Goal: Task Accomplishment & Management: Manage account settings

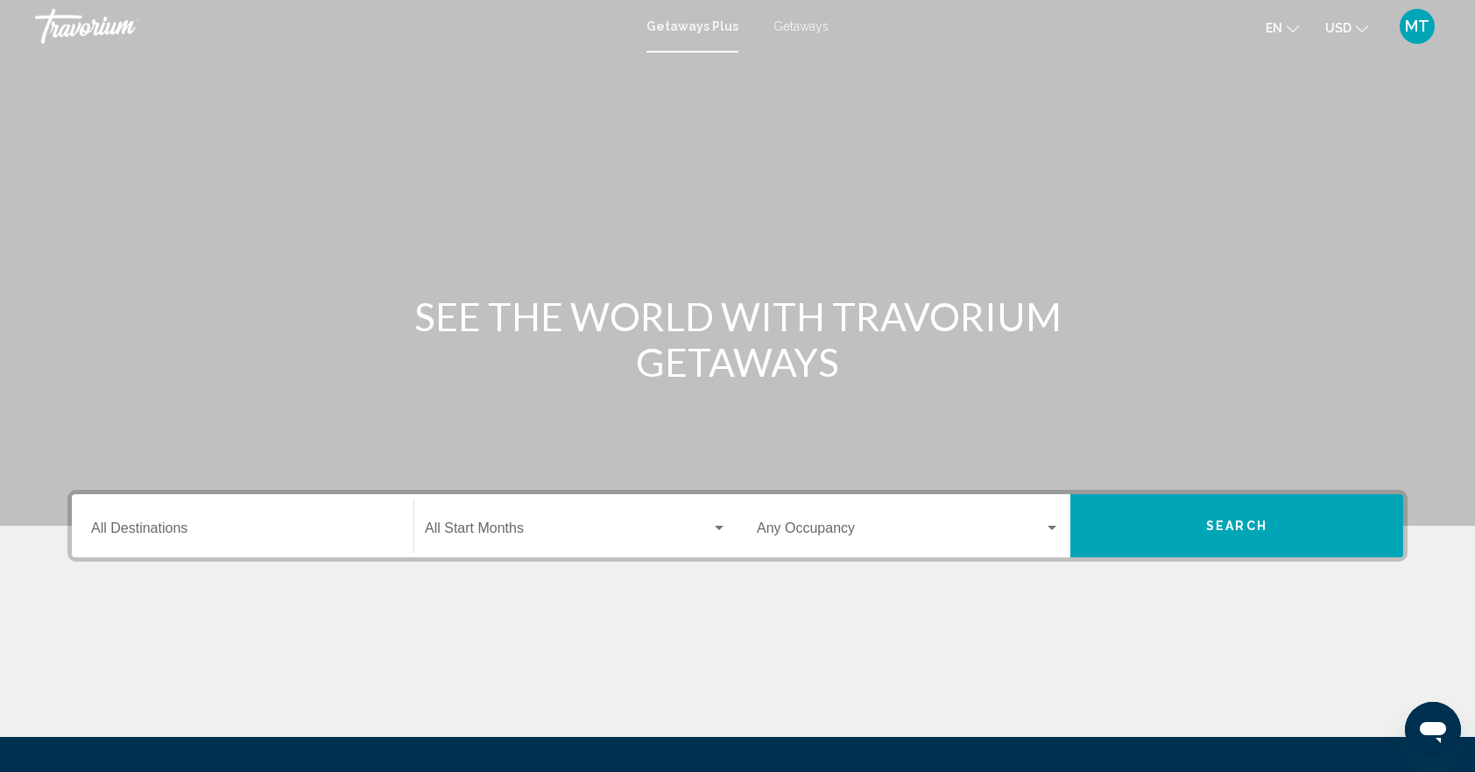
click at [182, 519] on div "Destination All Destinations" at bounding box center [242, 525] width 303 height 55
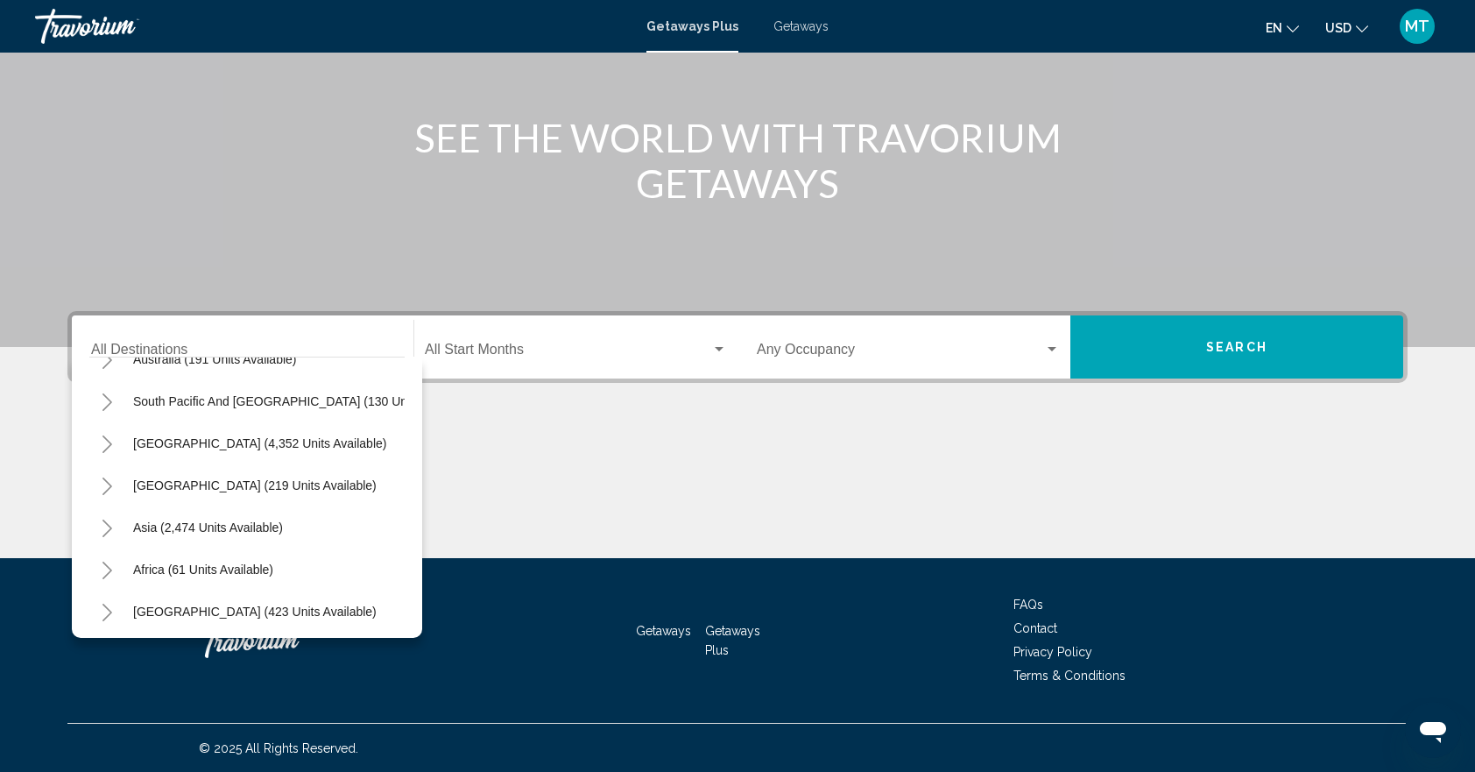
scroll to position [297, 0]
click at [238, 517] on span "Asia (2,474 units available)" at bounding box center [208, 524] width 150 height 14
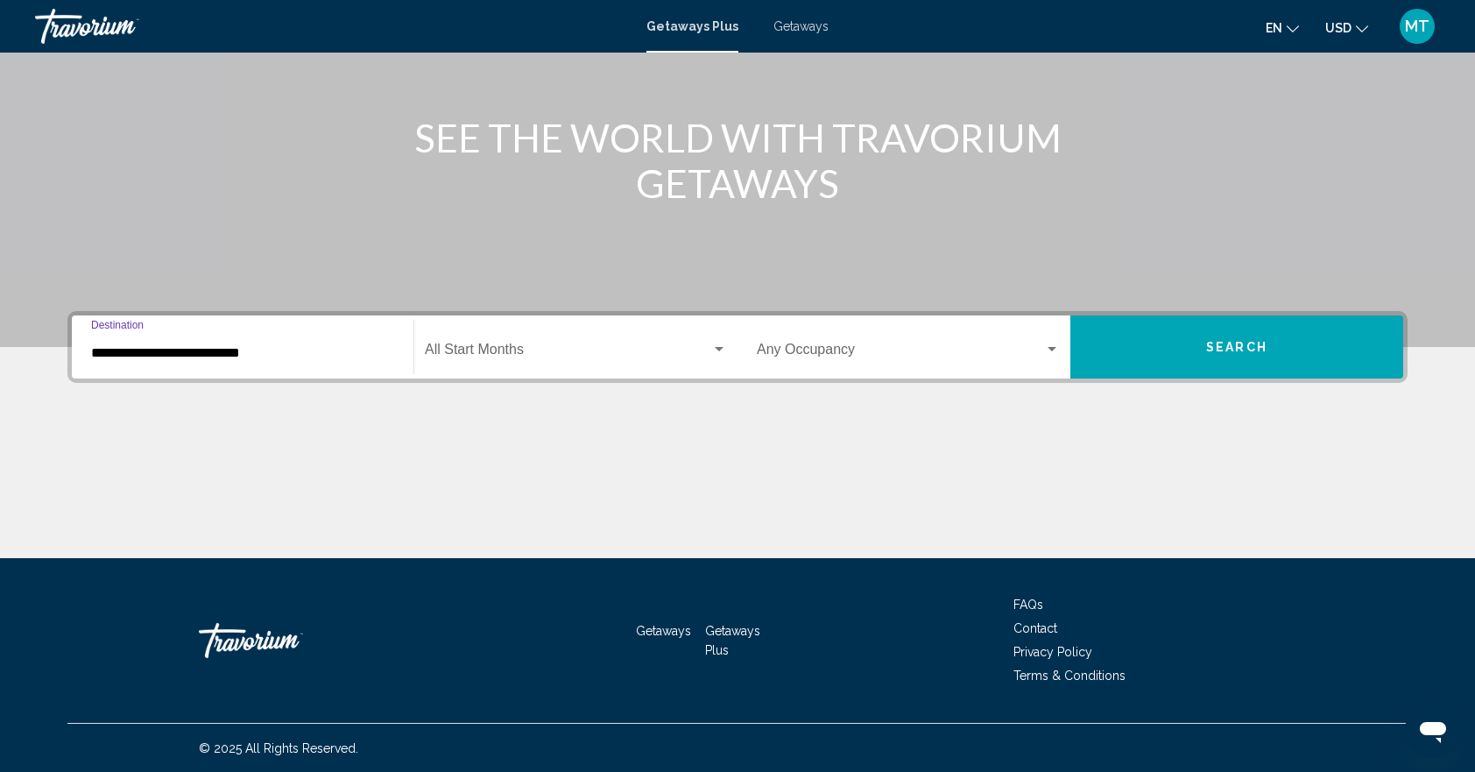
click at [546, 347] on span "Search widget" at bounding box center [568, 353] width 286 height 16
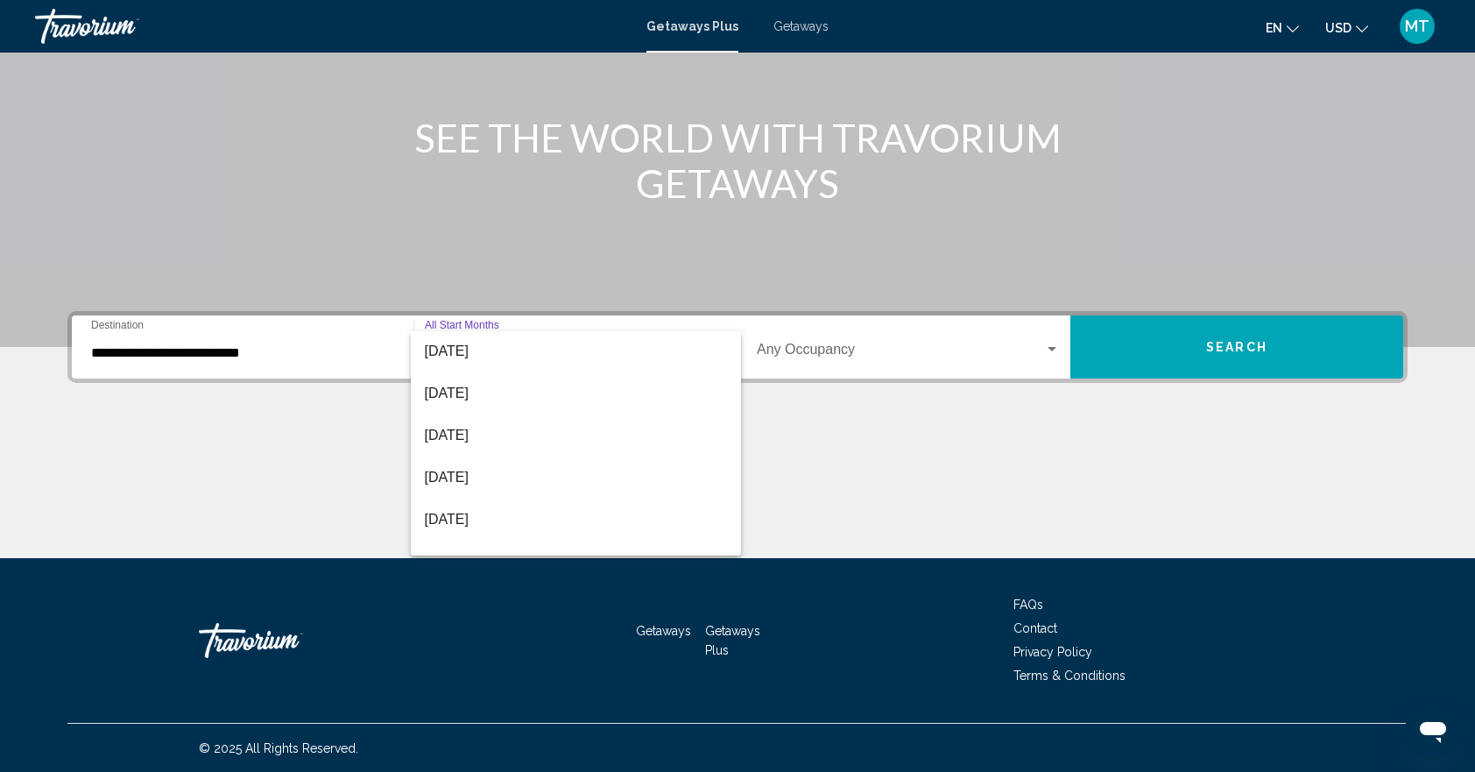
scroll to position [0, 0]
click at [247, 349] on div at bounding box center [737, 386] width 1475 height 772
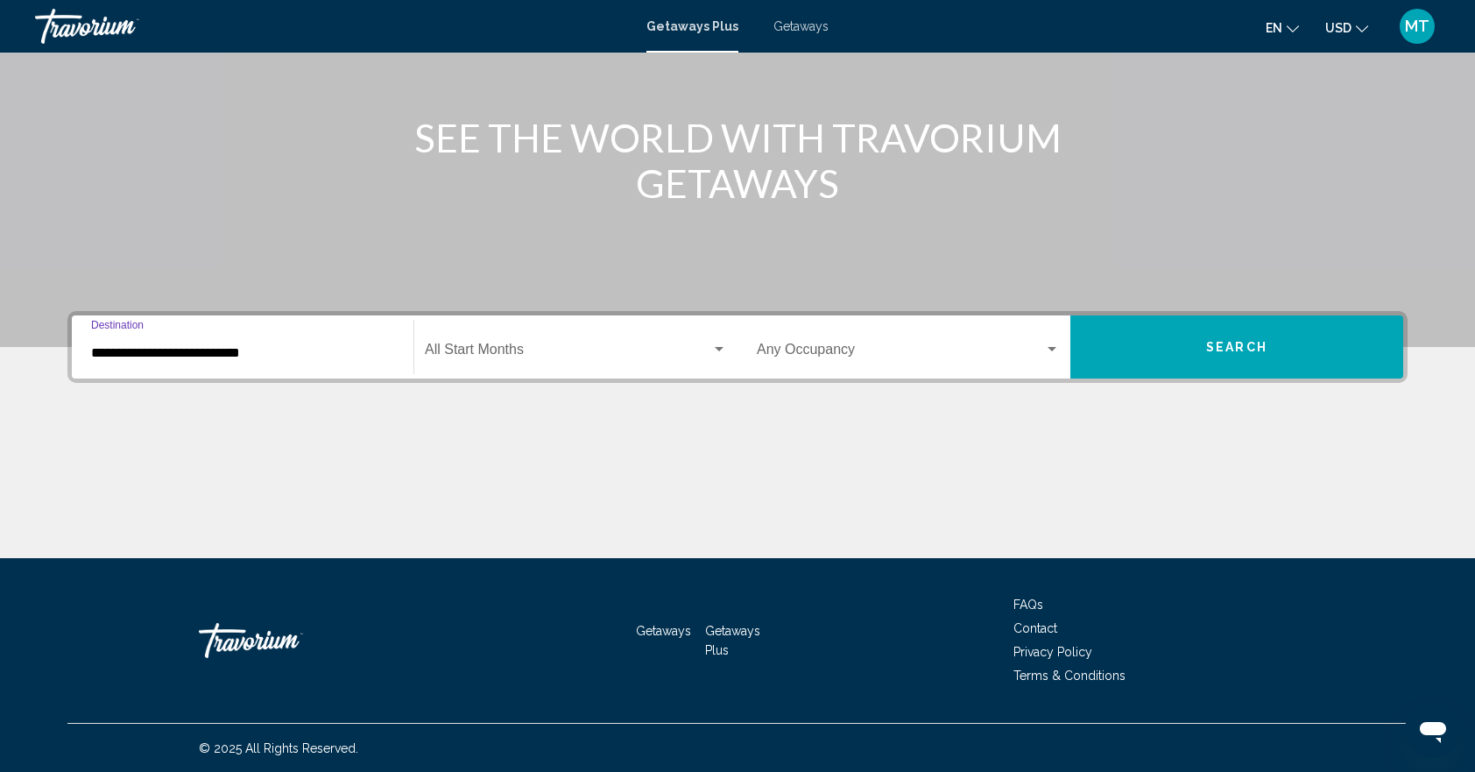
click at [256, 359] on input "**********" at bounding box center [242, 353] width 303 height 16
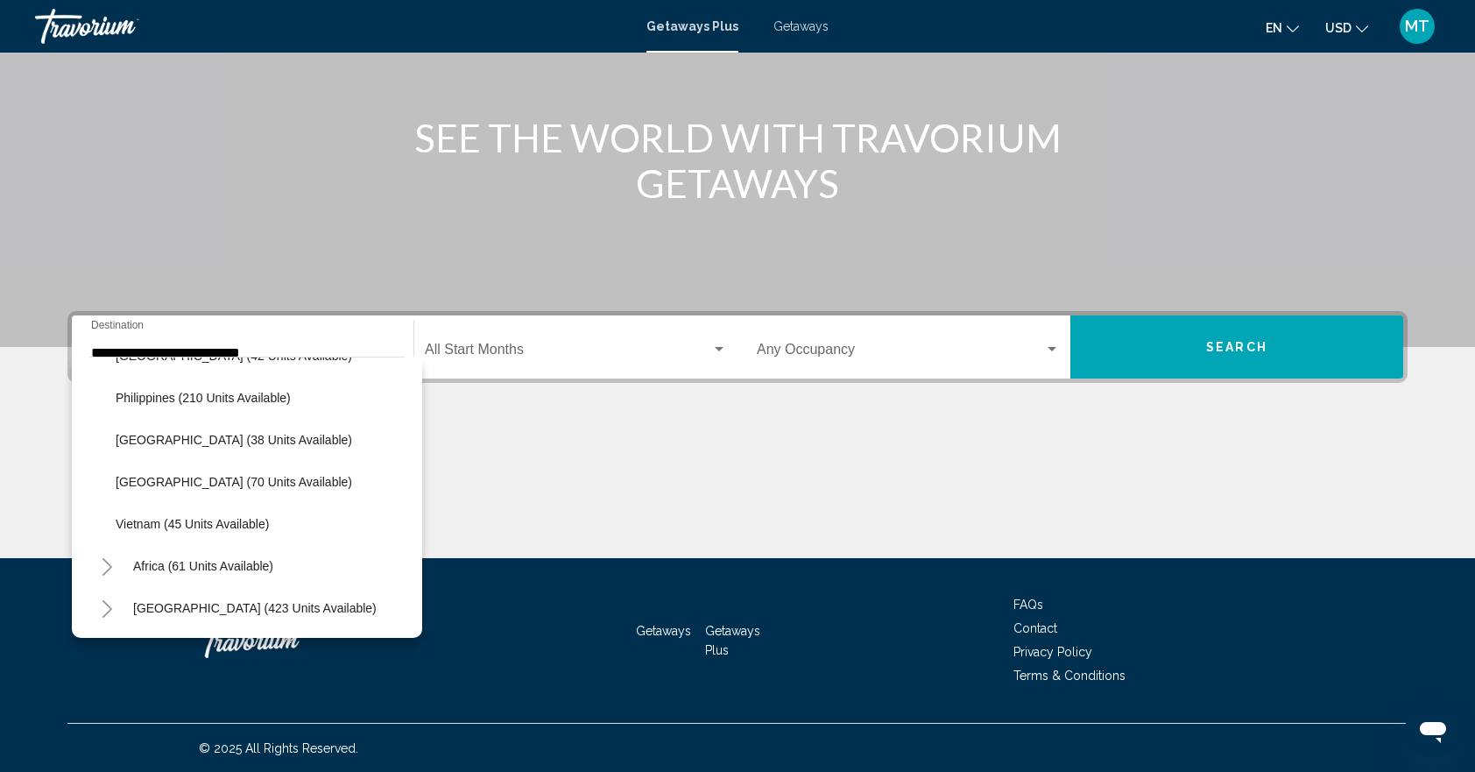
scroll to position [759, 0]
click at [240, 517] on button "Vietnam (45 units available)" at bounding box center [192, 524] width 171 height 40
type input "**********"
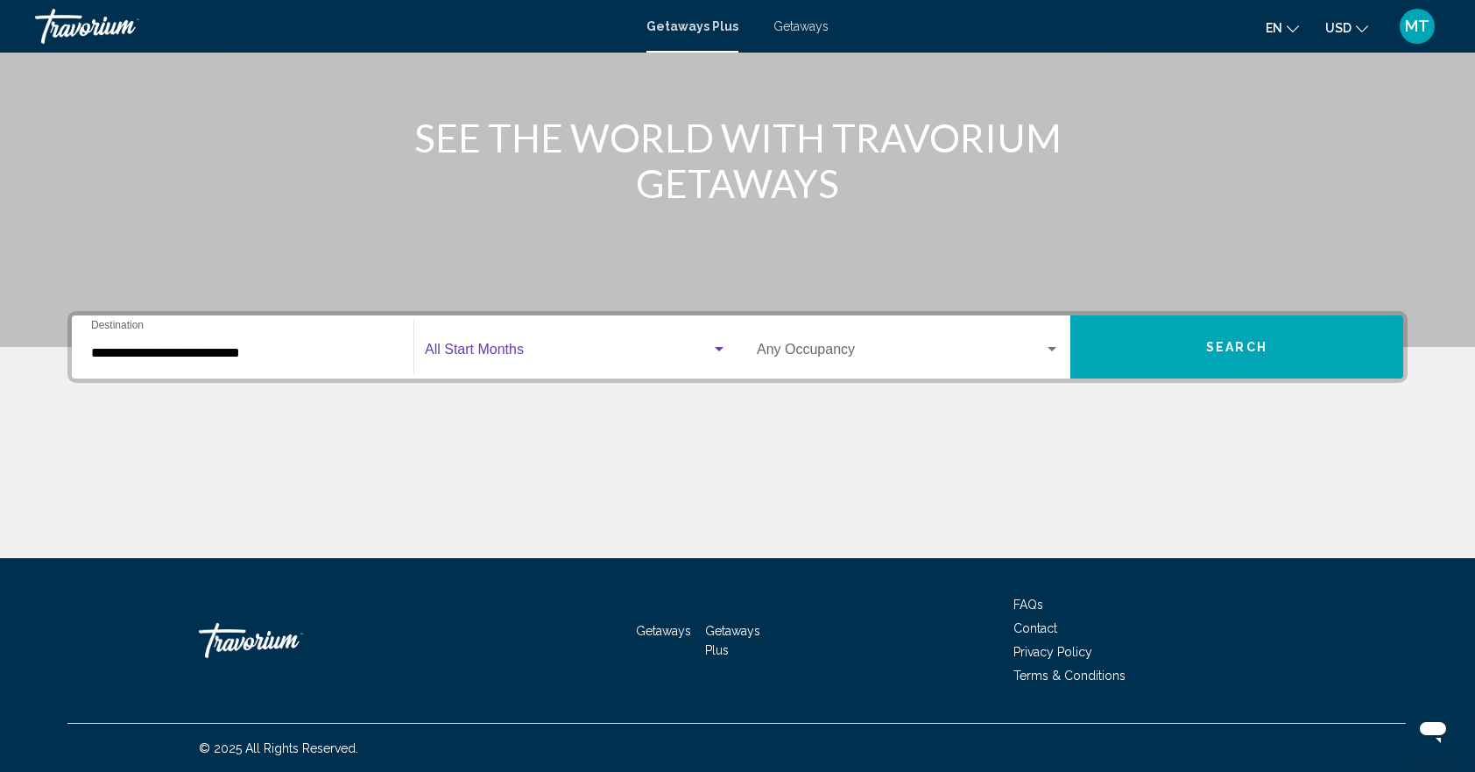
click at [516, 354] on span "Search widget" at bounding box center [568, 353] width 286 height 16
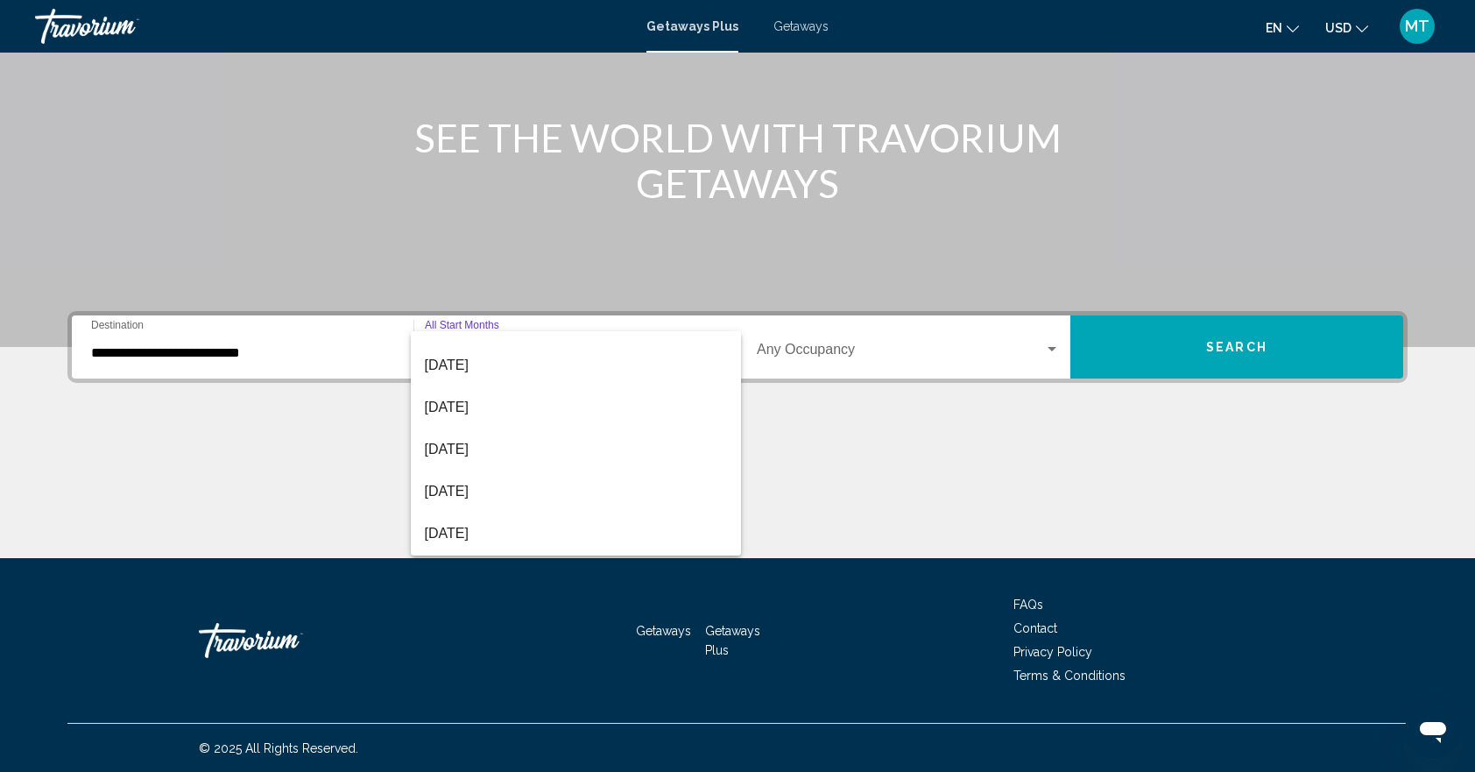
scroll to position [199, 0]
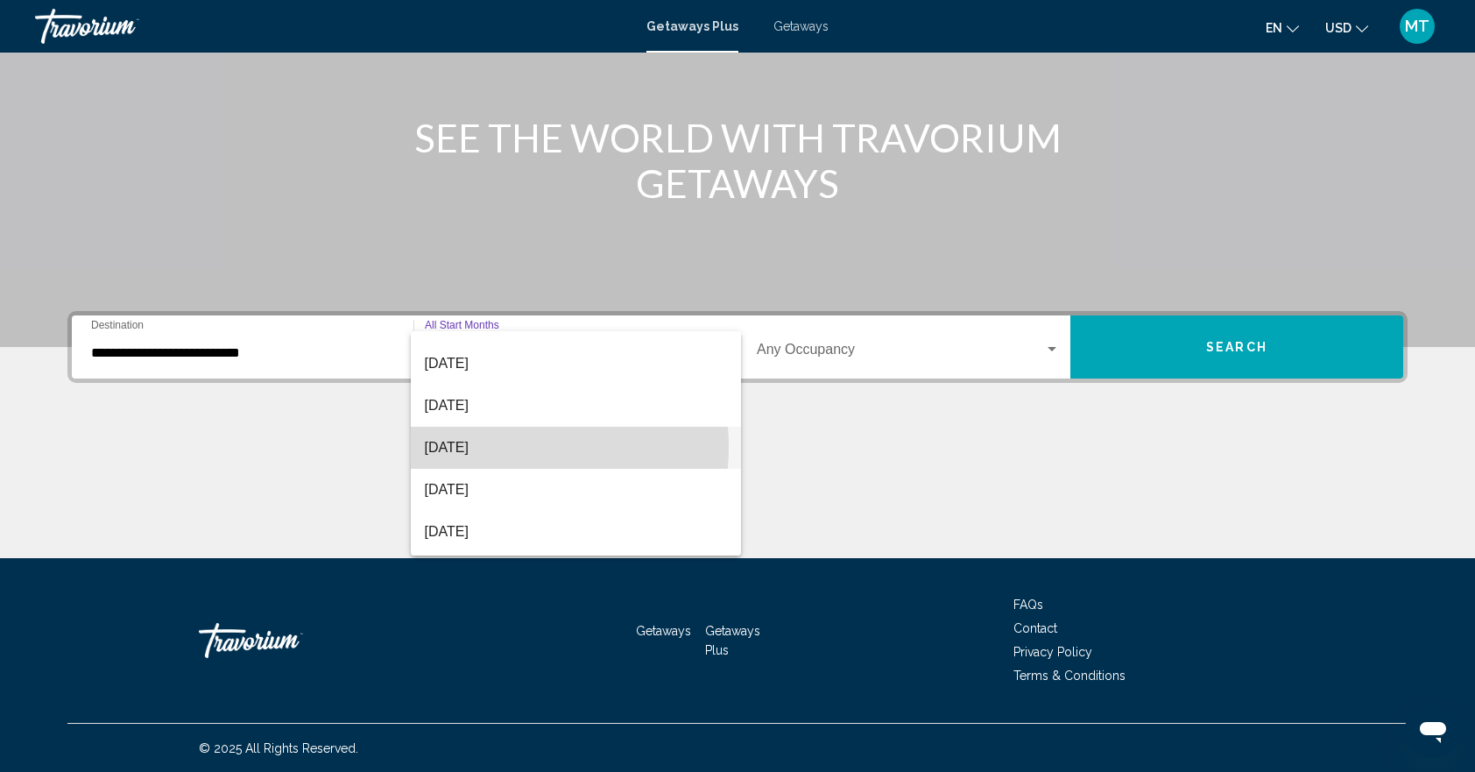
click at [503, 447] on span "[DATE]" at bounding box center [576, 447] width 303 height 42
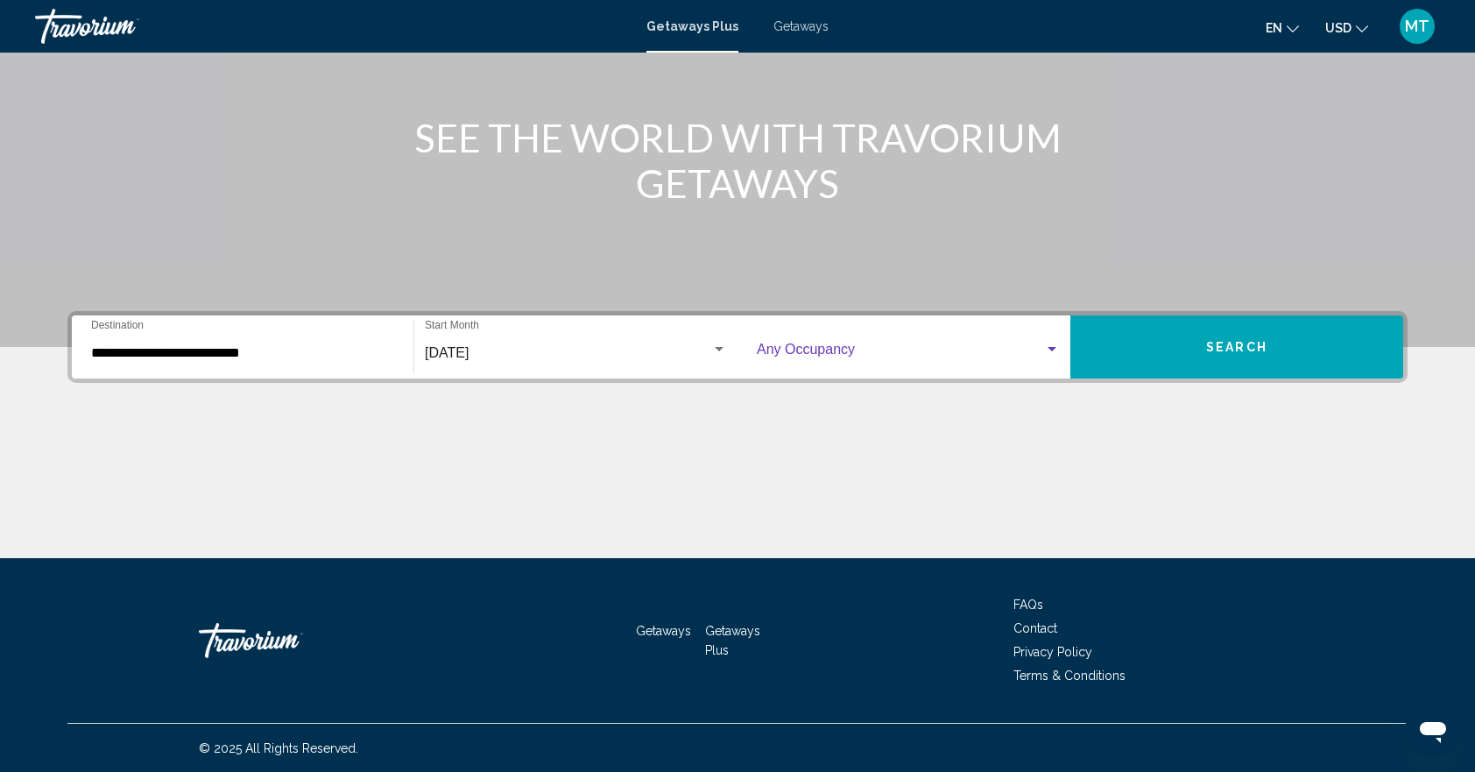
click at [1052, 343] on div "Search widget" at bounding box center [1052, 349] width 16 height 14
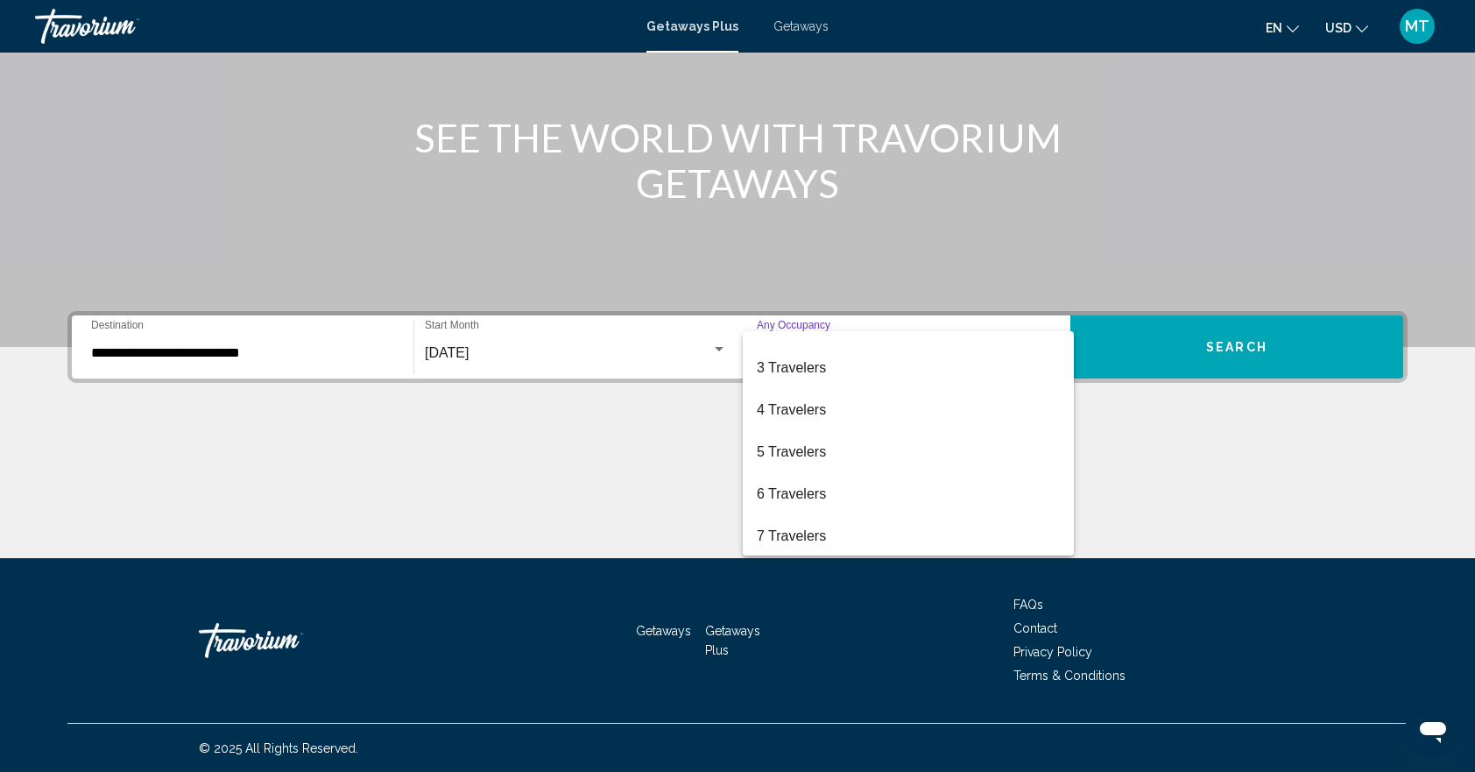
scroll to position [0, 0]
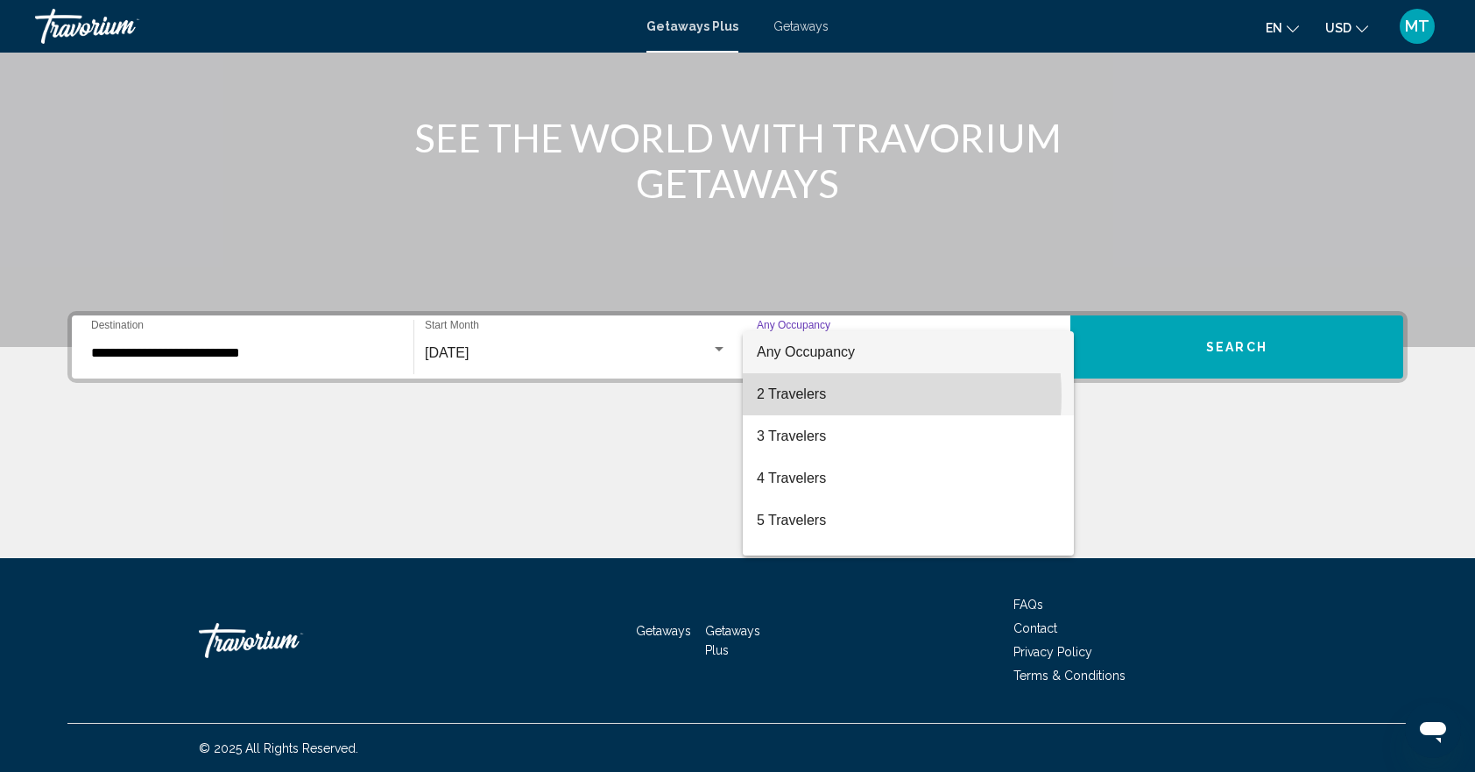
click at [806, 396] on span "2 Travelers" at bounding box center [908, 394] width 303 height 42
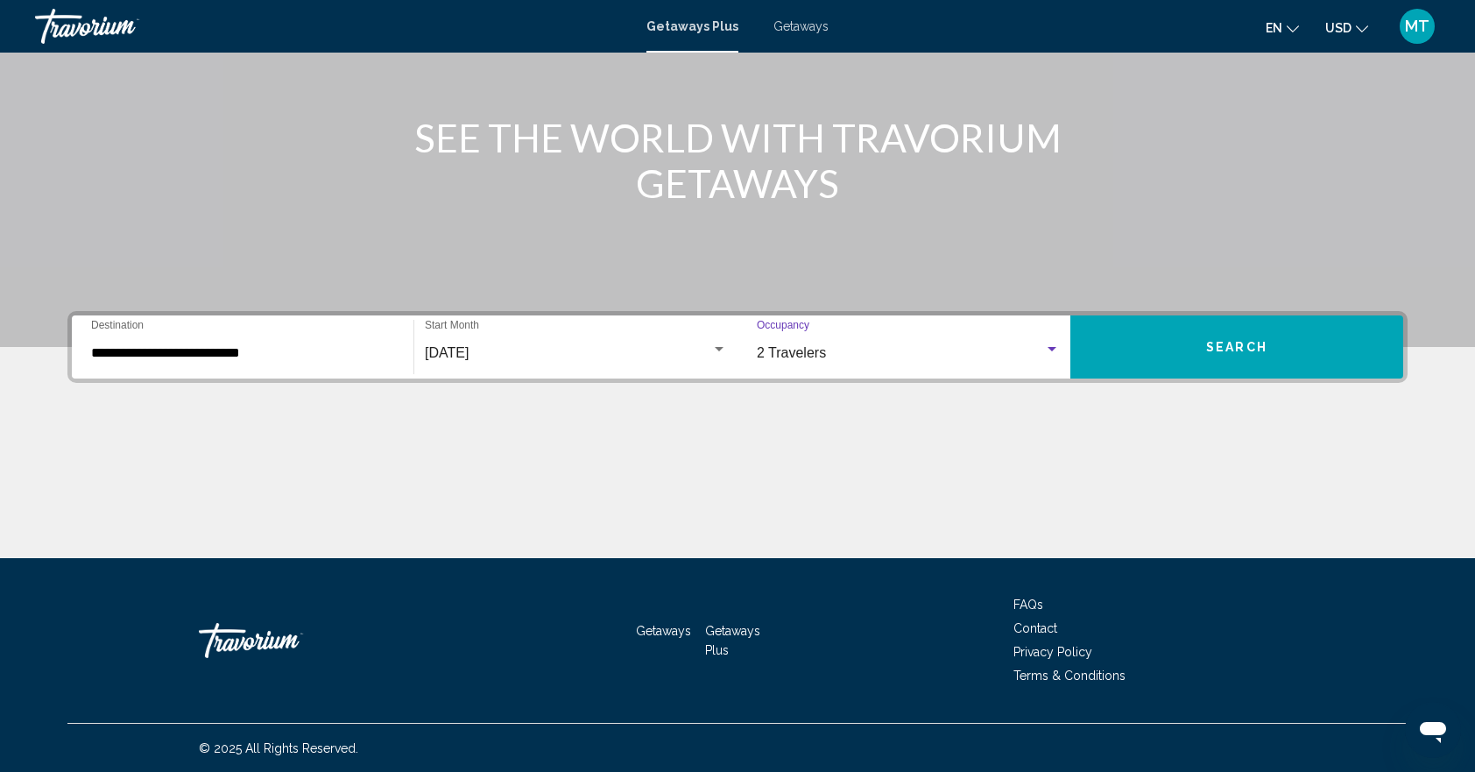
click at [1211, 349] on span "Search" at bounding box center [1236, 348] width 61 height 14
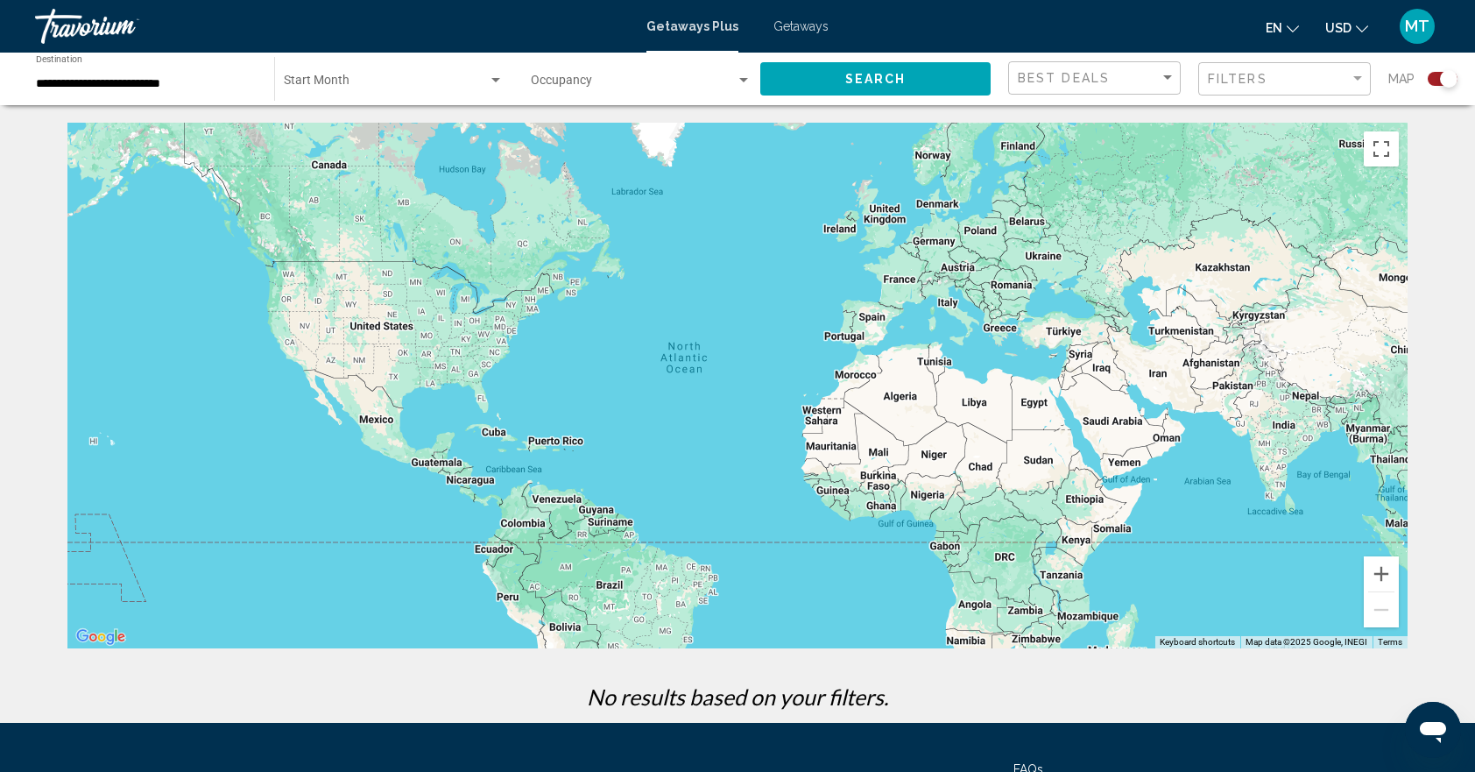
click at [353, 84] on span "Search widget" at bounding box center [386, 84] width 204 height 14
click at [462, 93] on span "All Start Months" at bounding box center [394, 84] width 220 height 37
click at [494, 81] on div "Search widget" at bounding box center [495, 80] width 9 height 4
click at [445, 87] on span "All Start Months" at bounding box center [394, 84] width 220 height 37
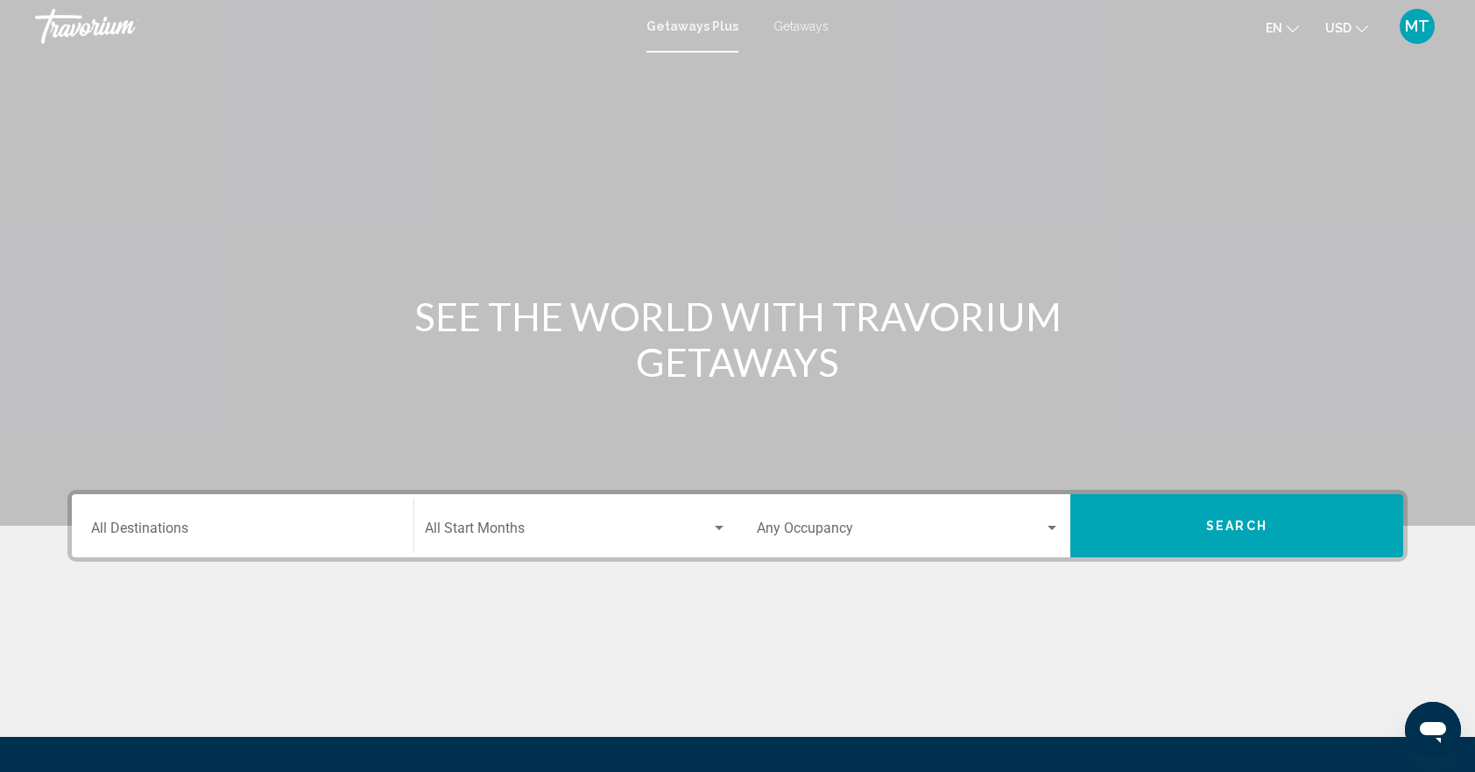
click at [248, 524] on input "Destination All Destinations" at bounding box center [242, 532] width 303 height 16
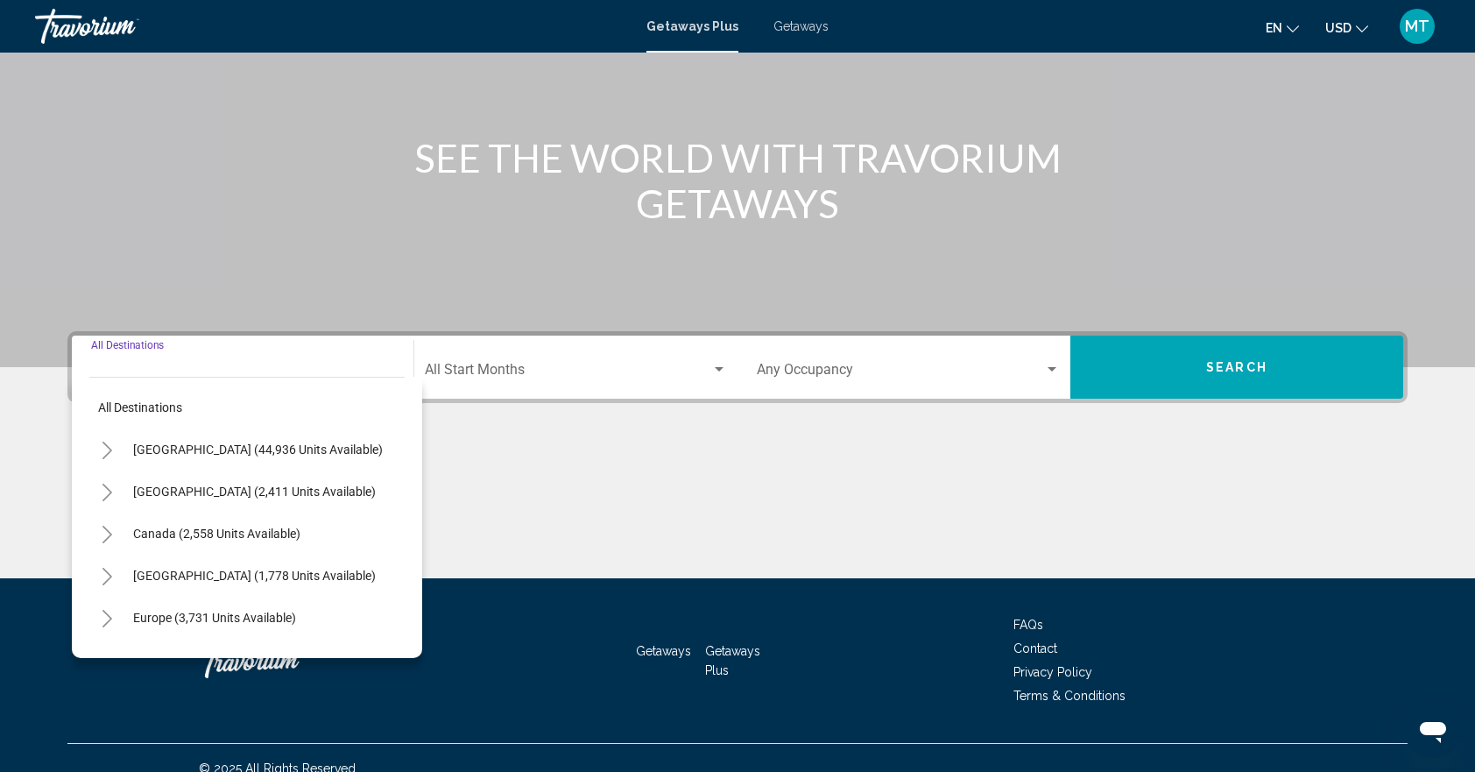
scroll to position [179, 0]
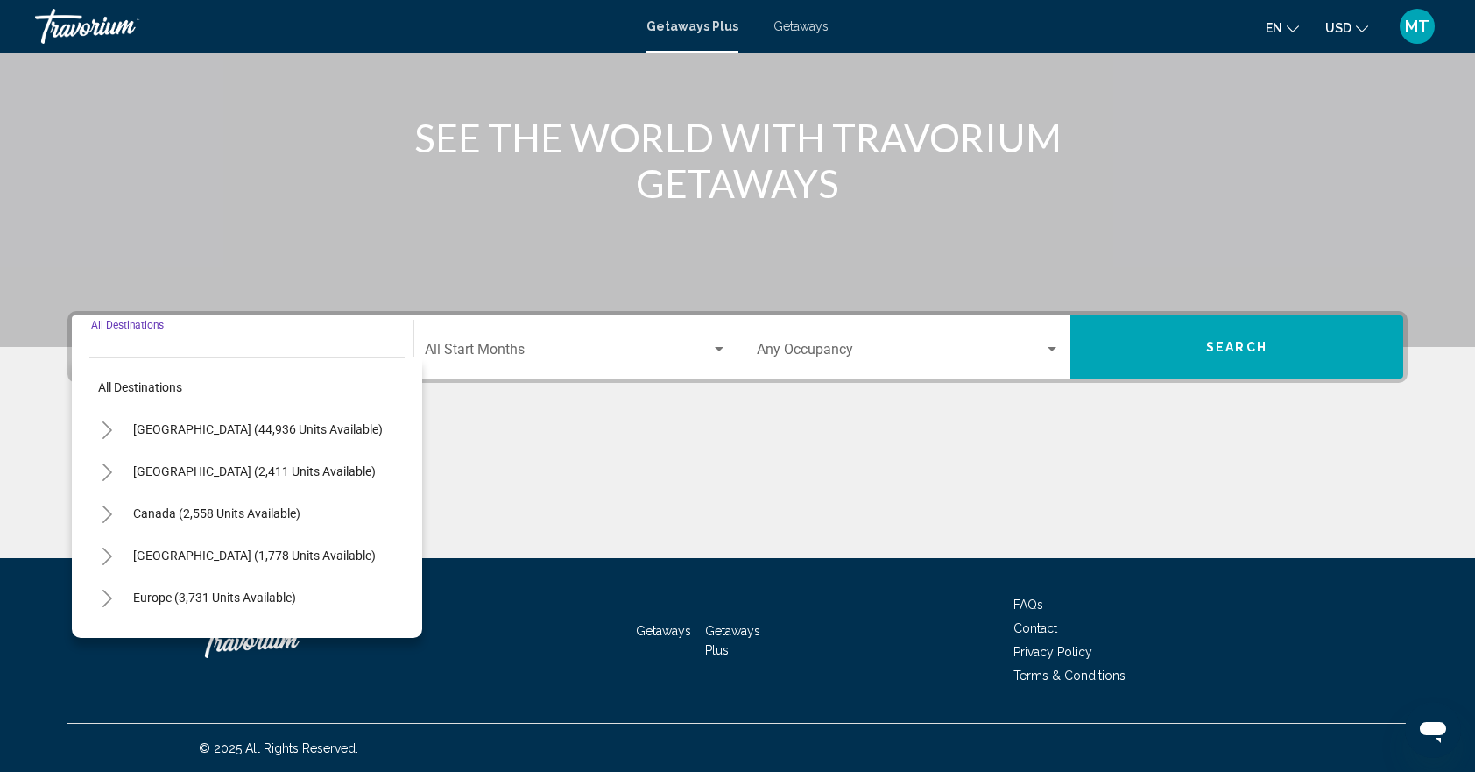
click at [239, 343] on div "Destination All Destinations" at bounding box center [242, 347] width 303 height 55
click at [223, 338] on div "Destination All Destinations" at bounding box center [242, 347] width 303 height 55
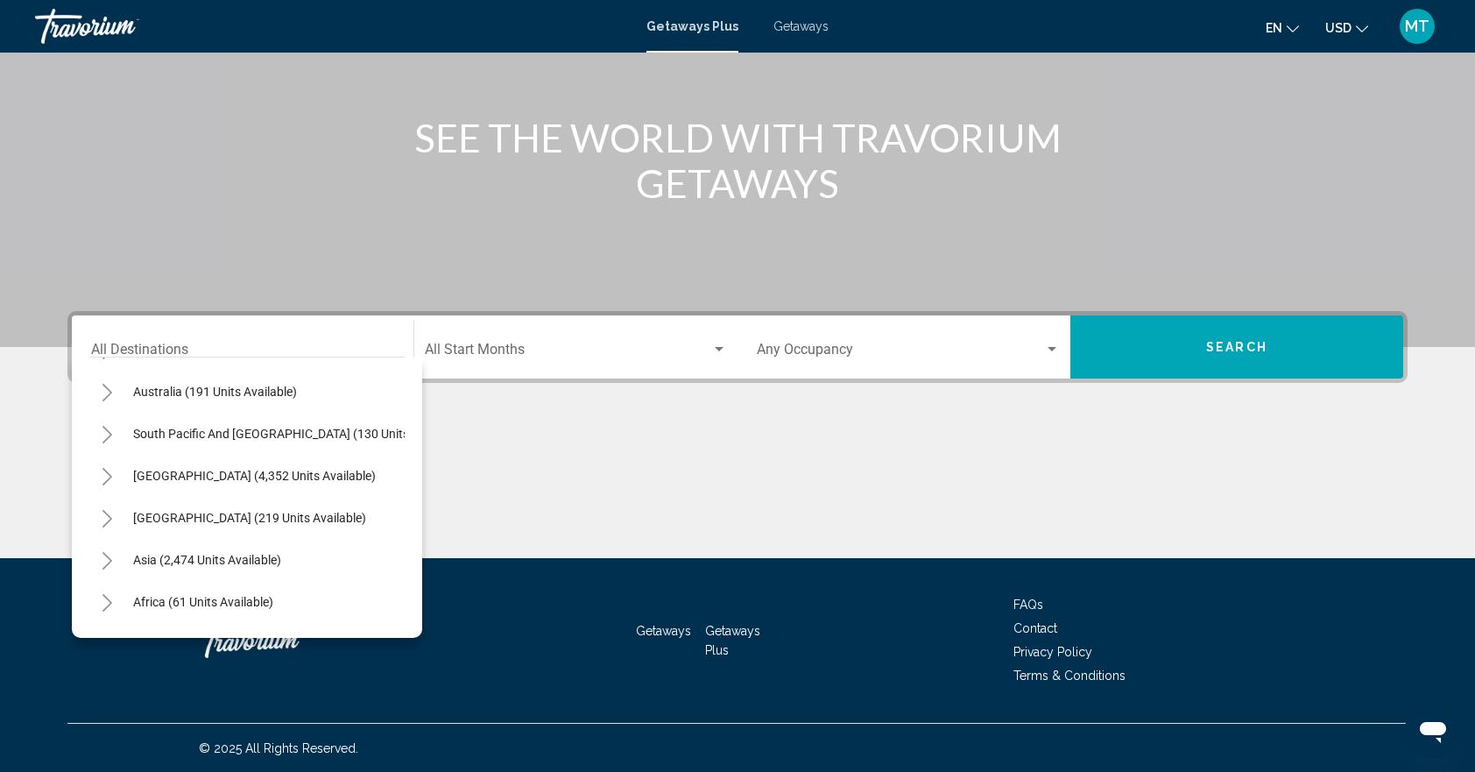
scroll to position [265, 0]
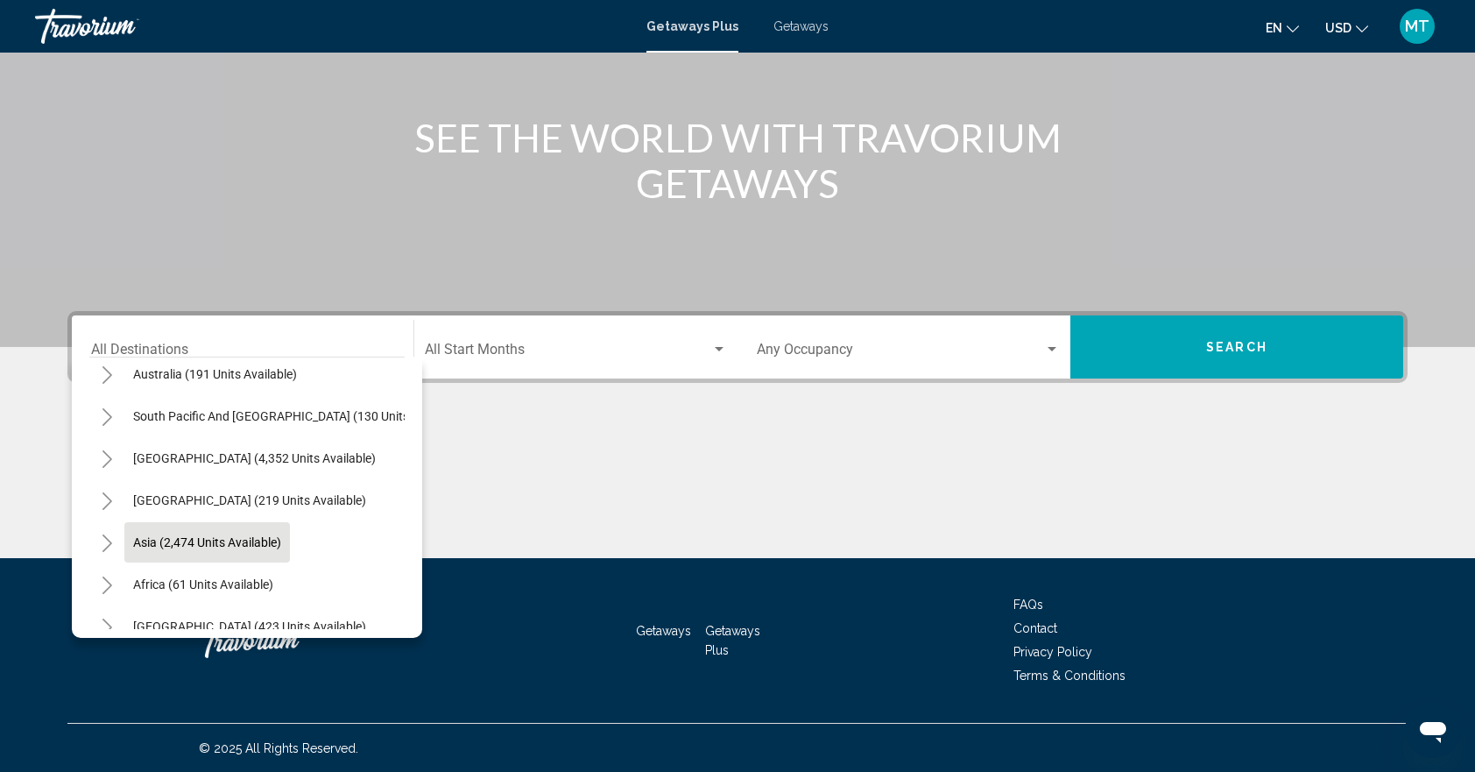
click at [264, 535] on span "Asia (2,474 units available)" at bounding box center [207, 542] width 148 height 14
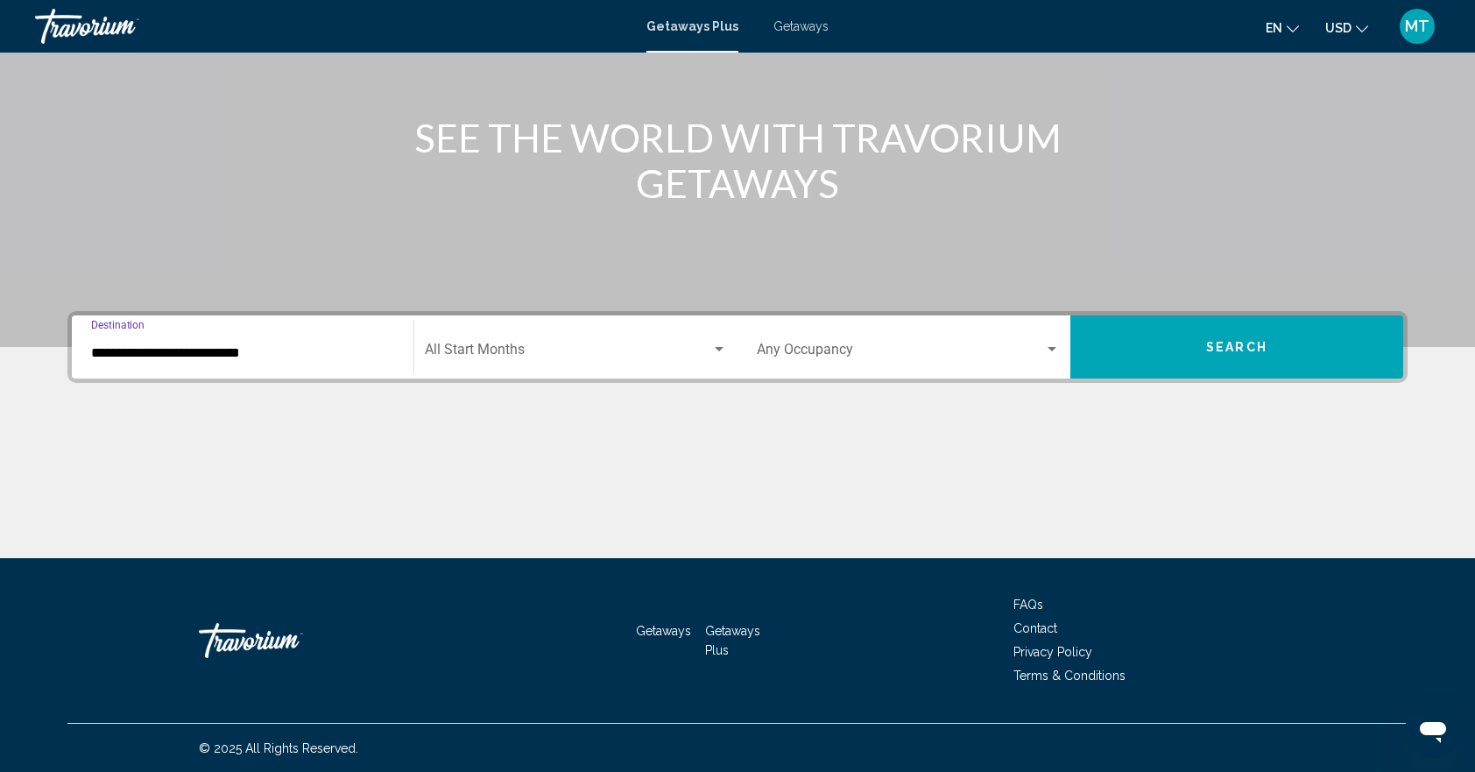
click at [252, 356] on input "**********" at bounding box center [242, 353] width 303 height 16
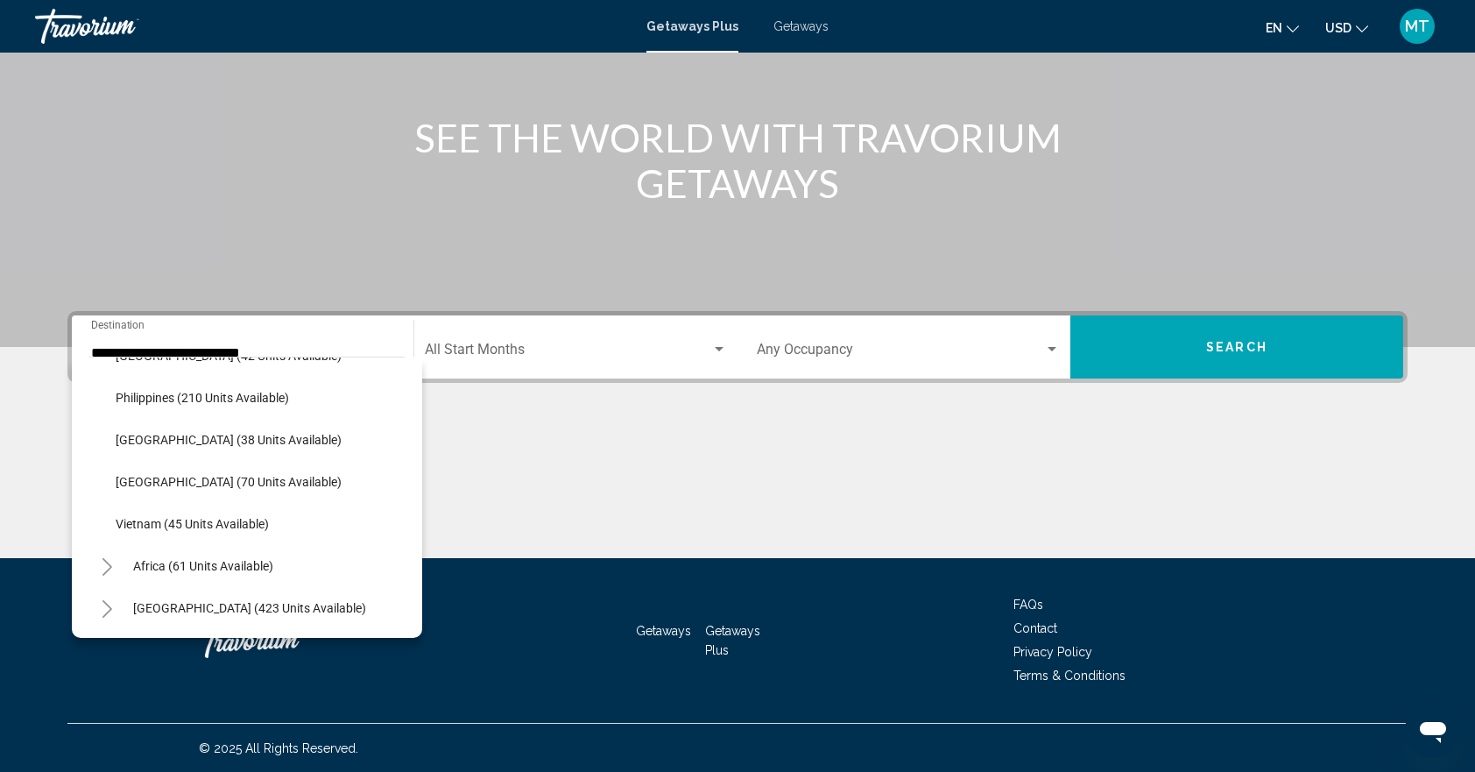
scroll to position [759, 0]
click at [240, 517] on span "Vietnam (45 units available)" at bounding box center [192, 524] width 153 height 14
type input "**********"
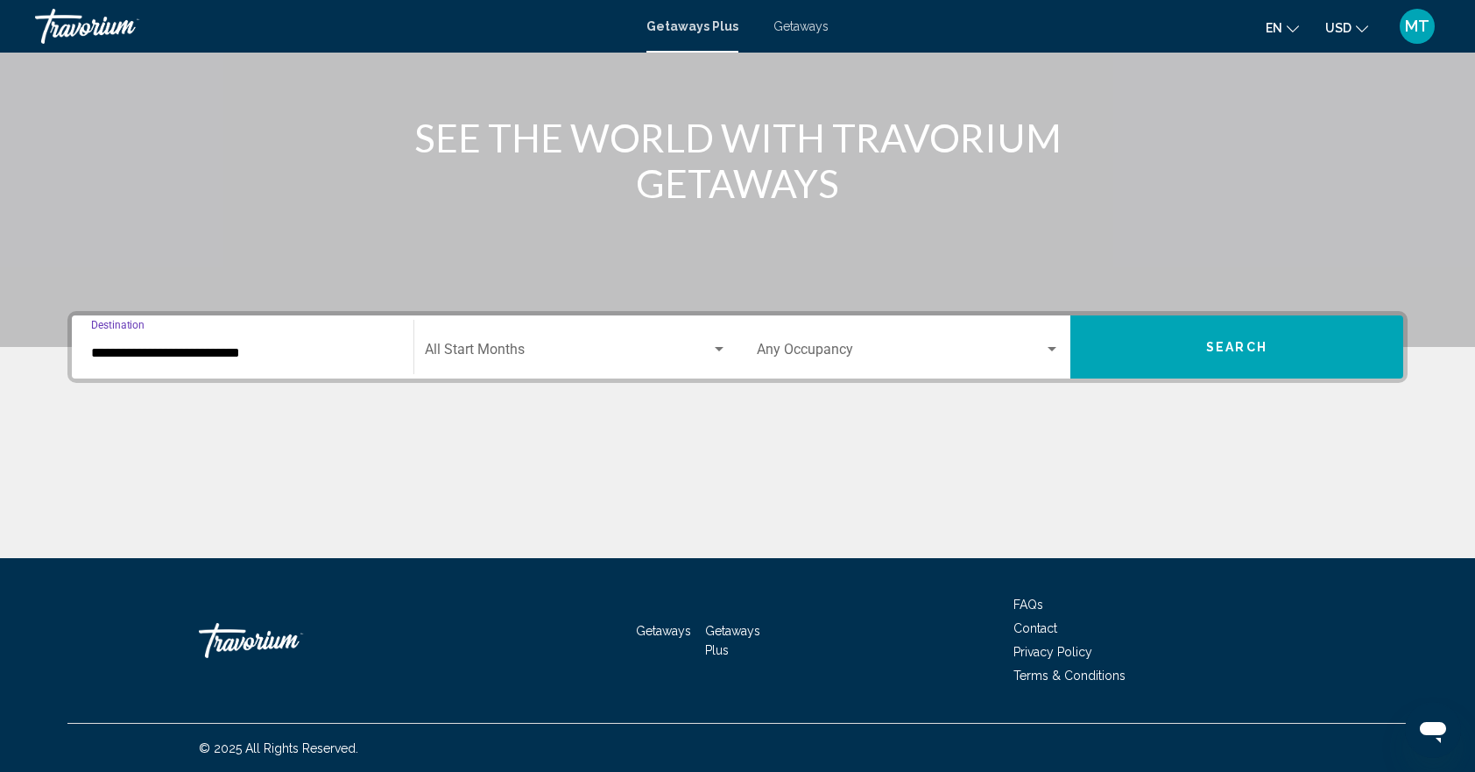
click at [1229, 341] on span "Search" at bounding box center [1236, 348] width 61 height 14
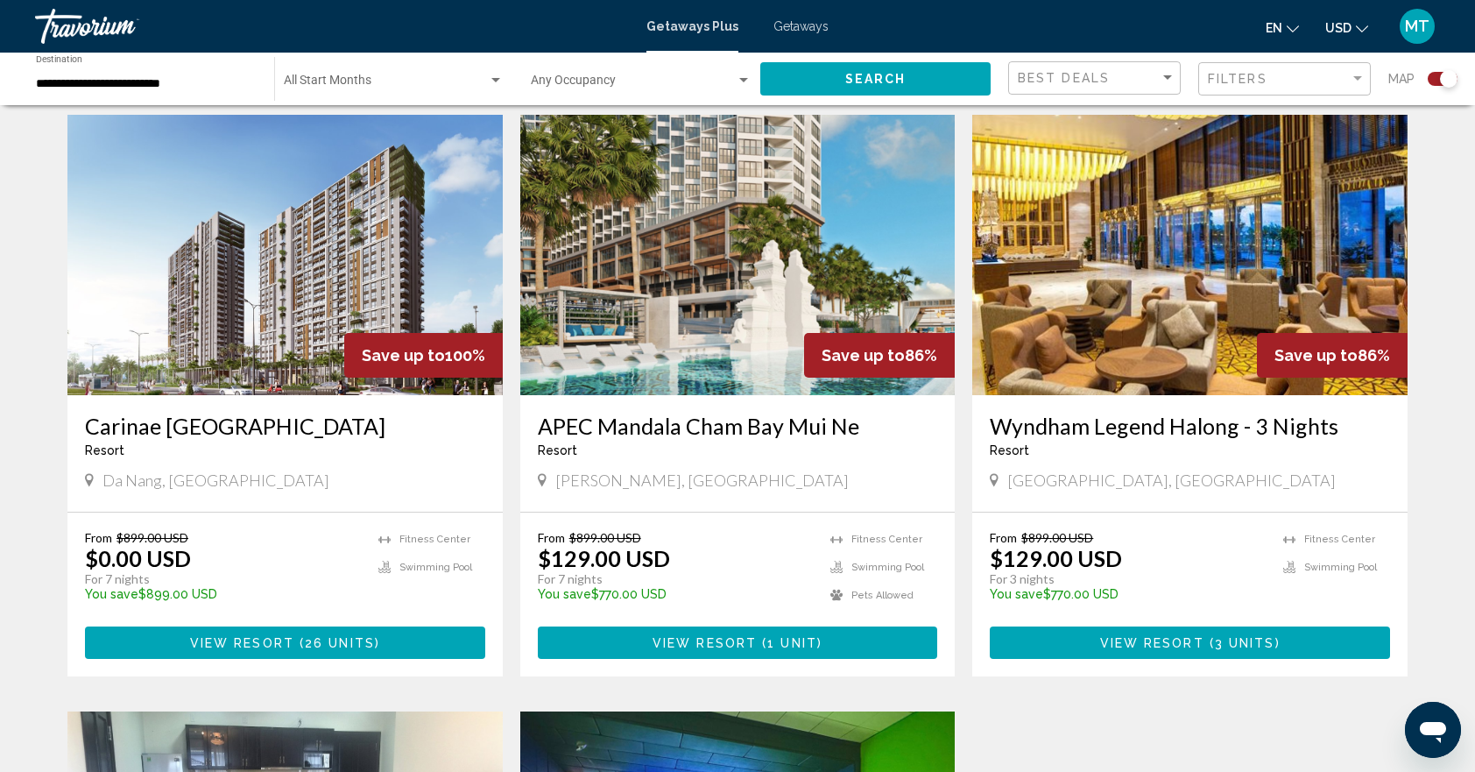
scroll to position [613, 0]
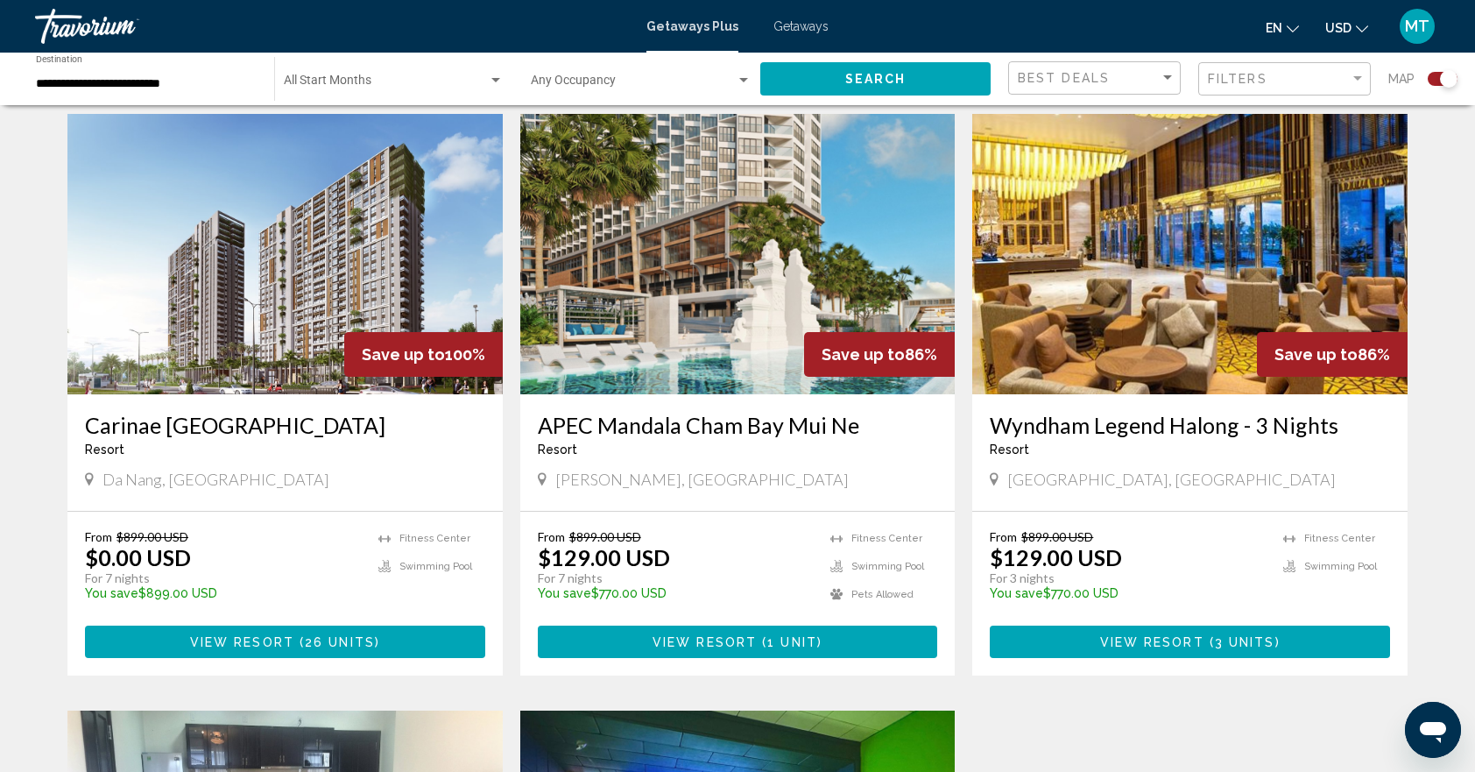
click at [308, 636] on span "26 units" at bounding box center [340, 642] width 70 height 14
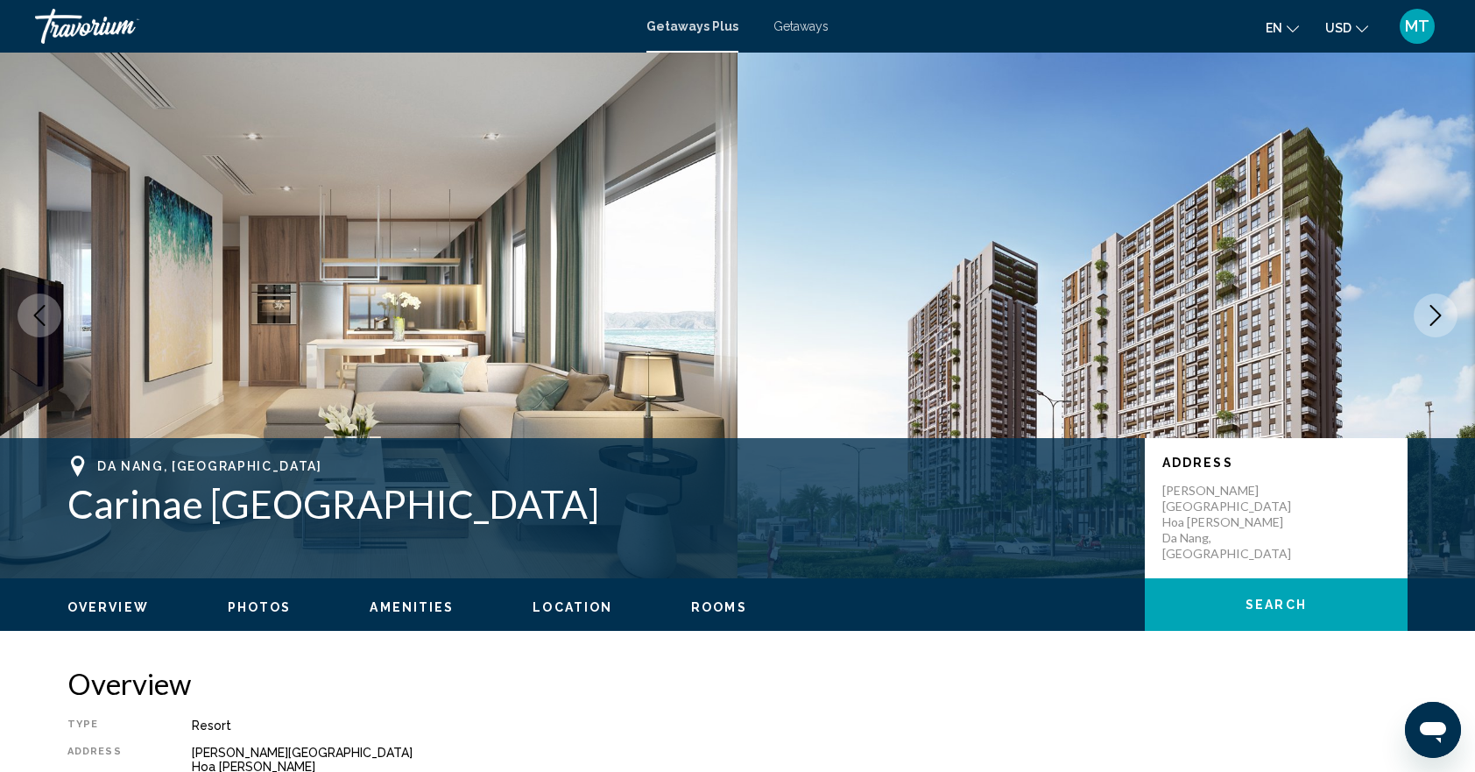
click at [849, 179] on img "Main content" at bounding box center [1105, 315] width 737 height 525
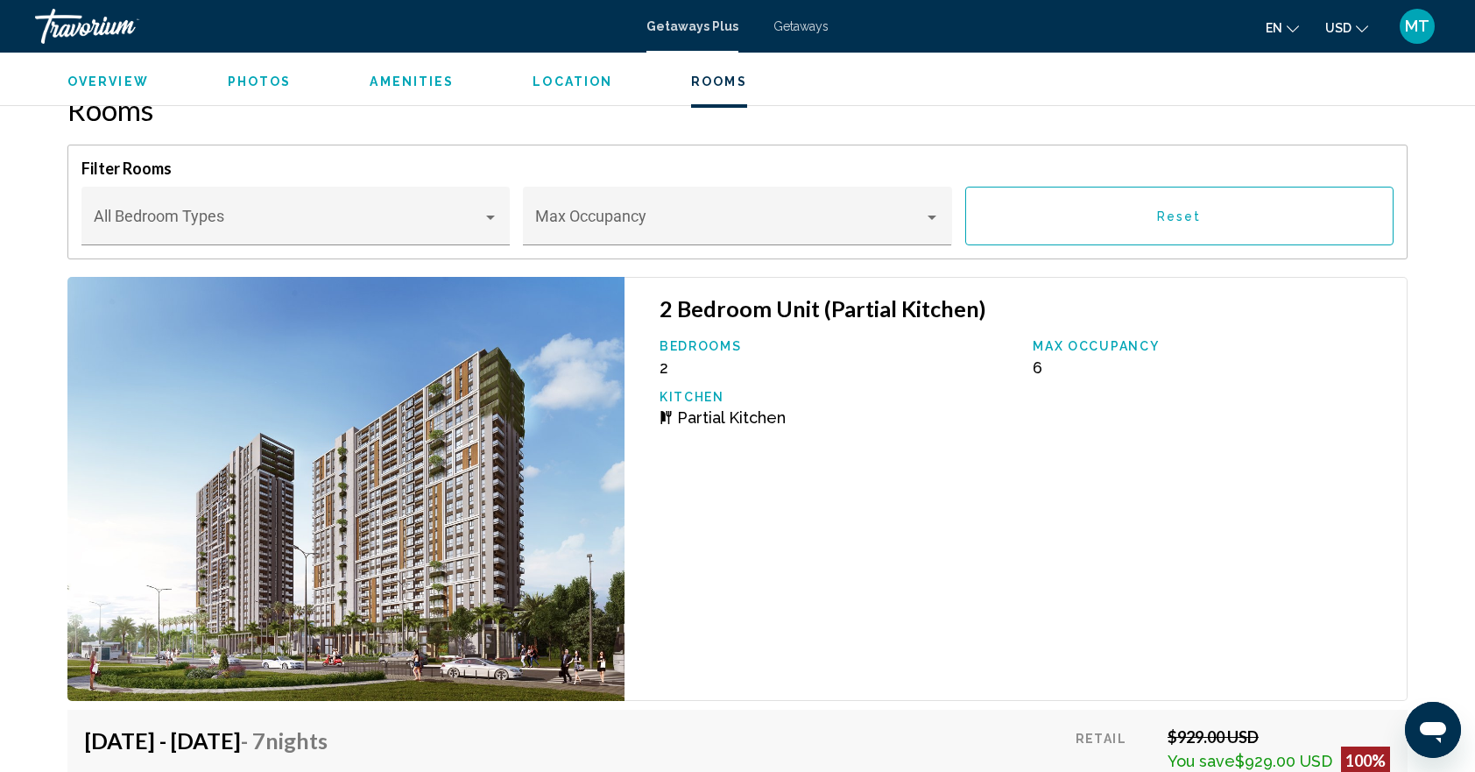
scroll to position [2364, 0]
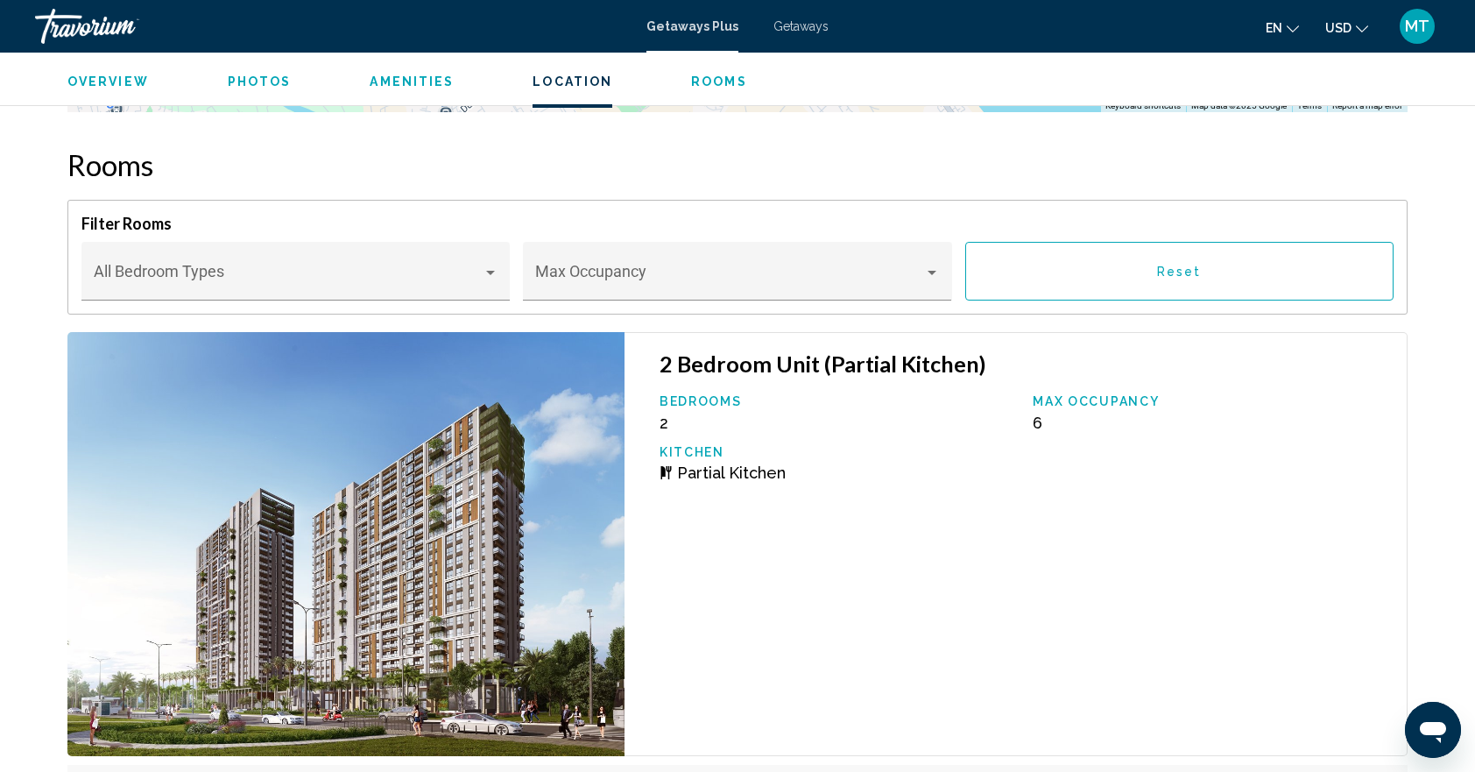
click at [553, 86] on span "Location" at bounding box center [572, 81] width 80 height 14
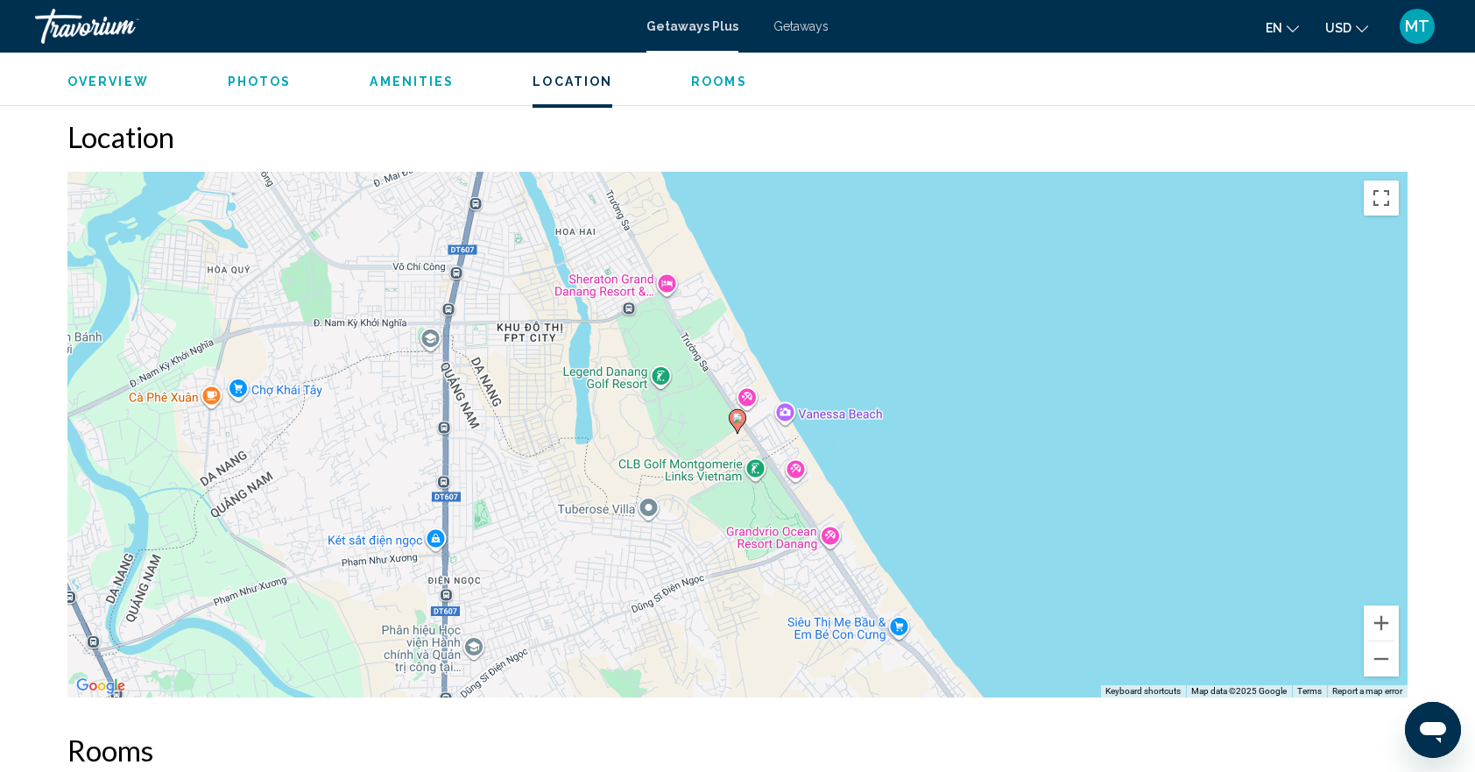
scroll to position [1779, 0]
click at [412, 75] on span "Amenities" at bounding box center [412, 81] width 84 height 14
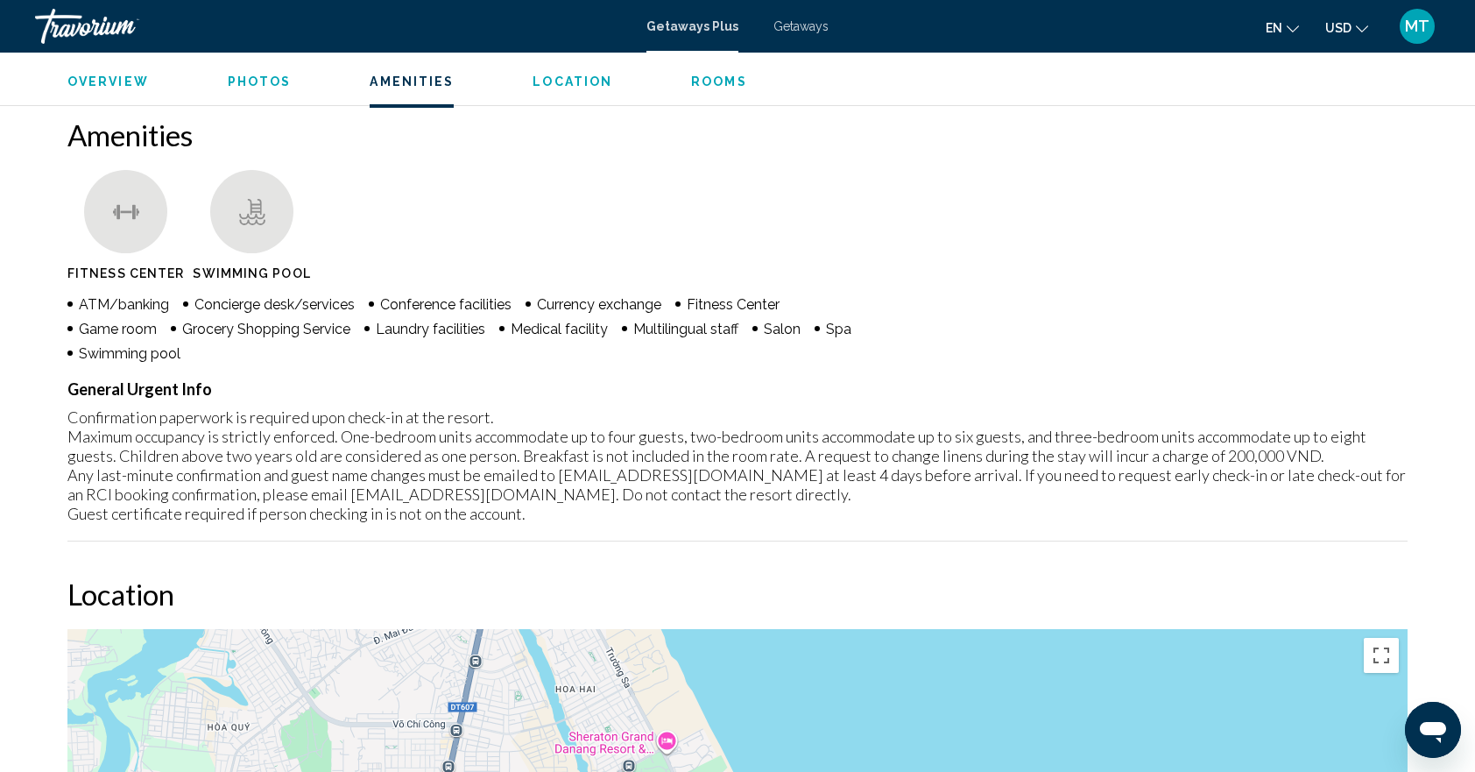
scroll to position [1321, 0]
click at [113, 72] on ul "Overview Photos Amenities Location Rooms Search" at bounding box center [737, 79] width 1340 height 19
click at [245, 86] on span "Photos" at bounding box center [260, 81] width 64 height 14
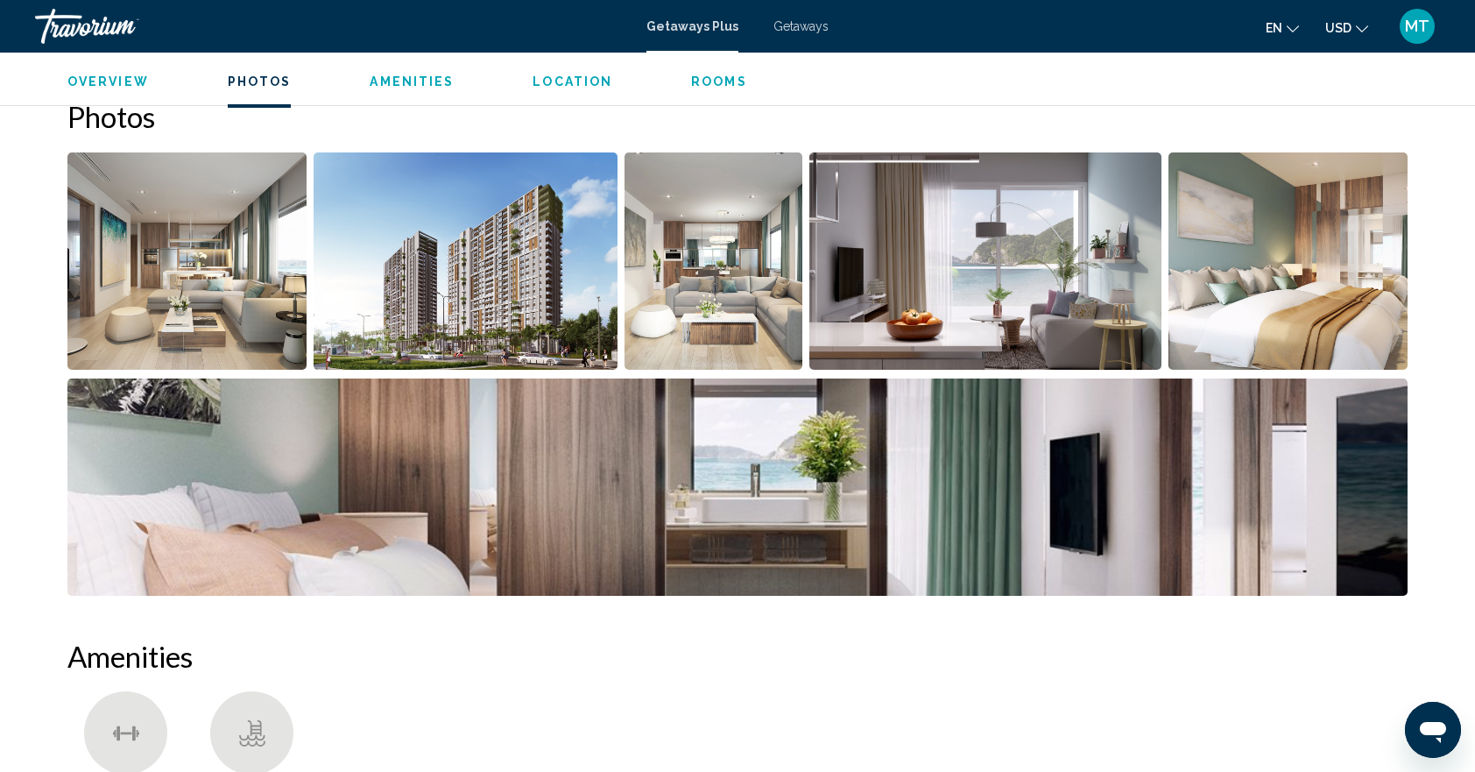
scroll to position [781, 0]
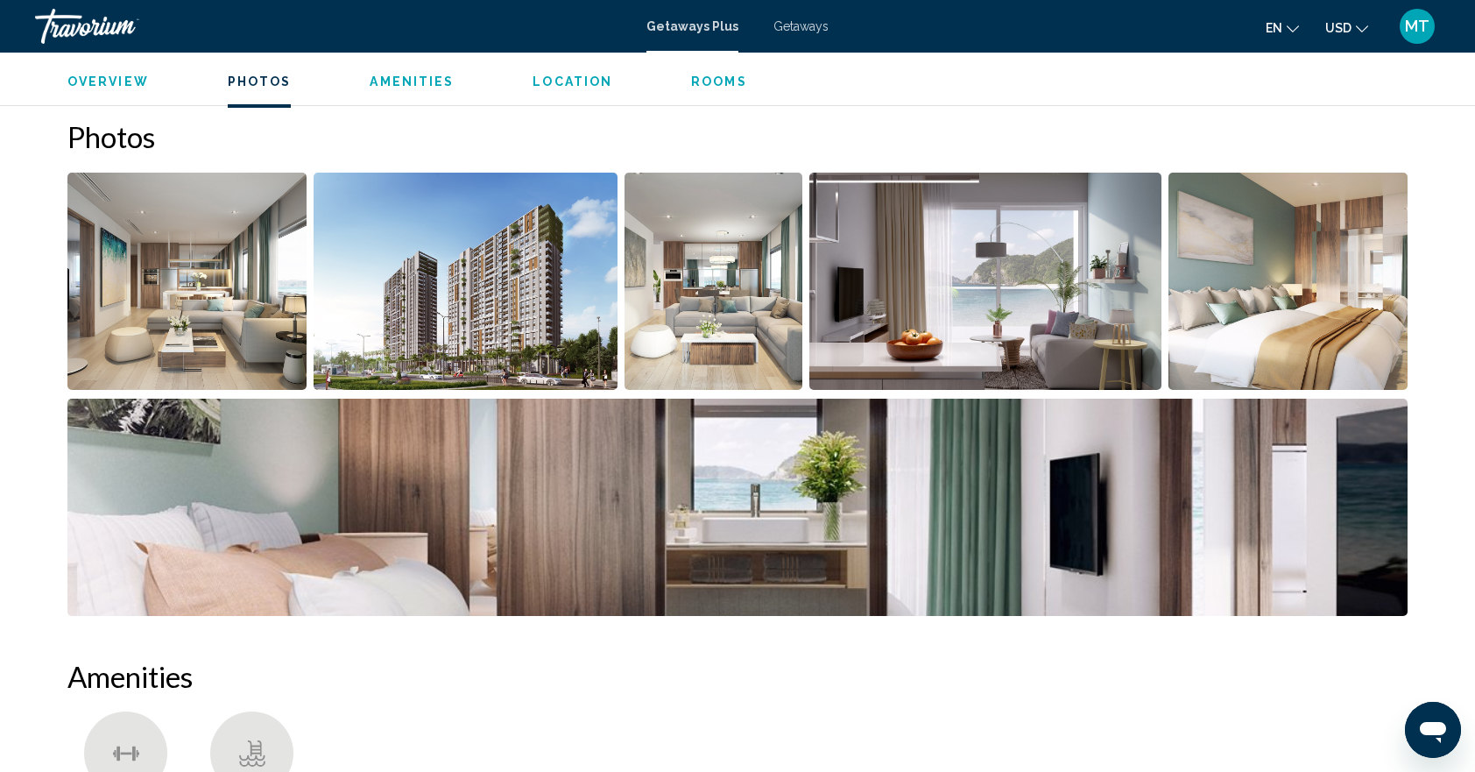
click at [84, 85] on span "Overview" at bounding box center [107, 81] width 81 height 14
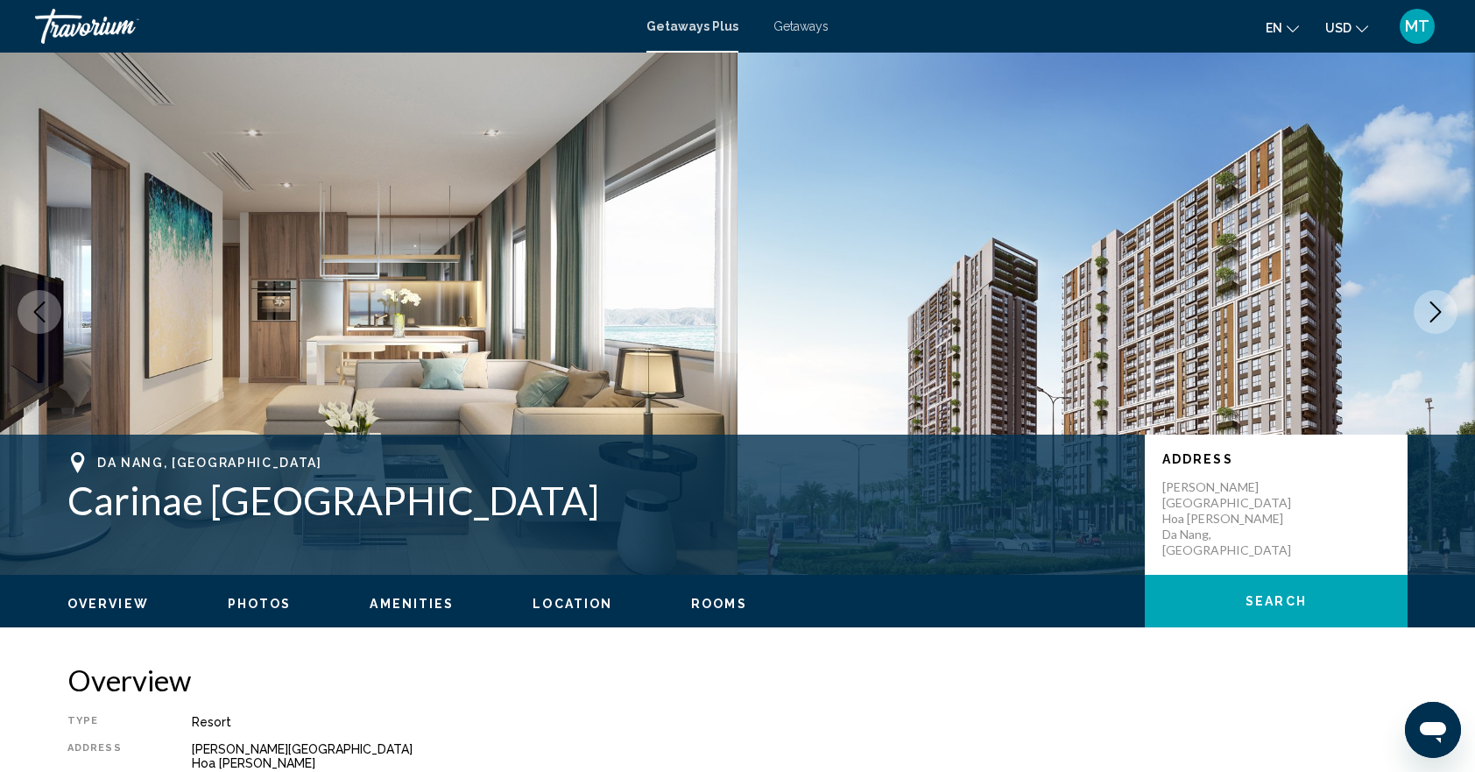
scroll to position [0, 0]
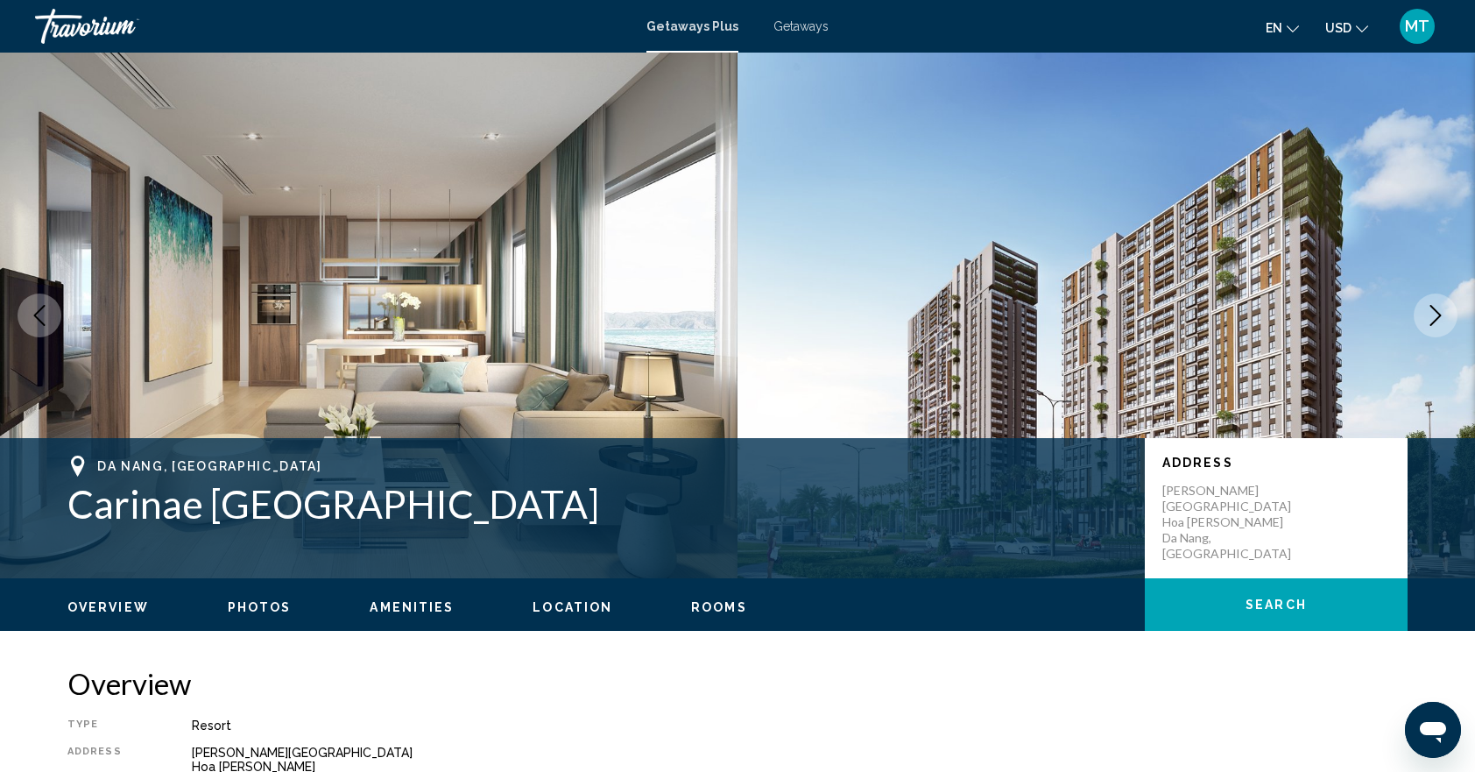
click at [1291, 23] on icon "Change language" at bounding box center [1292, 29] width 12 height 12
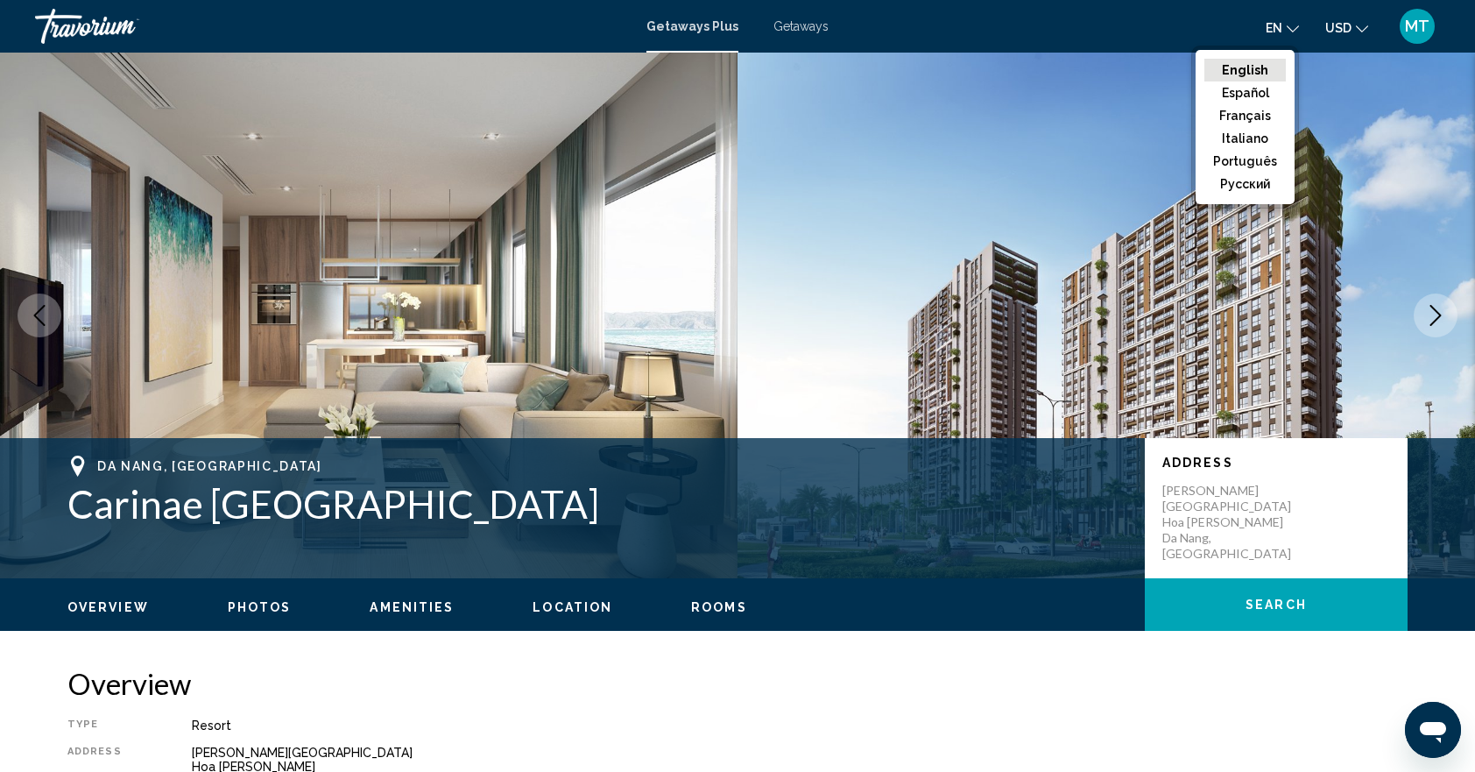
click at [1070, 84] on img "Main content" at bounding box center [1105, 315] width 737 height 525
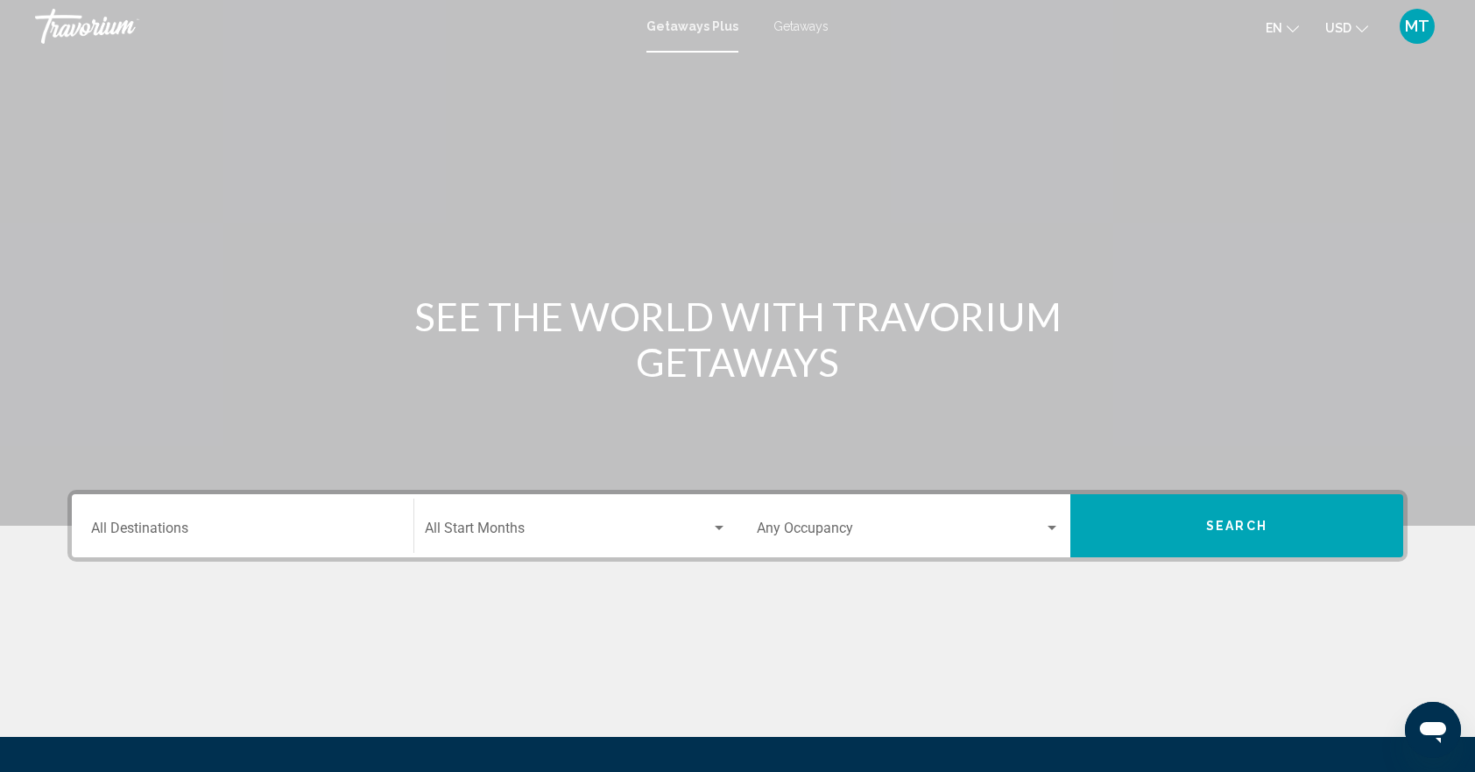
click at [292, 511] on div "Destination All Destinations" at bounding box center [242, 525] width 303 height 55
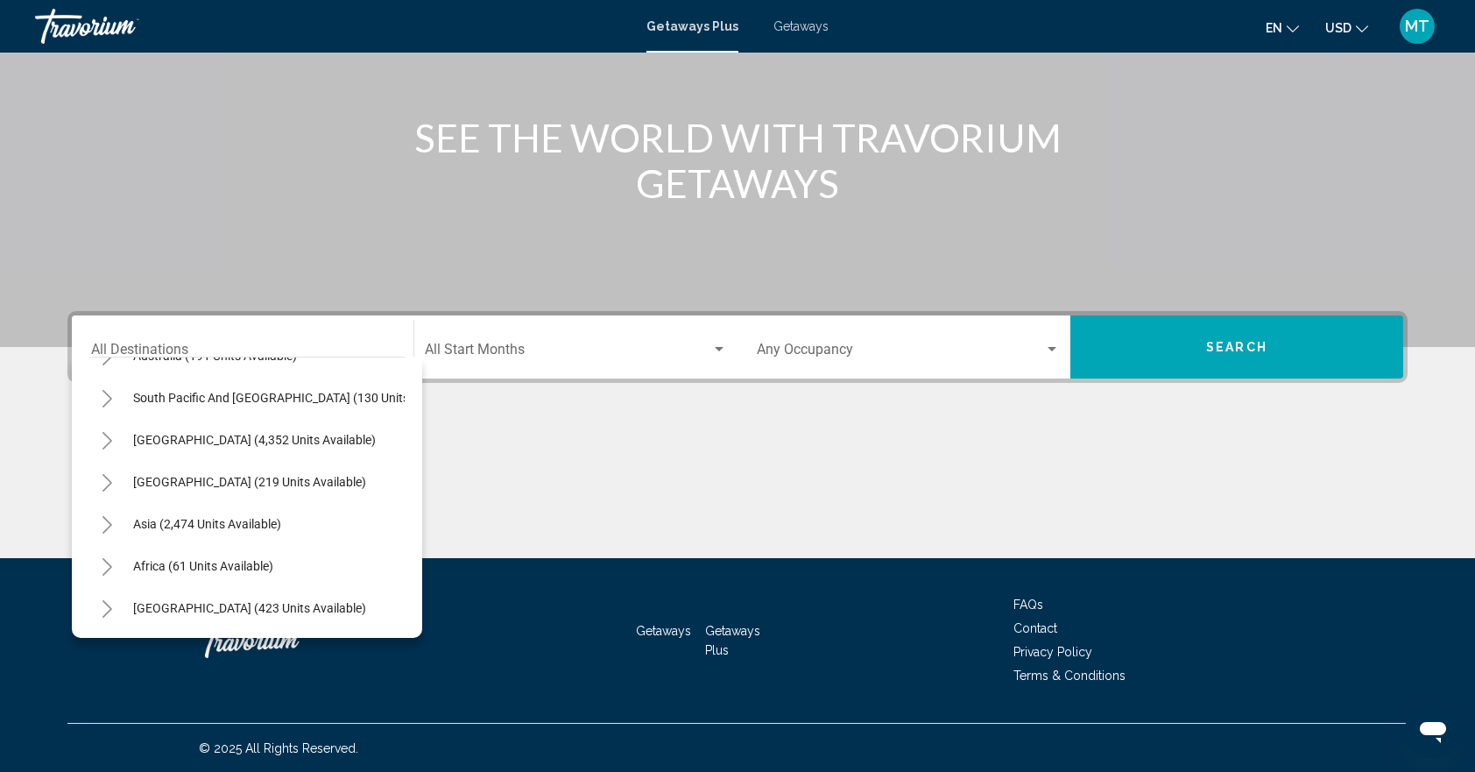
scroll to position [297, 0]
click at [324, 60] on div "Main content" at bounding box center [737, 83] width 1475 height 525
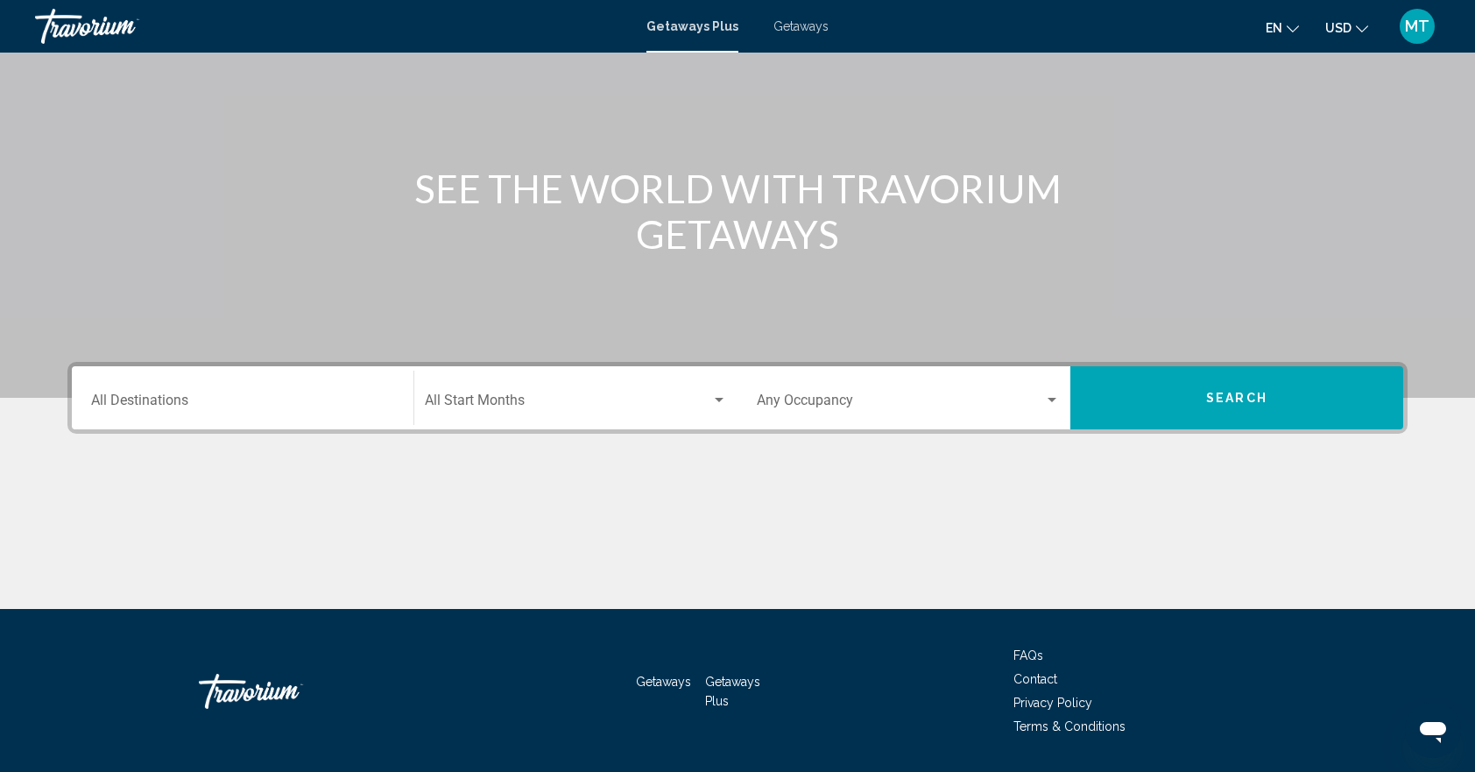
scroll to position [0, 0]
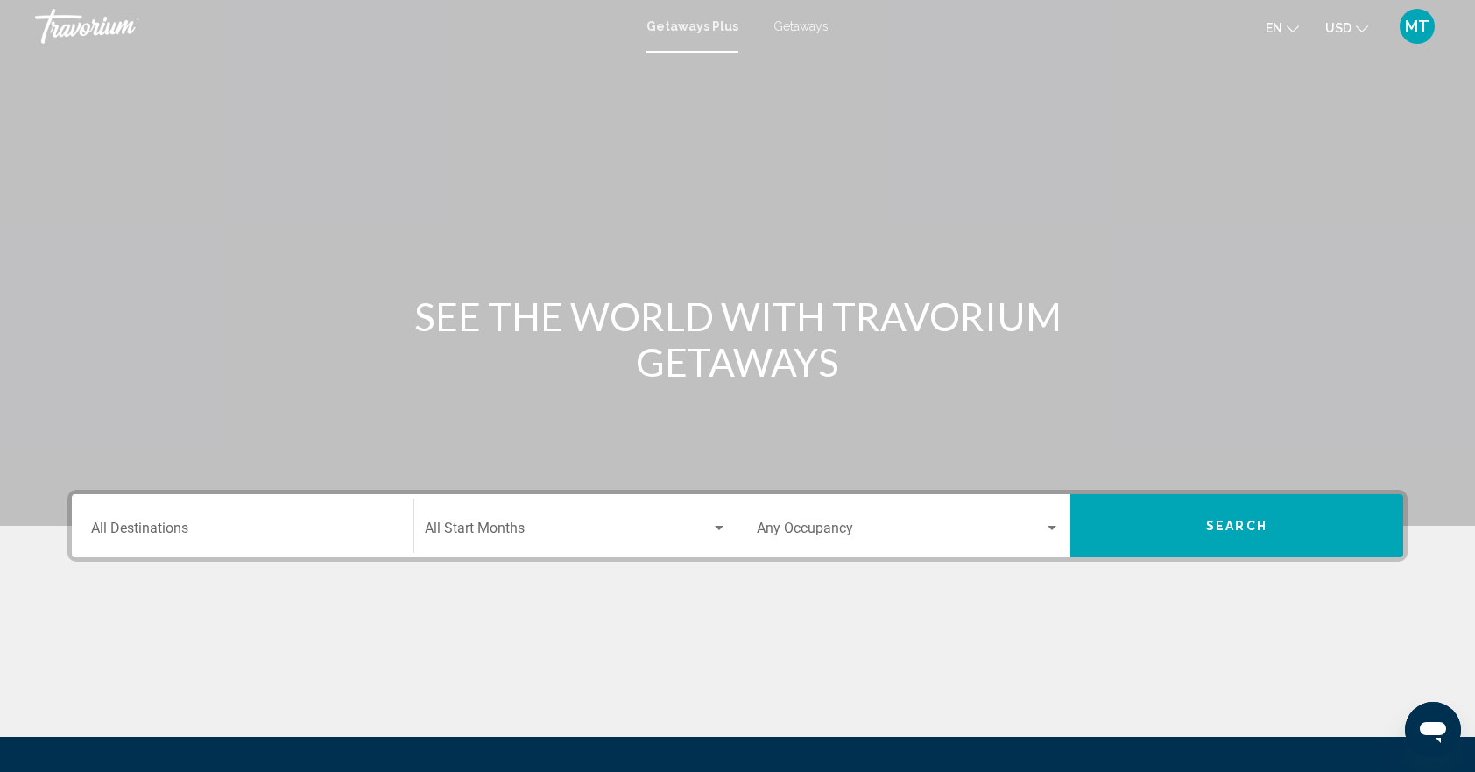
click at [1419, 13] on div "MT" at bounding box center [1416, 26] width 35 height 35
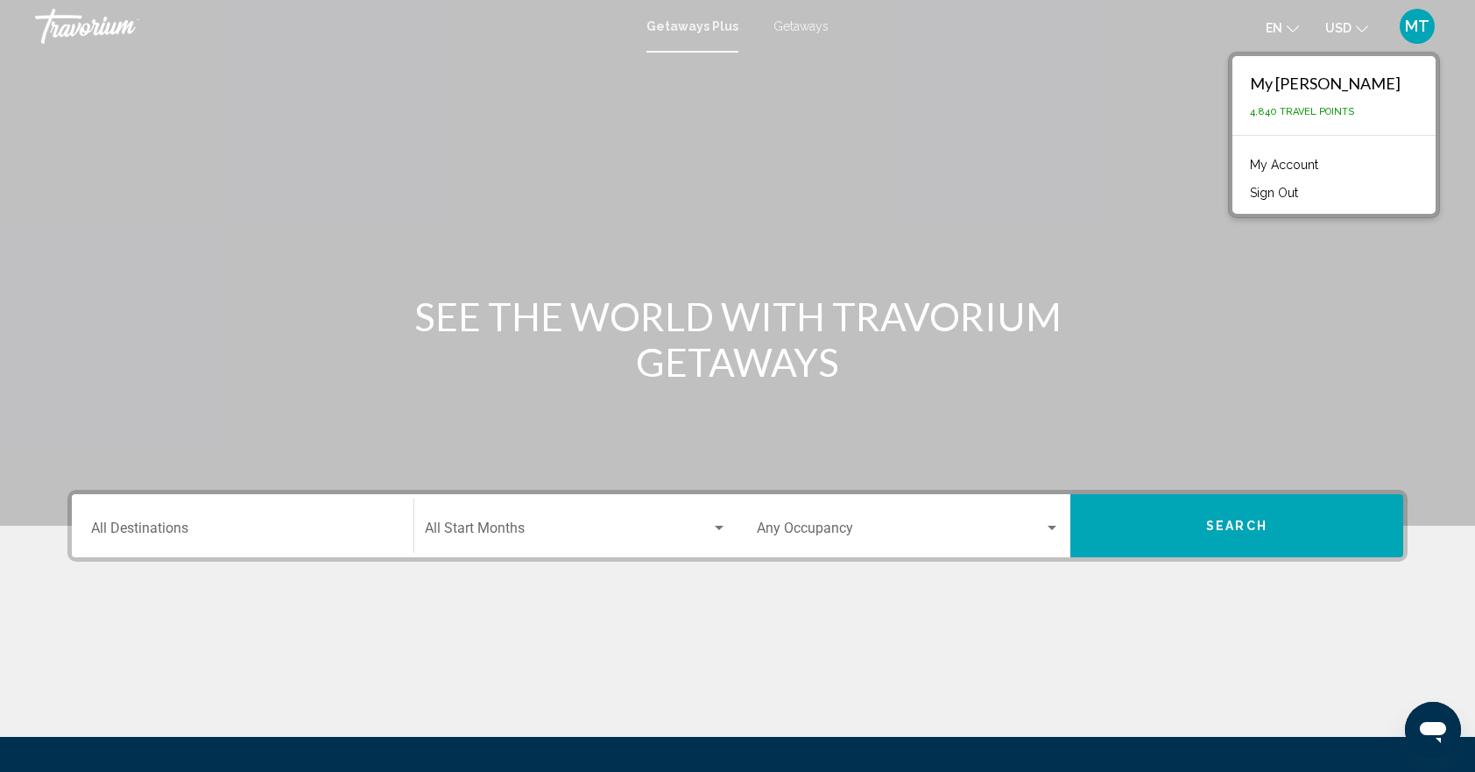
click at [1411, 18] on span "MT" at bounding box center [1417, 27] width 25 height 18
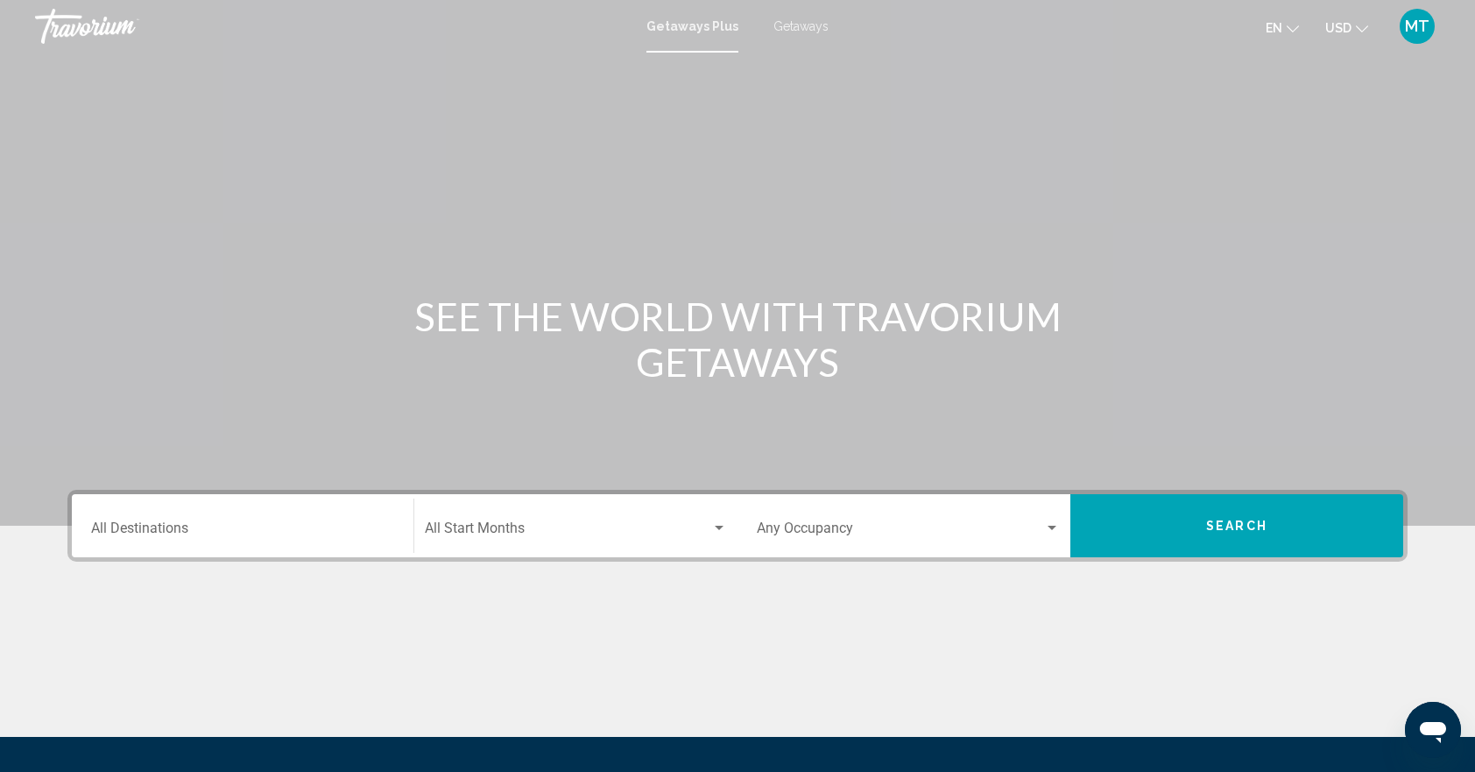
click at [1414, 24] on span "MT" at bounding box center [1417, 27] width 25 height 18
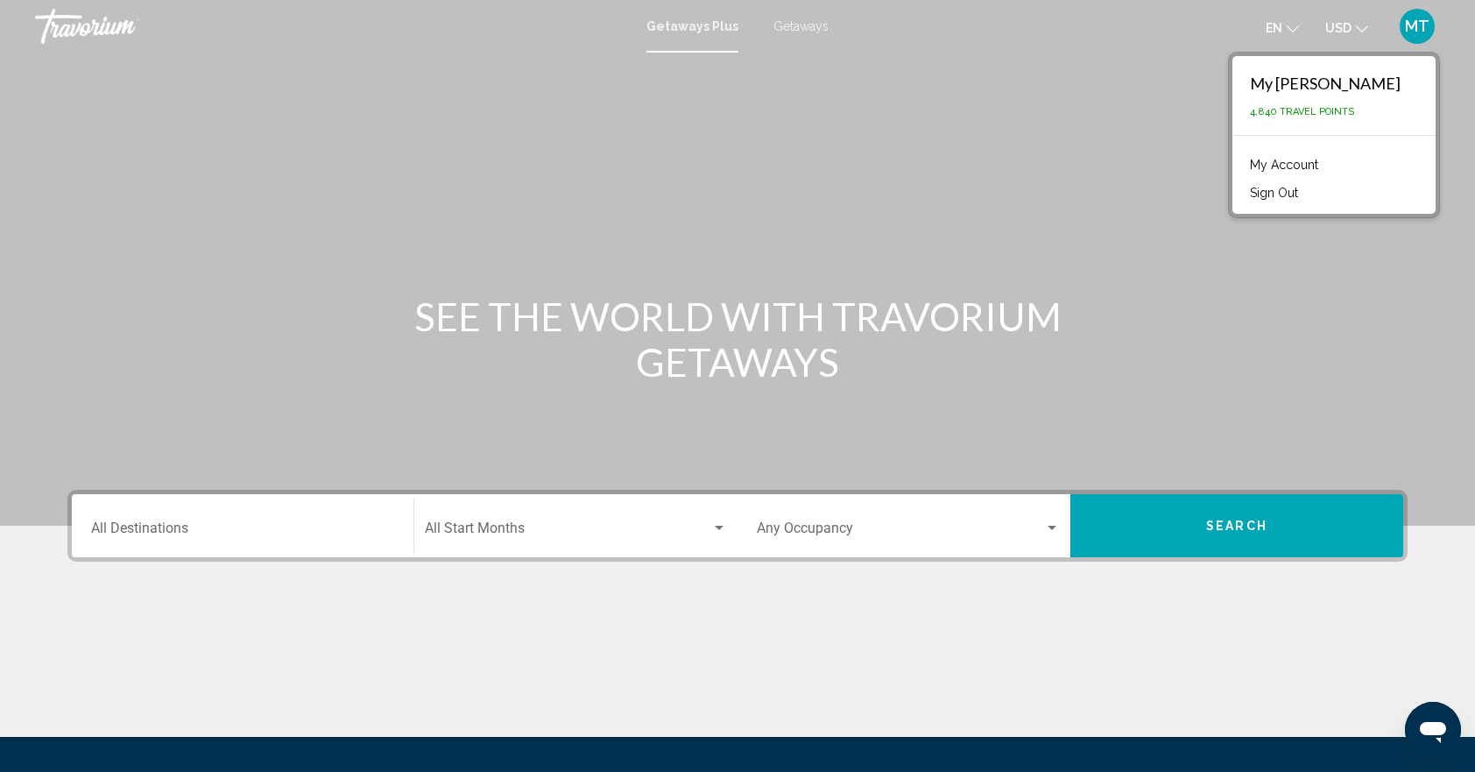
click at [1327, 166] on link "My Account" at bounding box center [1284, 164] width 86 height 23
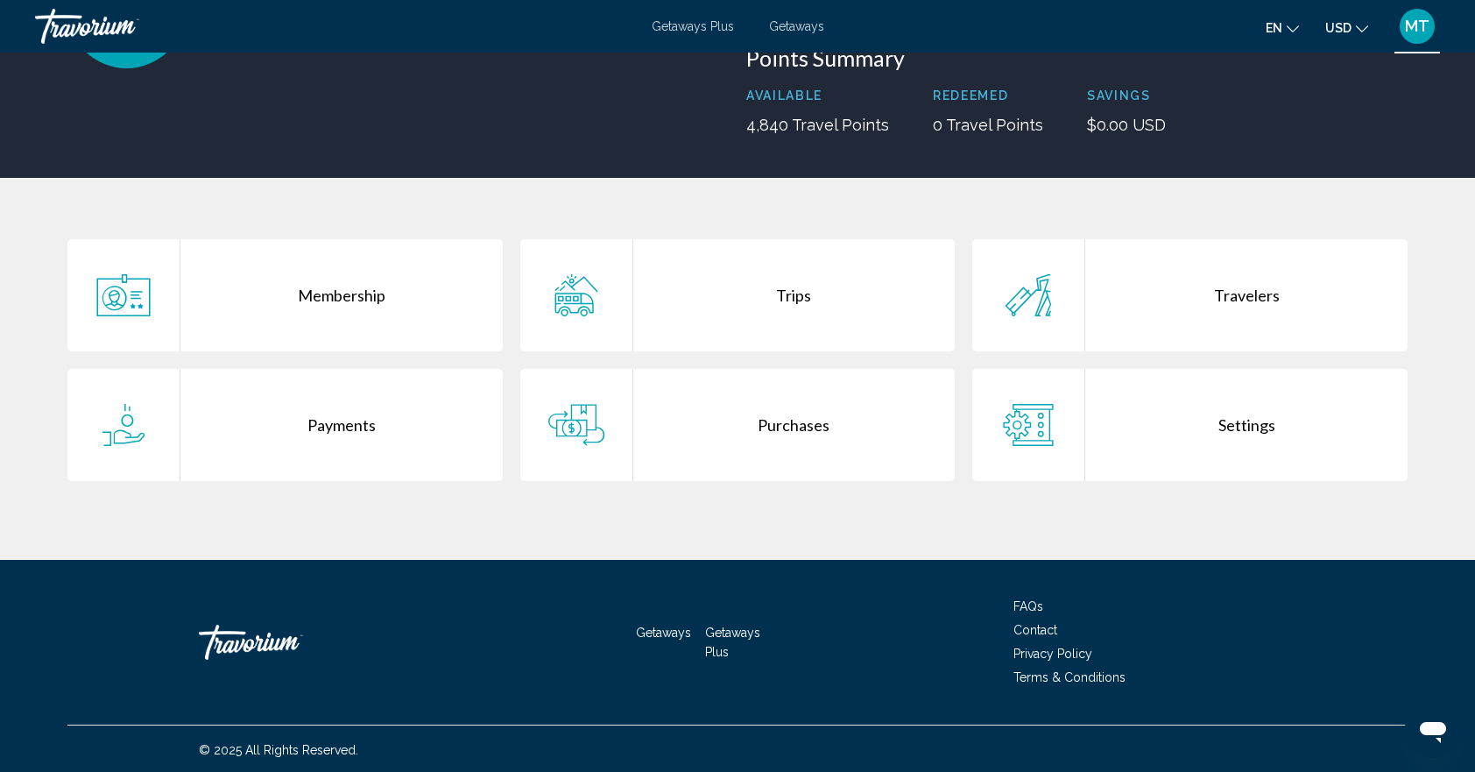
scroll to position [215, 0]
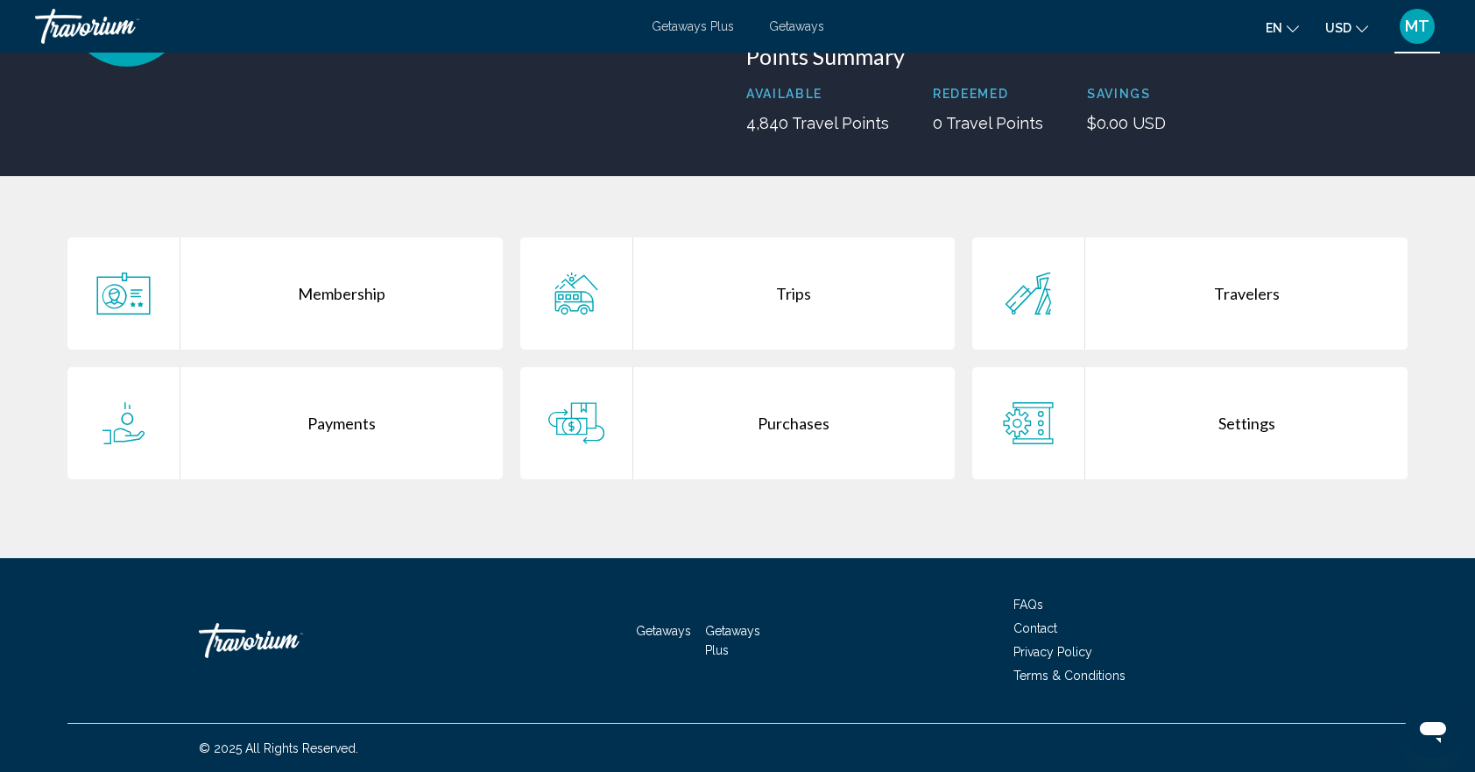
click at [367, 302] on div "Membership" at bounding box center [341, 293] width 322 height 112
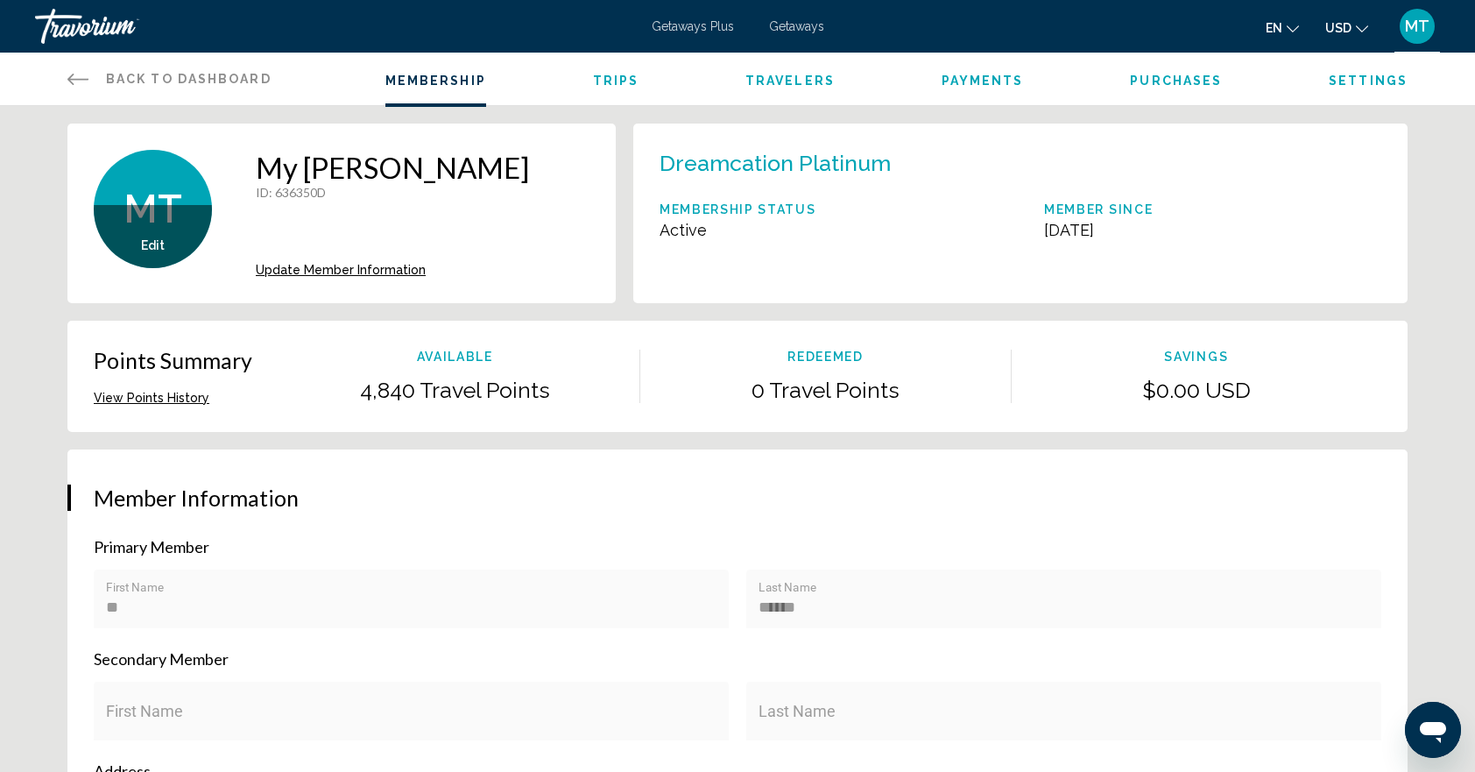
click at [63, 78] on div "Back to Dashboard Dashboard Membership Trips Travelers Payments Purchases Setti…" at bounding box center [737, 79] width 1410 height 53
click at [970, 82] on span "Payments" at bounding box center [982, 81] width 82 height 14
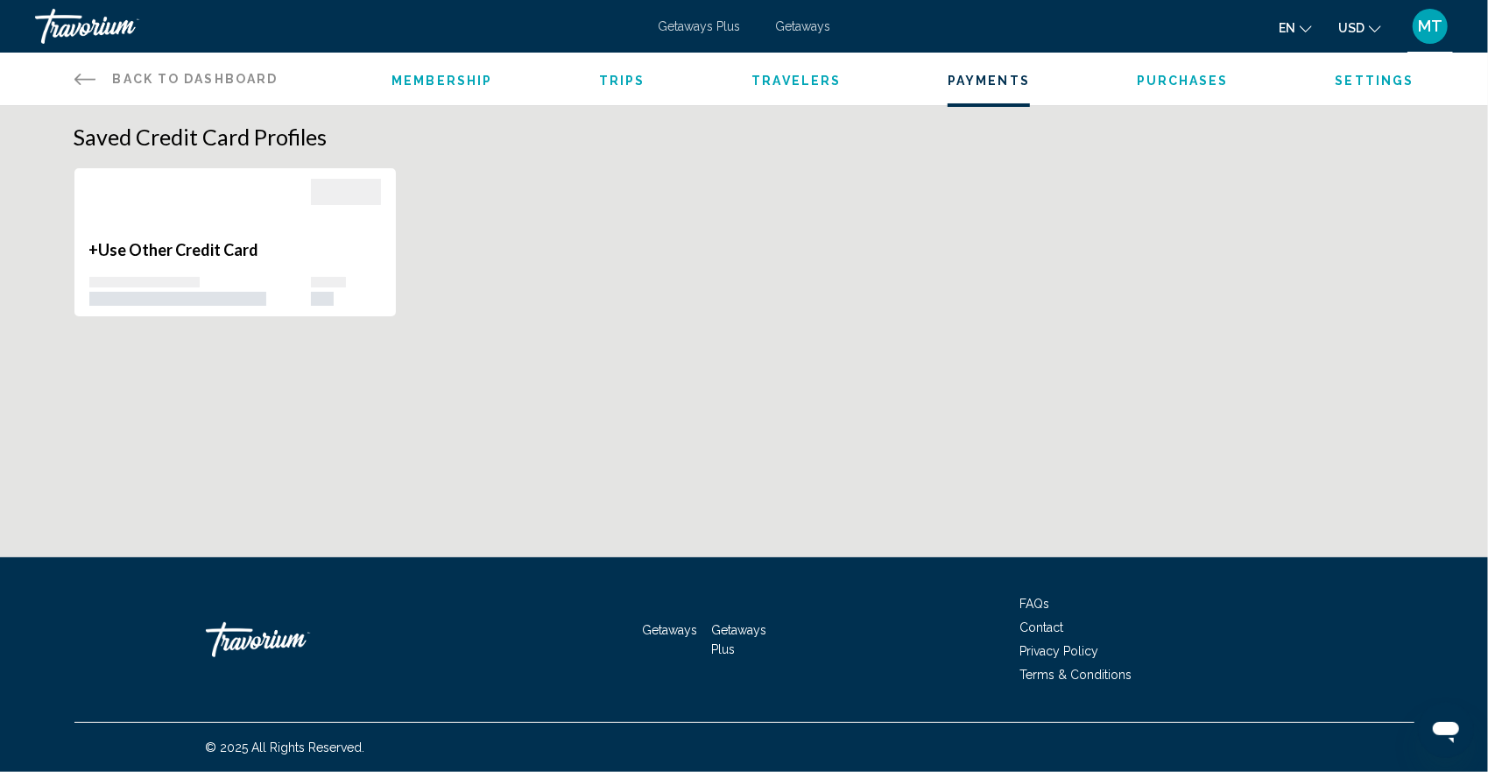
click at [628, 79] on span "Trips" at bounding box center [622, 81] width 46 height 14
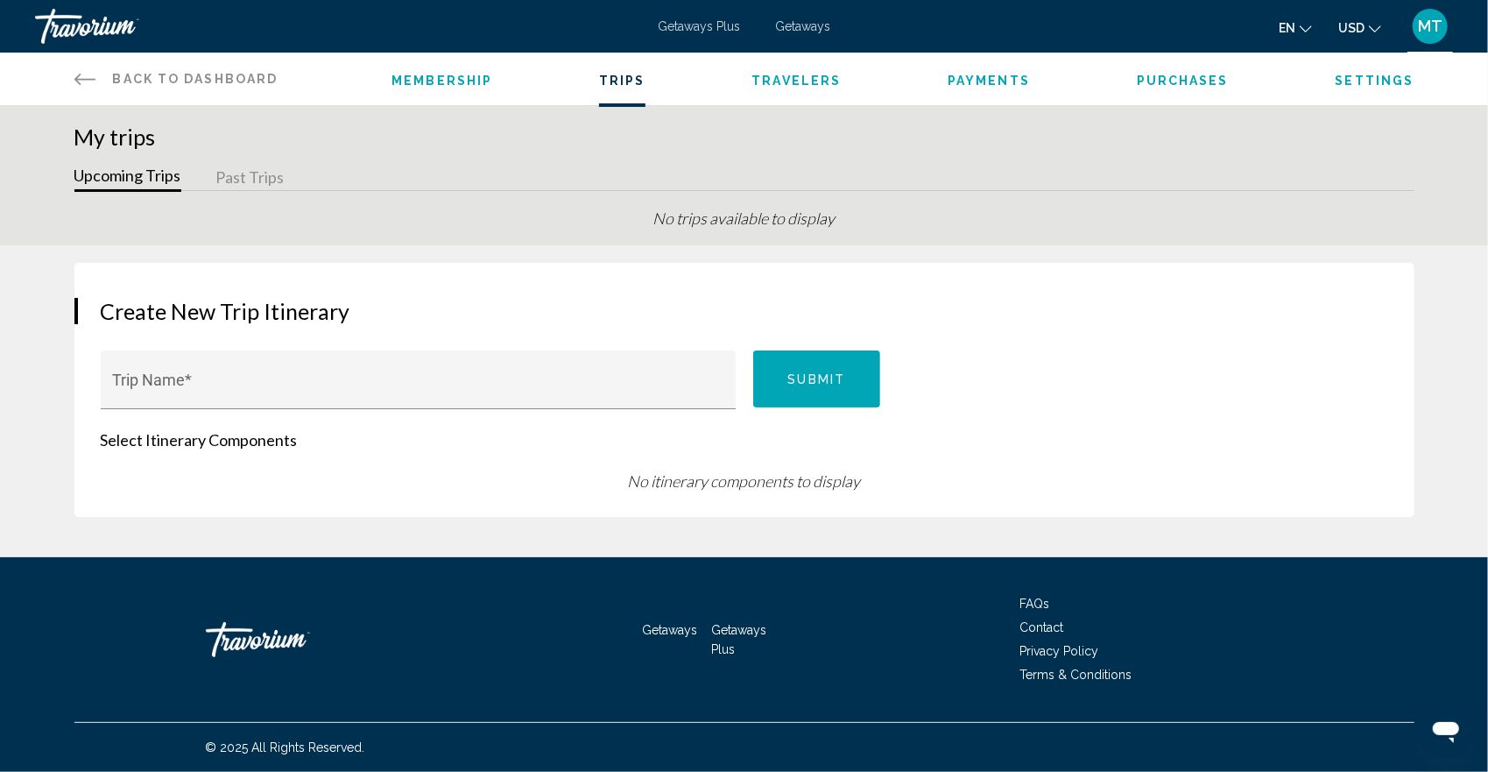
click at [1426, 21] on span "MT" at bounding box center [1430, 27] width 25 height 18
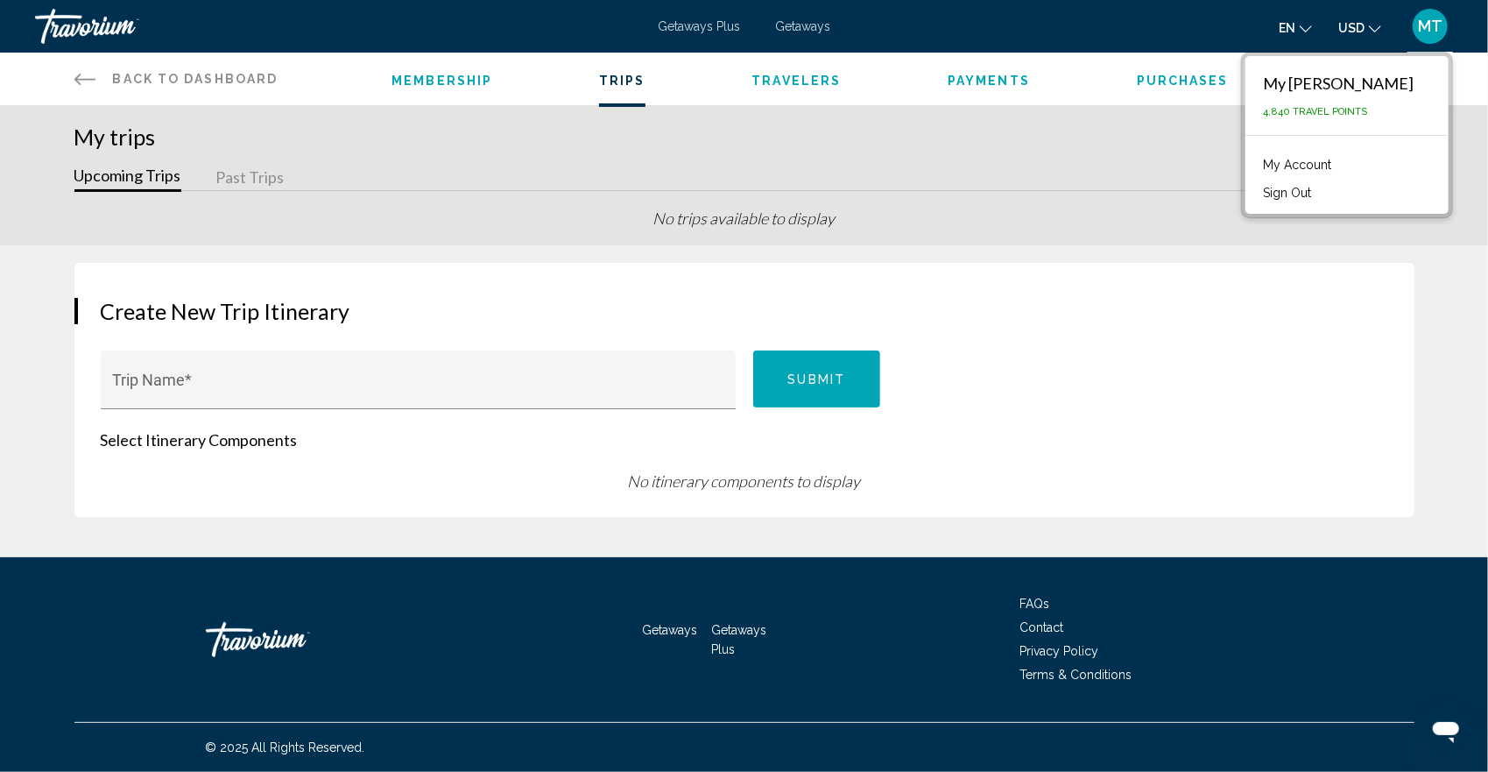
click at [806, 21] on span "Getaways" at bounding box center [802, 26] width 55 height 14
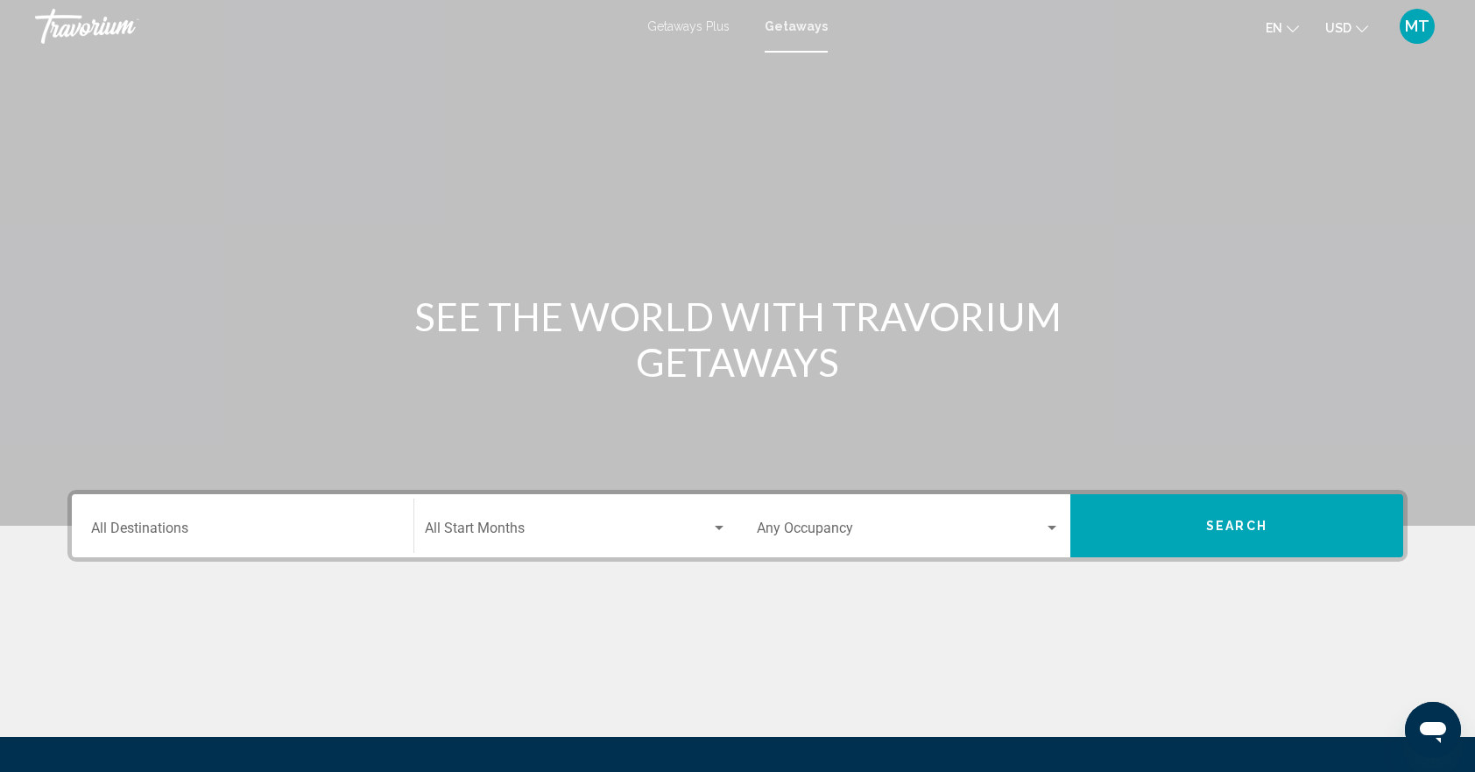
click at [669, 21] on span "Getaways Plus" at bounding box center [688, 26] width 82 height 14
click at [1419, 28] on span "MT" at bounding box center [1417, 27] width 25 height 18
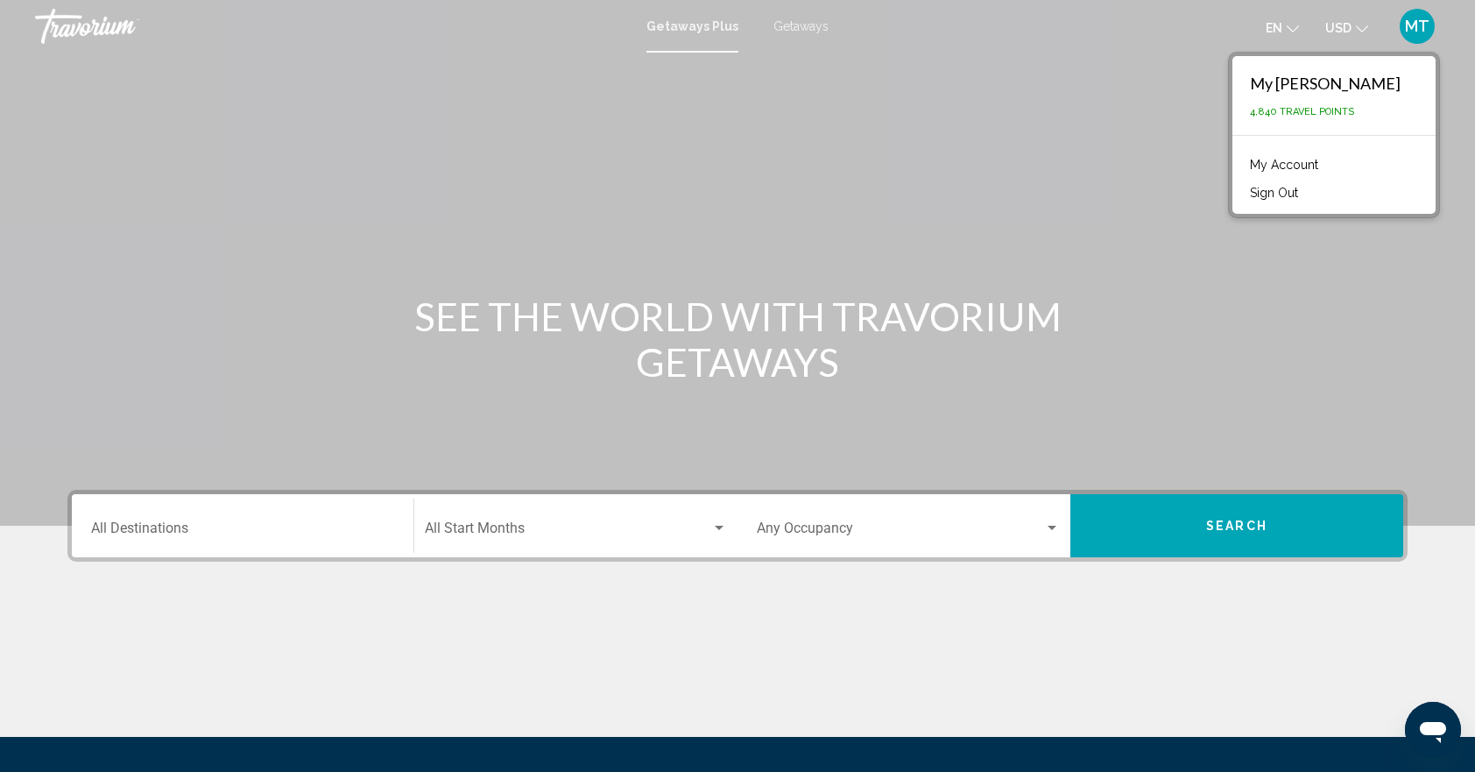
click at [1315, 159] on link "My Account" at bounding box center [1284, 164] width 86 height 23
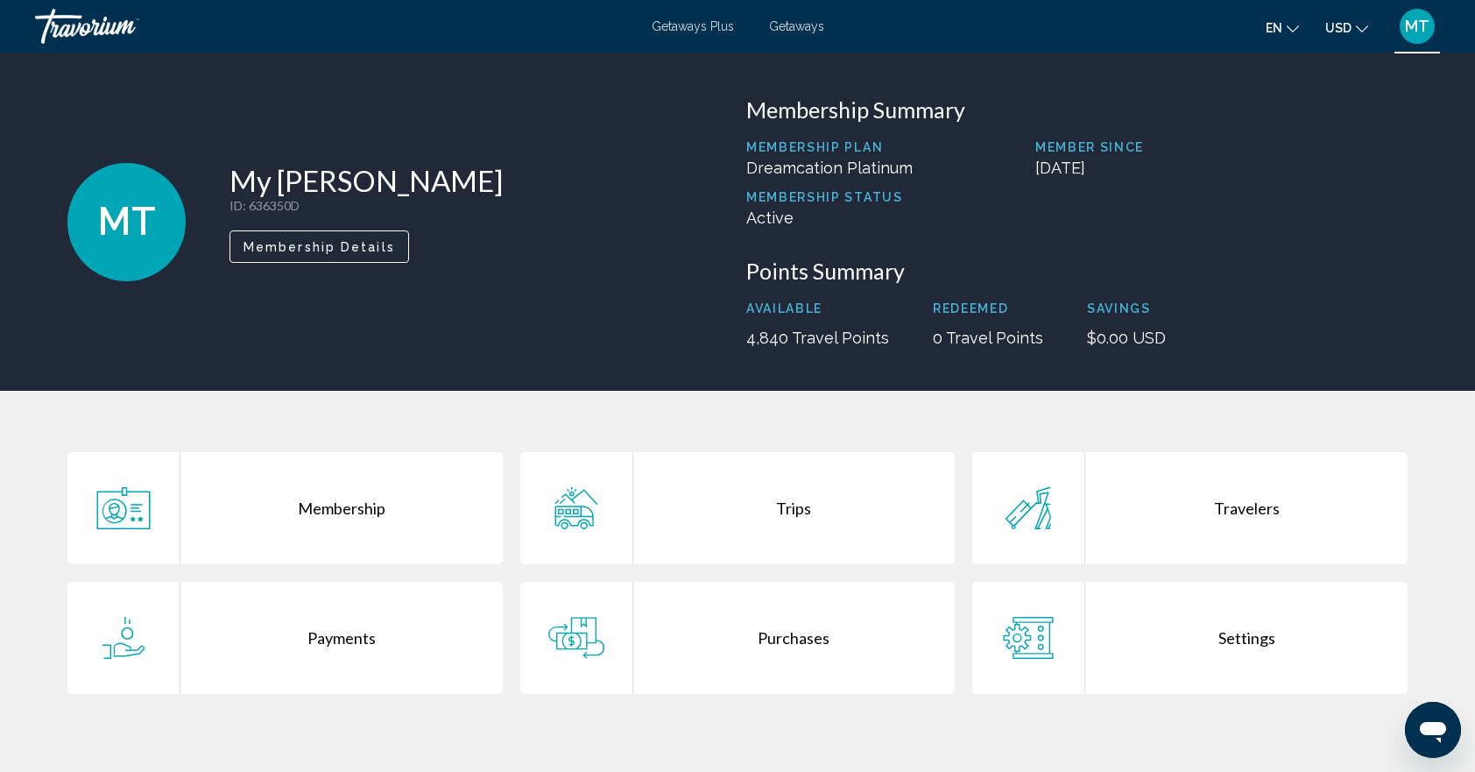
click at [342, 242] on span "Membership Details" at bounding box center [319, 247] width 152 height 14
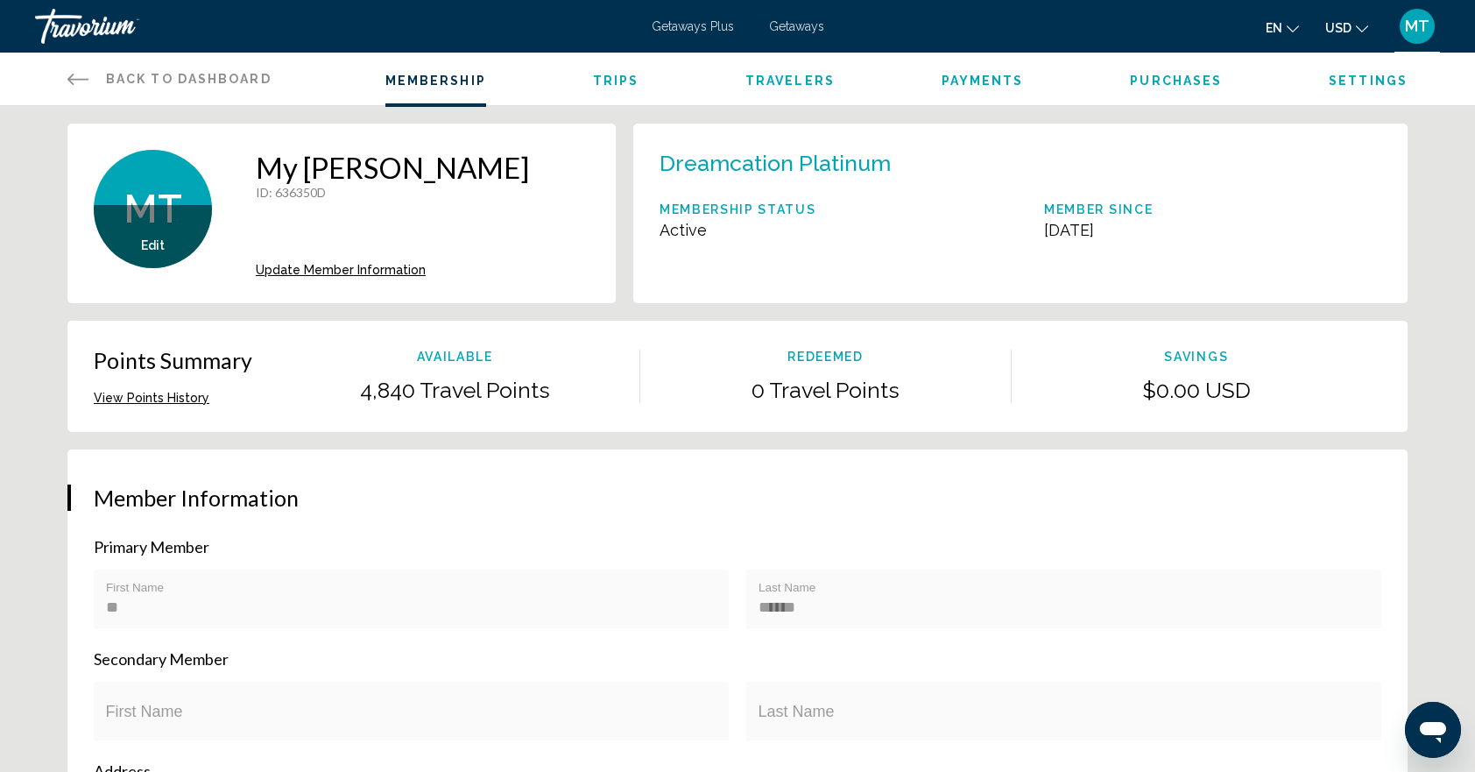
click at [618, 81] on span "Trips" at bounding box center [616, 81] width 46 height 14
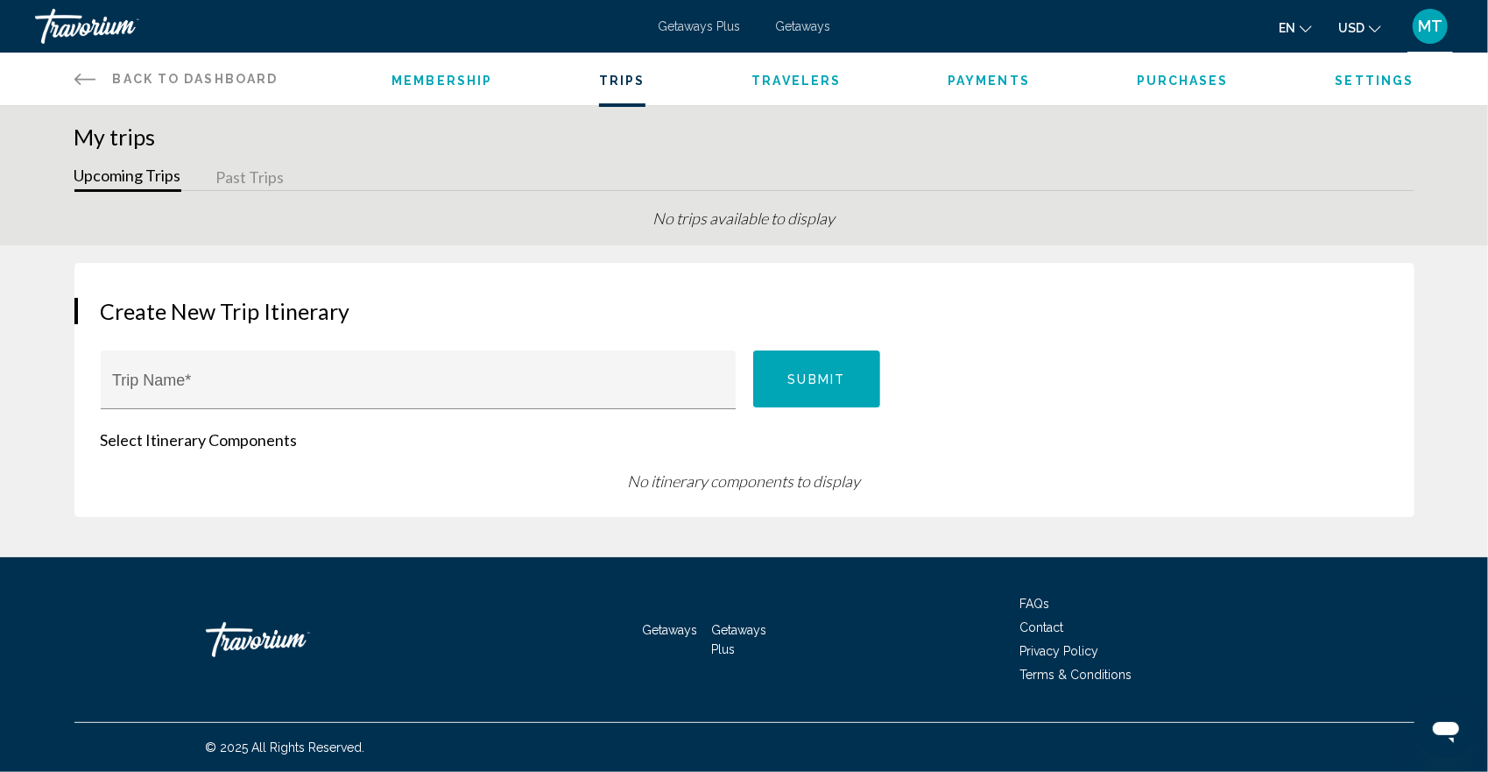
click at [790, 86] on span "Travelers" at bounding box center [795, 81] width 89 height 14
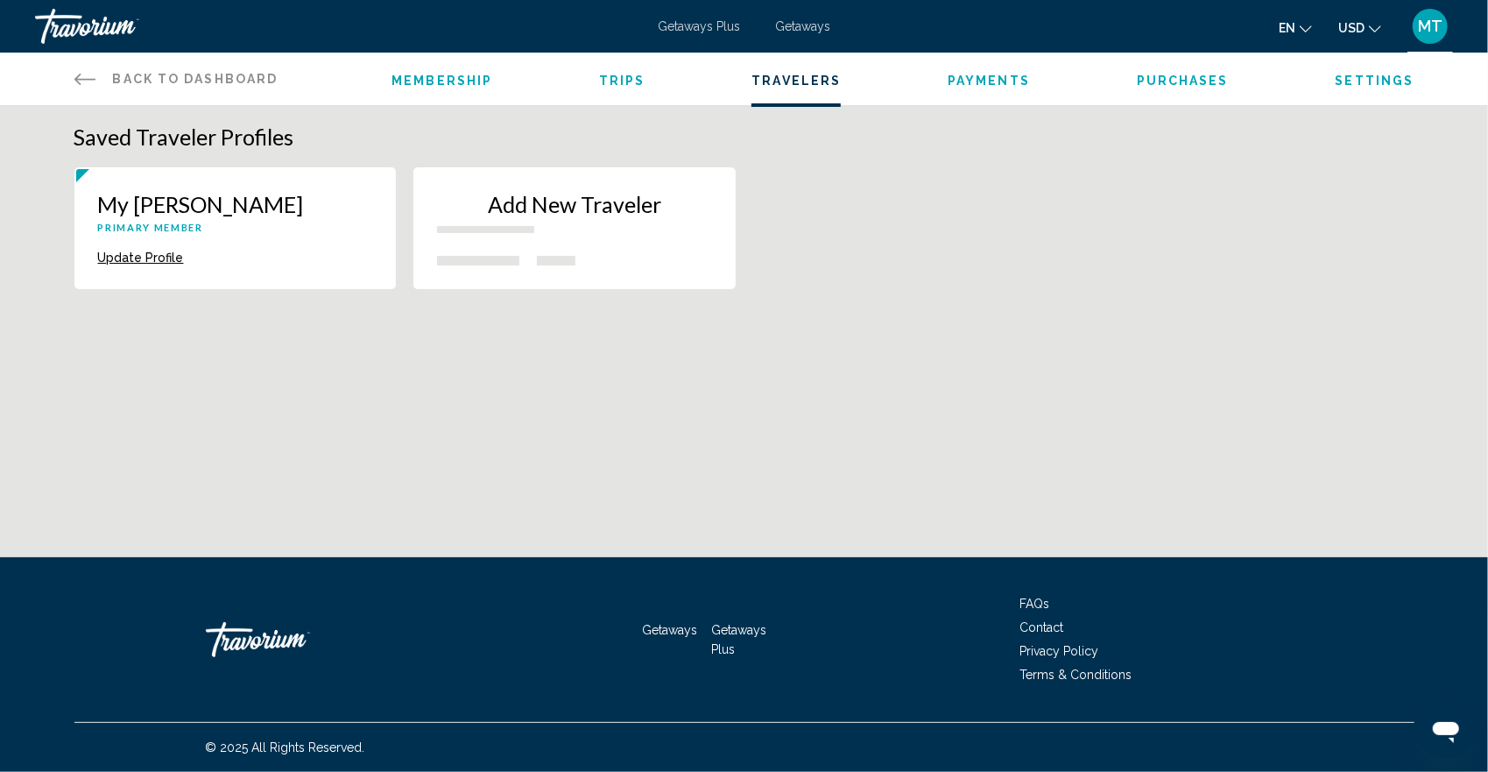
click at [140, 252] on button "Update Profile" at bounding box center [141, 258] width 86 height 16
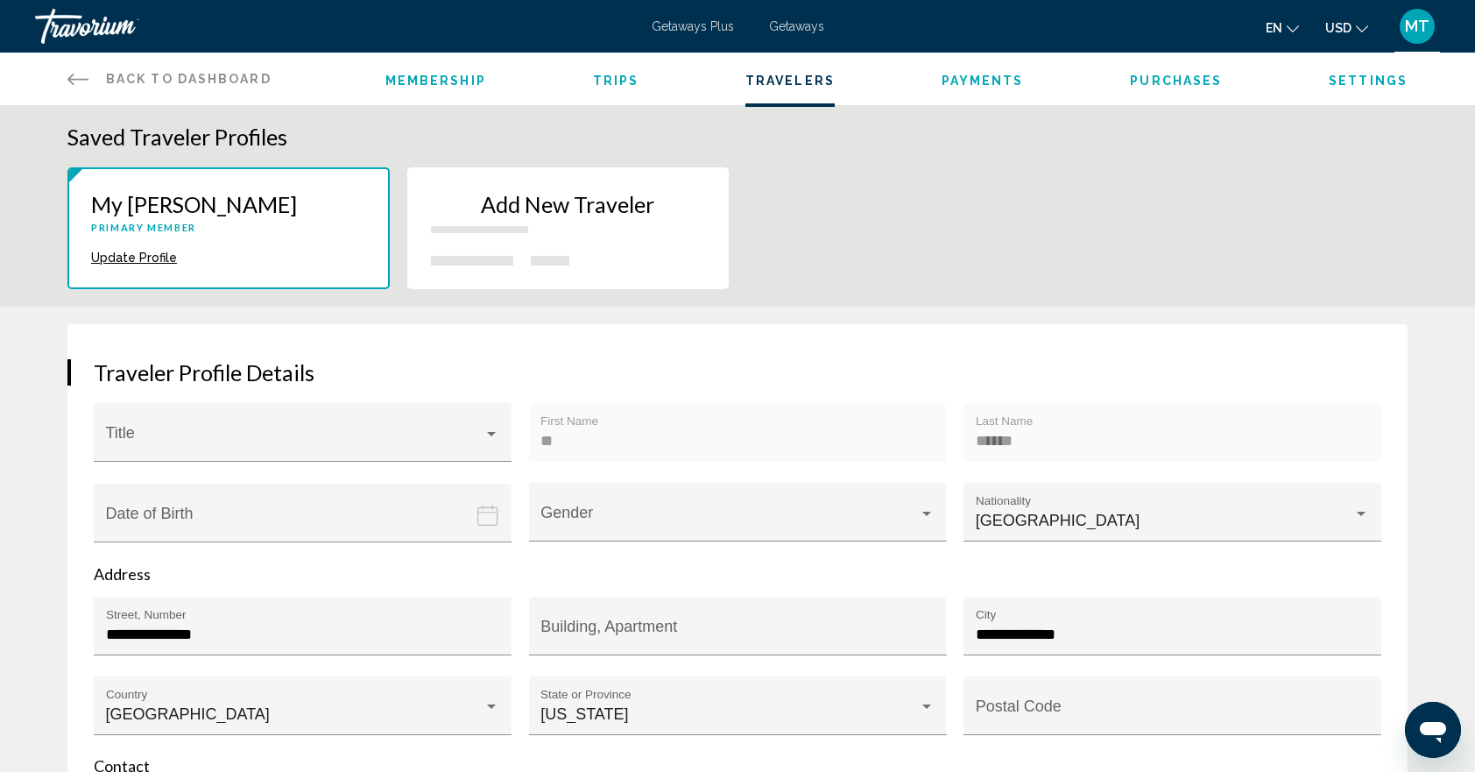
click at [1166, 76] on span "Purchases" at bounding box center [1176, 81] width 92 height 14
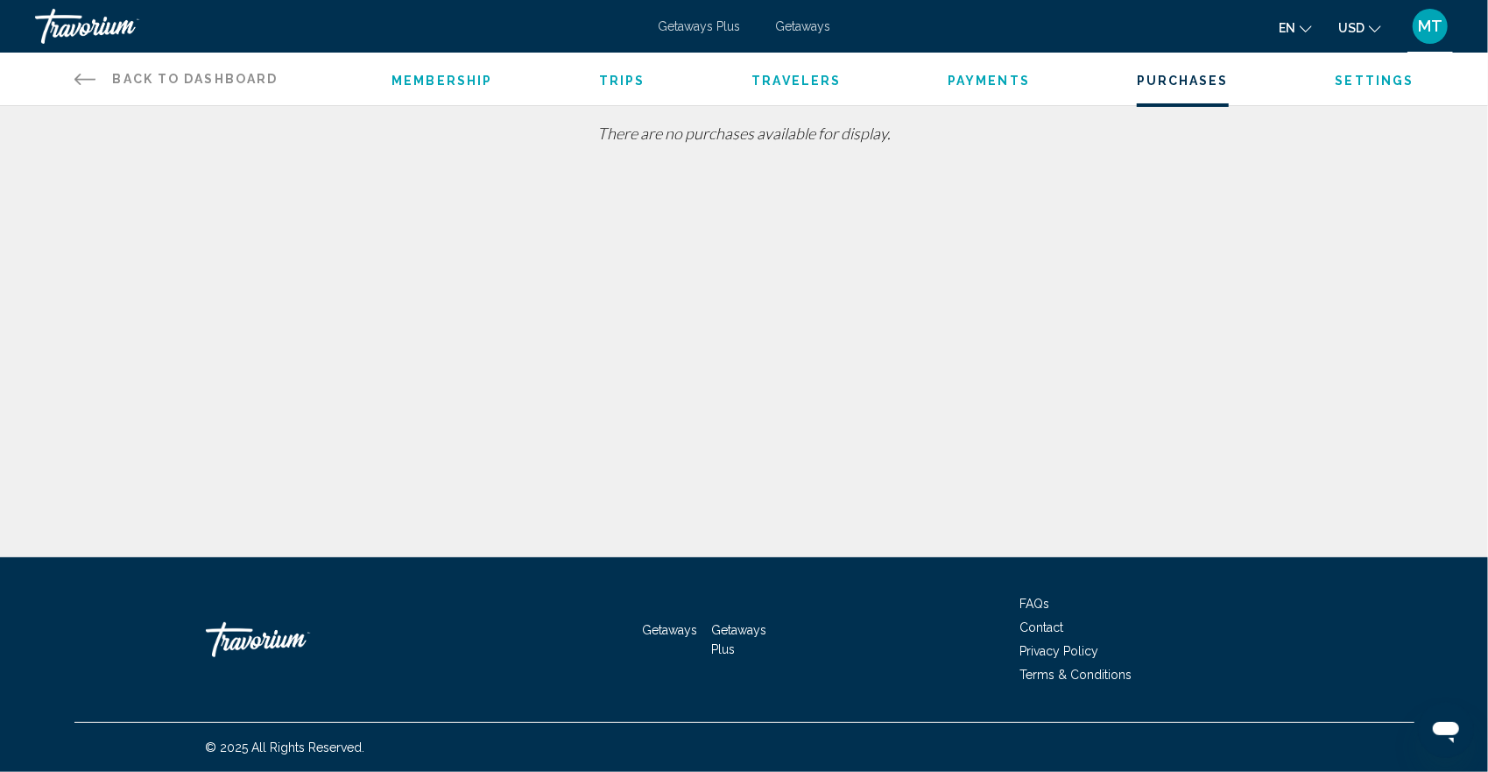
click at [1350, 81] on span "Settings" at bounding box center [1375, 81] width 79 height 14
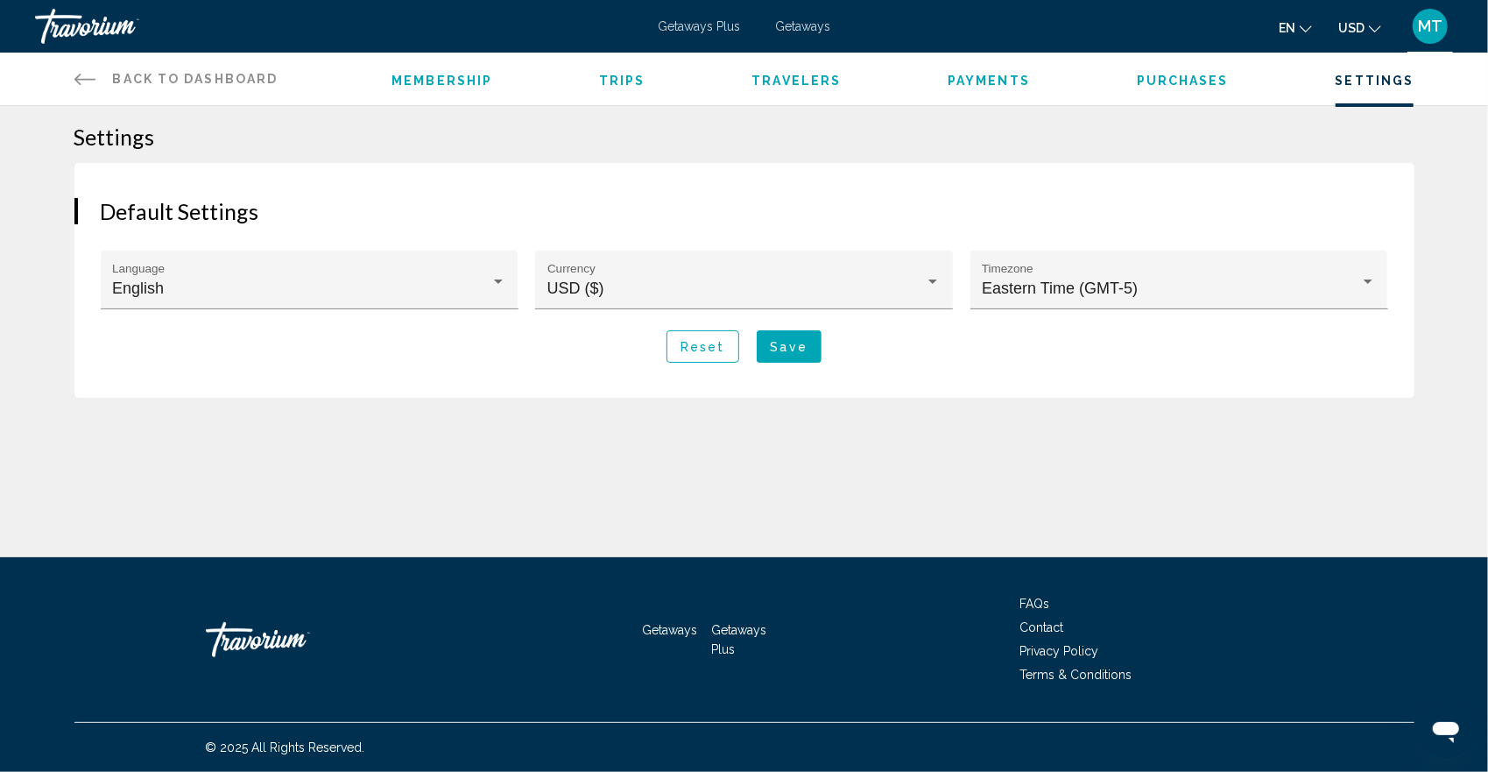
click at [81, 78] on icon "Main content" at bounding box center [84, 78] width 21 height 21
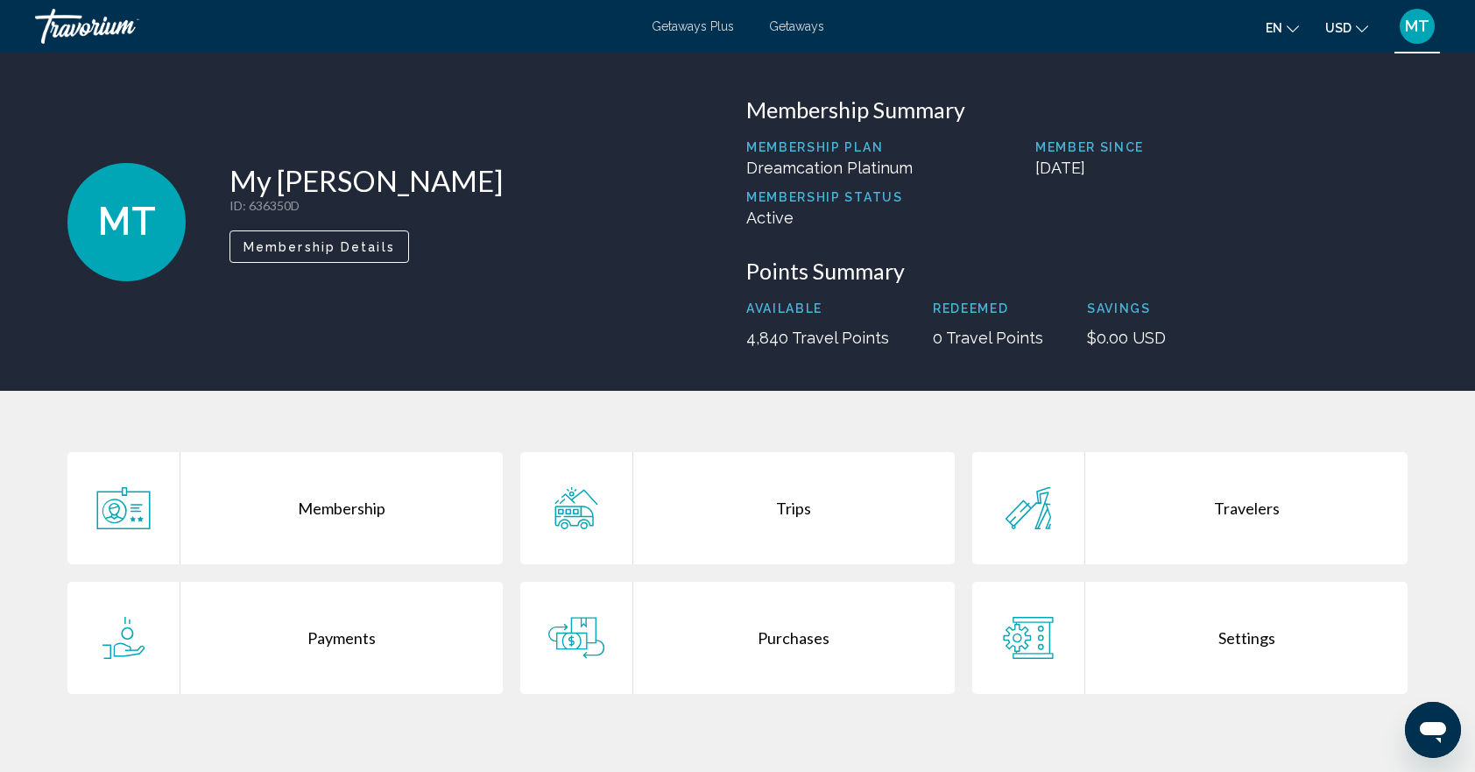
click at [109, 234] on span "MT" at bounding box center [126, 222] width 59 height 46
click at [794, 200] on p "Membership Status" at bounding box center [829, 197] width 166 height 14
click at [781, 152] on p "Membership Plan" at bounding box center [829, 147] width 166 height 14
drag, startPoint x: 781, startPoint y: 152, endPoint x: 895, endPoint y: 155, distance: 113.9
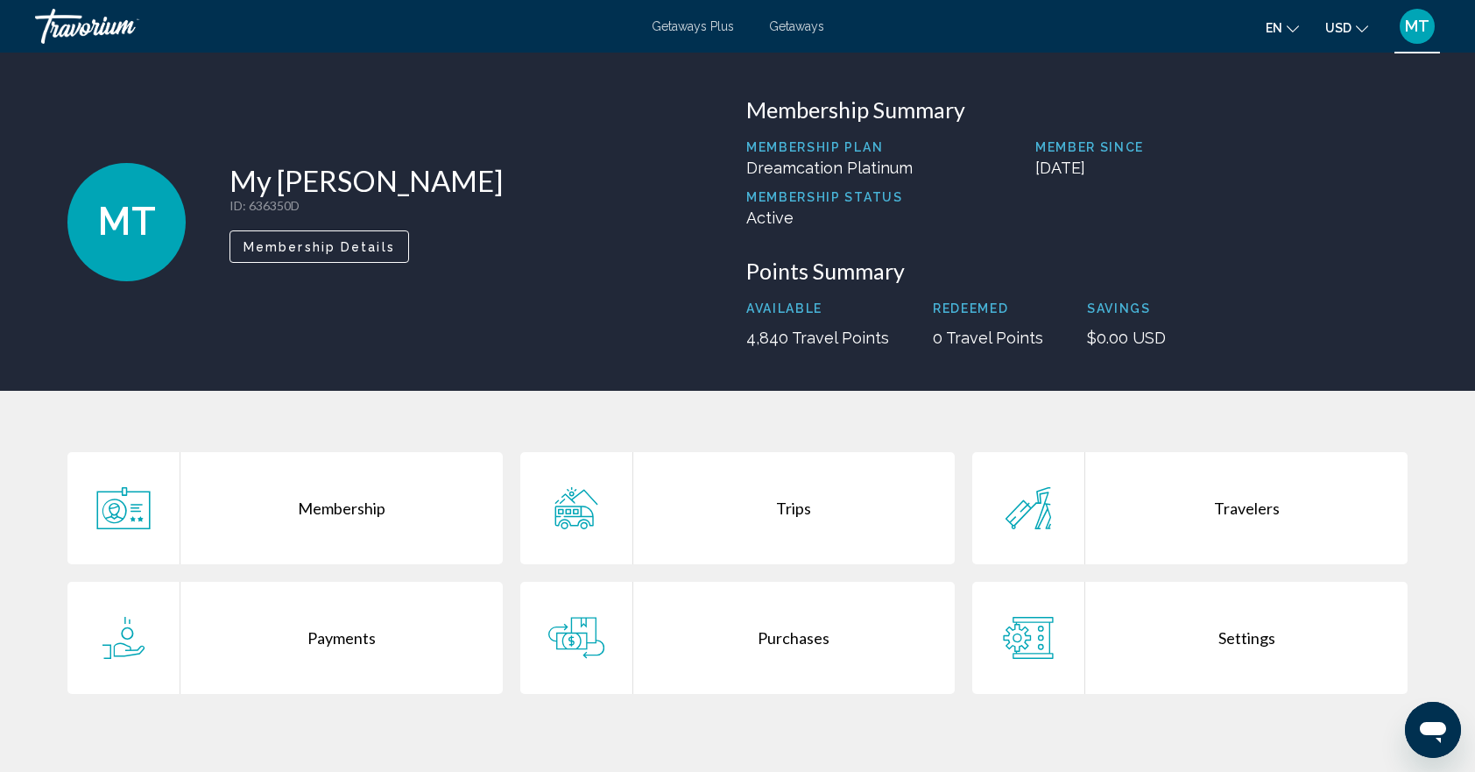
click at [895, 155] on div "Membership Plan Dreamcation Platinum" at bounding box center [829, 165] width 166 height 50
click at [316, 631] on div "Payments" at bounding box center [341, 637] width 322 height 112
click at [1227, 501] on div "Travelers" at bounding box center [1246, 508] width 322 height 112
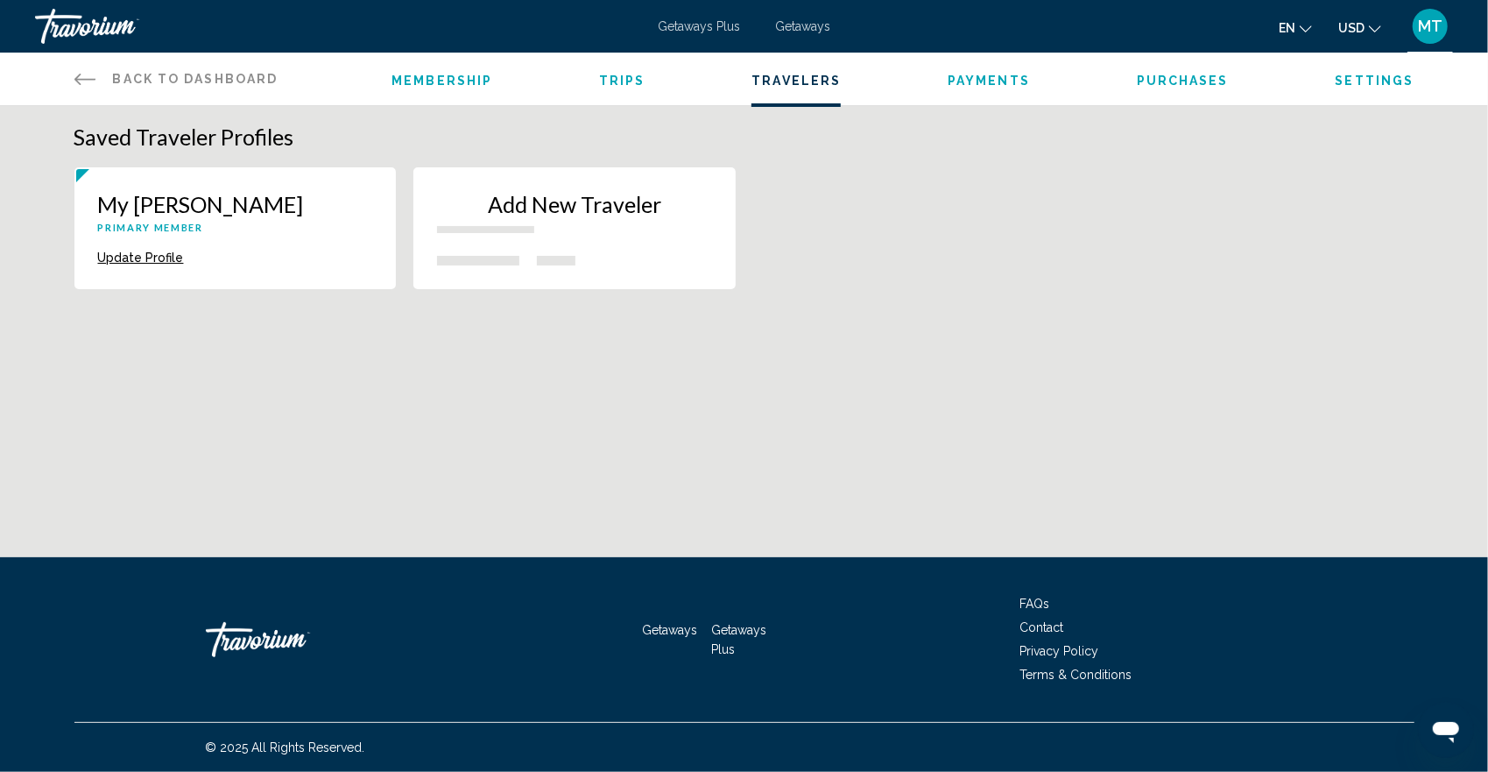
click at [1377, 73] on li "Settings" at bounding box center [1375, 78] width 79 height 19
click at [1377, 77] on span "Settings" at bounding box center [1375, 81] width 79 height 14
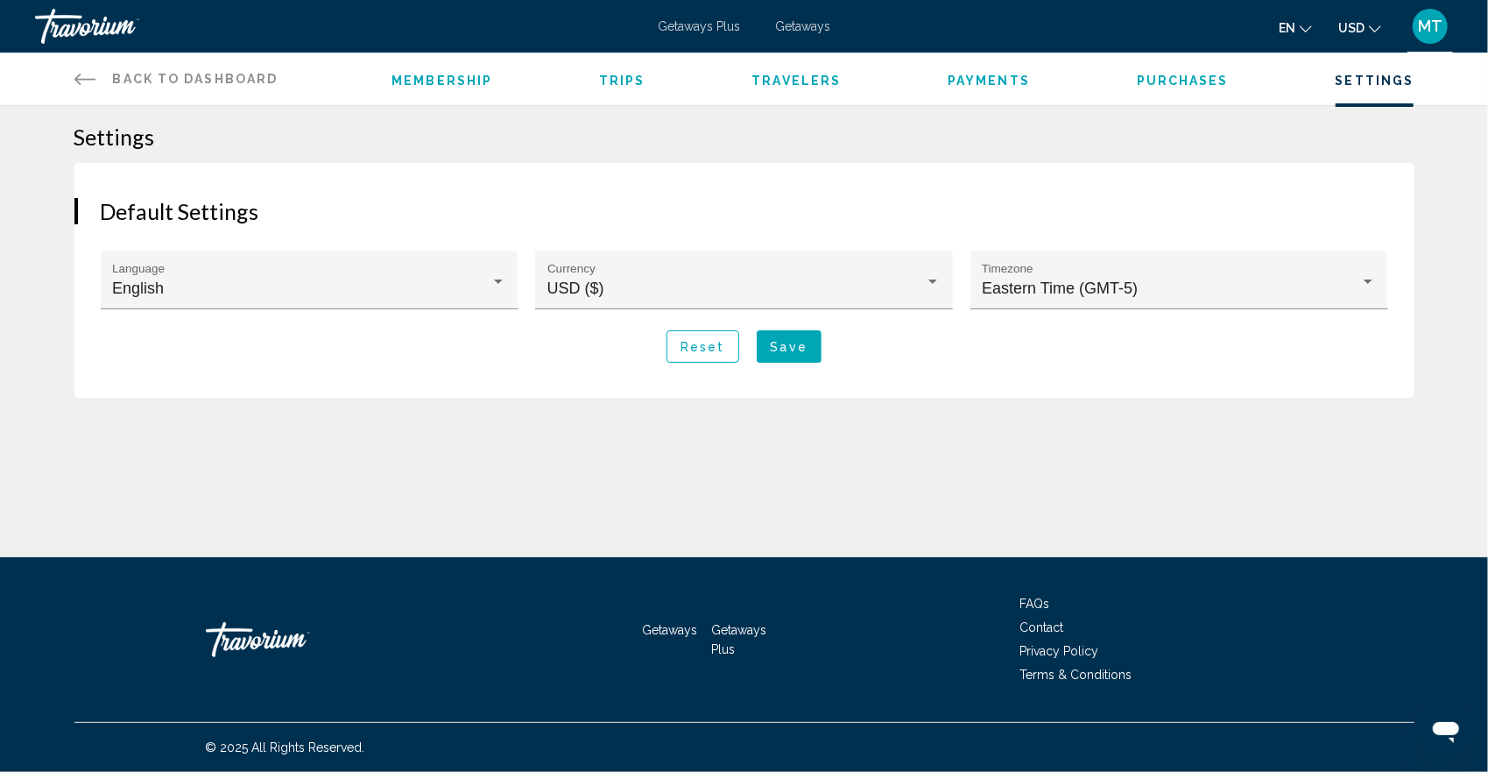
click at [1427, 28] on span "MT" at bounding box center [1430, 27] width 25 height 18
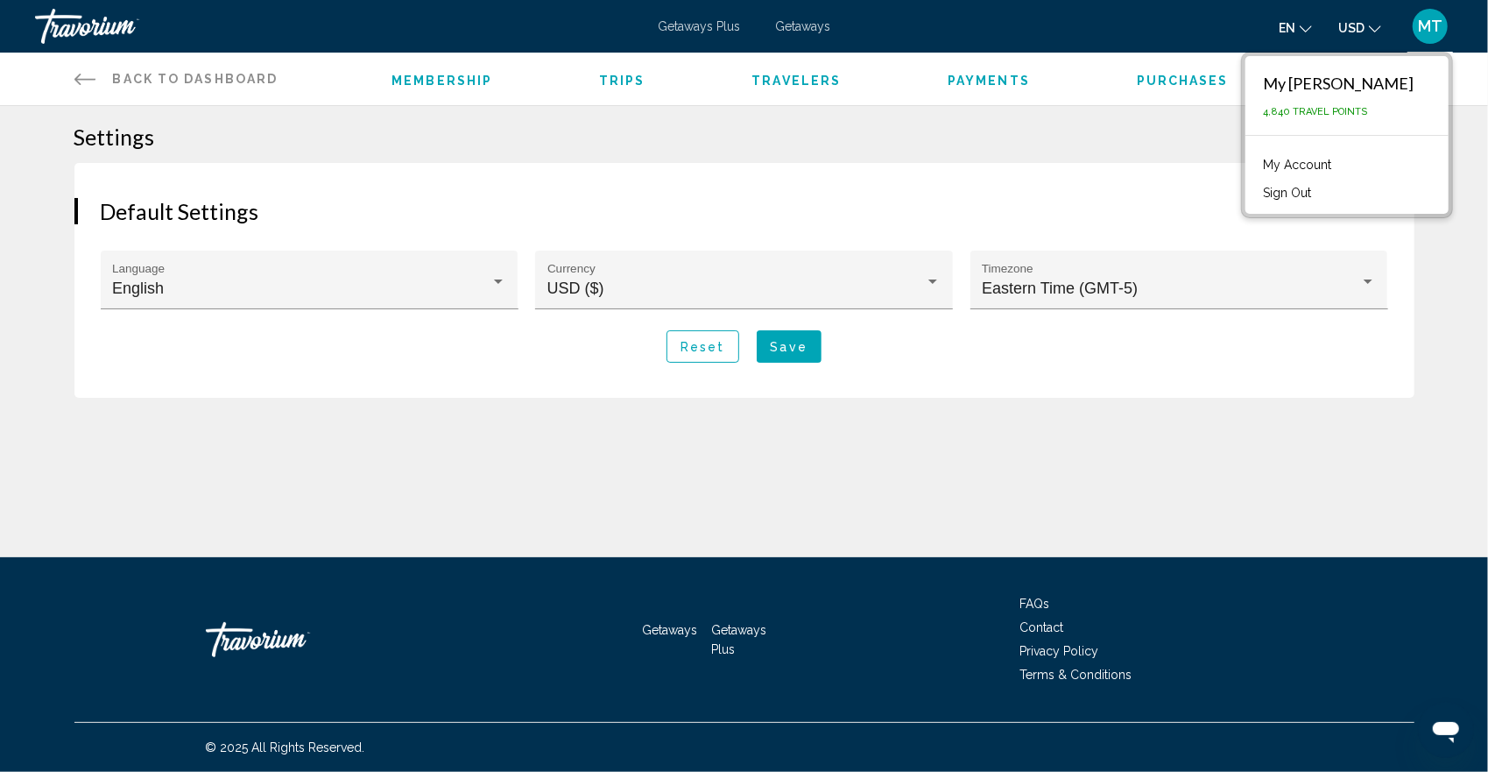
click at [74, 75] on icon "Main content" at bounding box center [84, 78] width 21 height 21
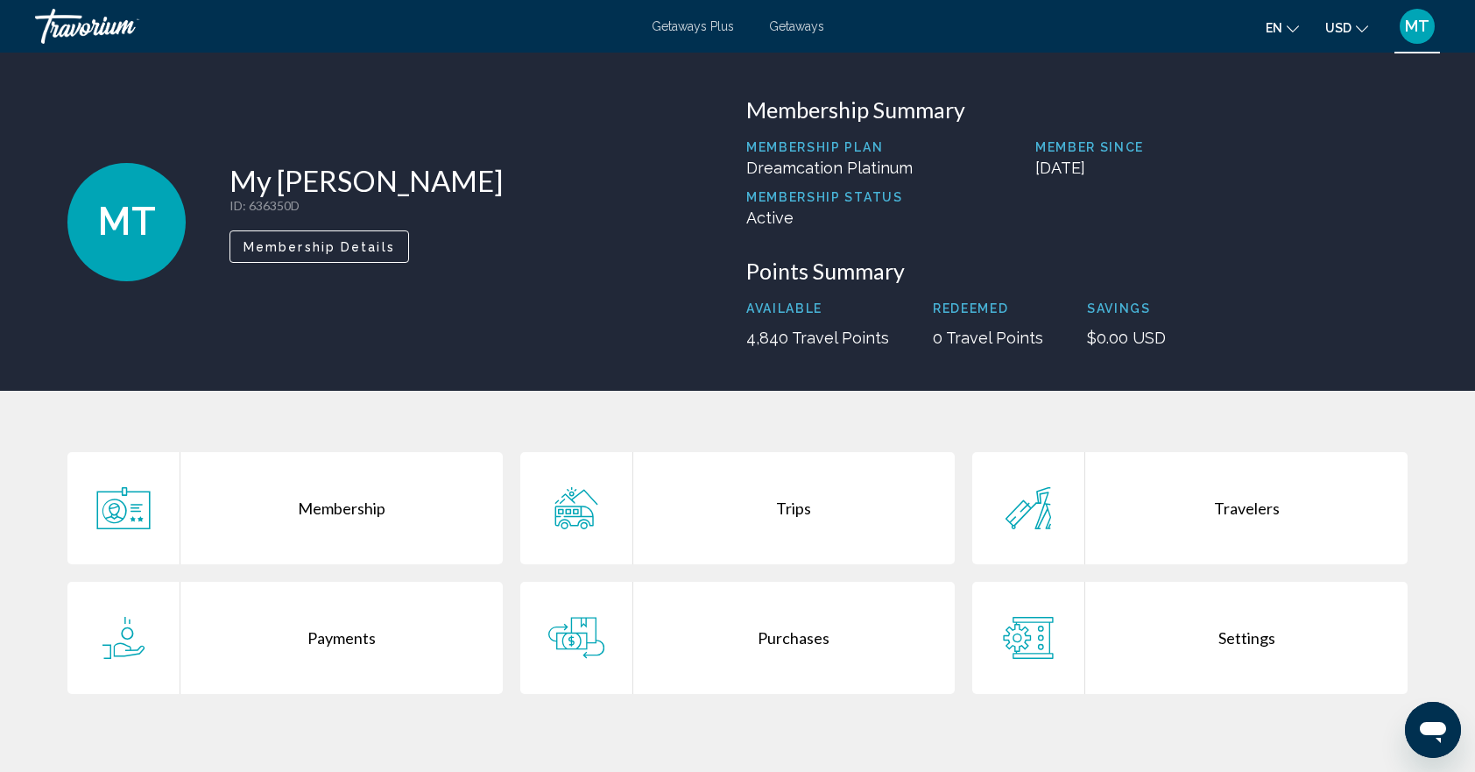
click at [1266, 641] on div "Settings" at bounding box center [1246, 637] width 322 height 112
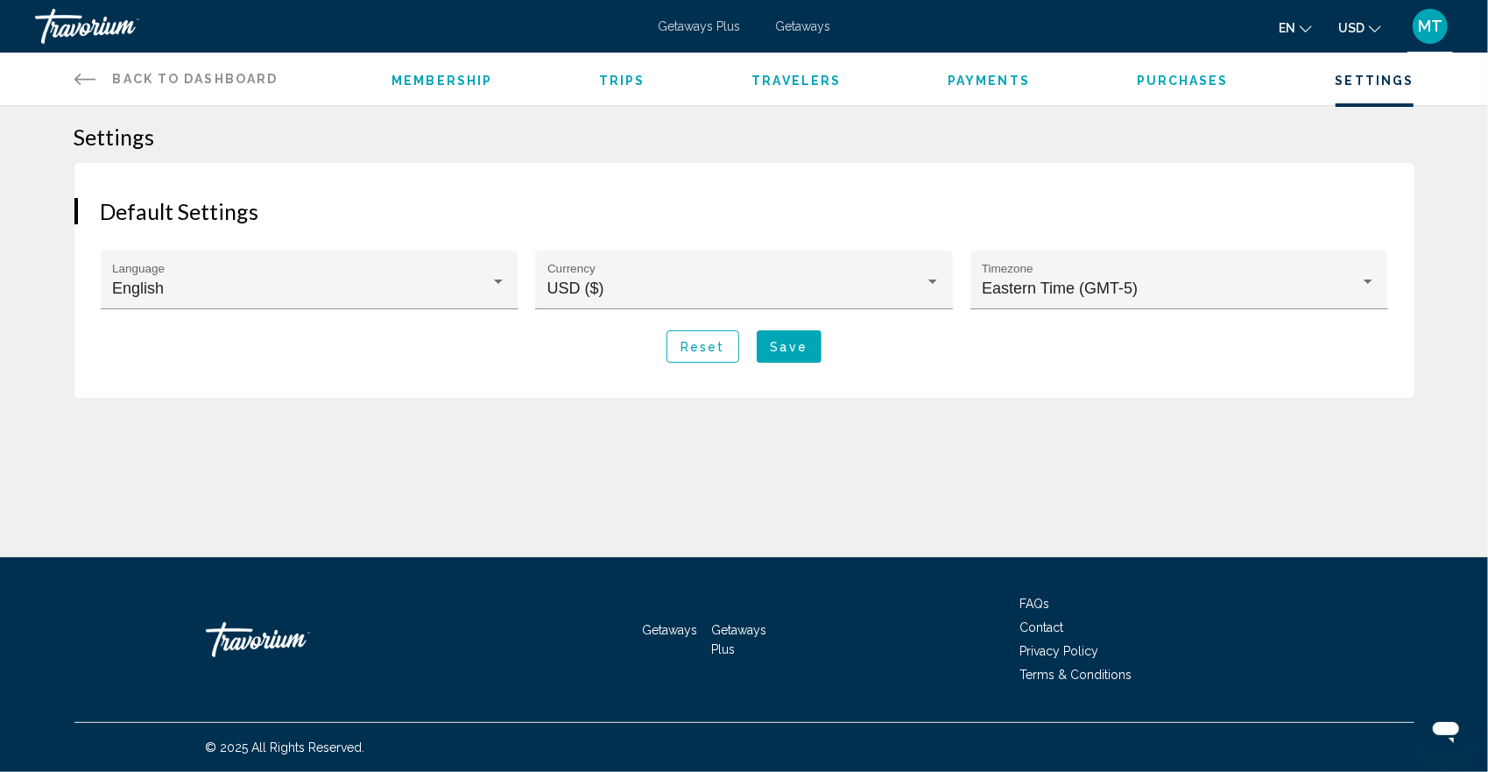
click at [87, 76] on icon "Main content" at bounding box center [84, 78] width 21 height 21
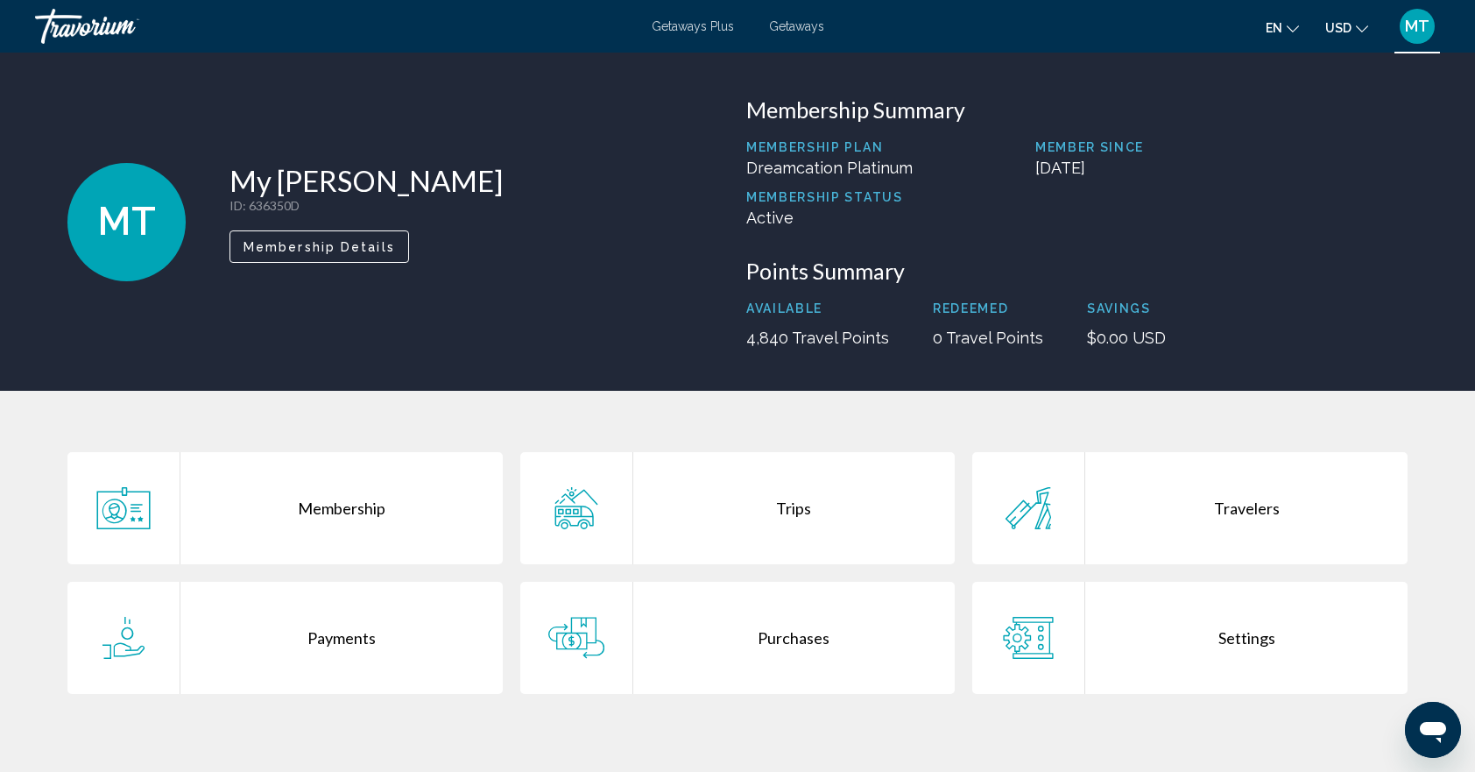
click at [791, 25] on span "Getaways" at bounding box center [796, 26] width 55 height 14
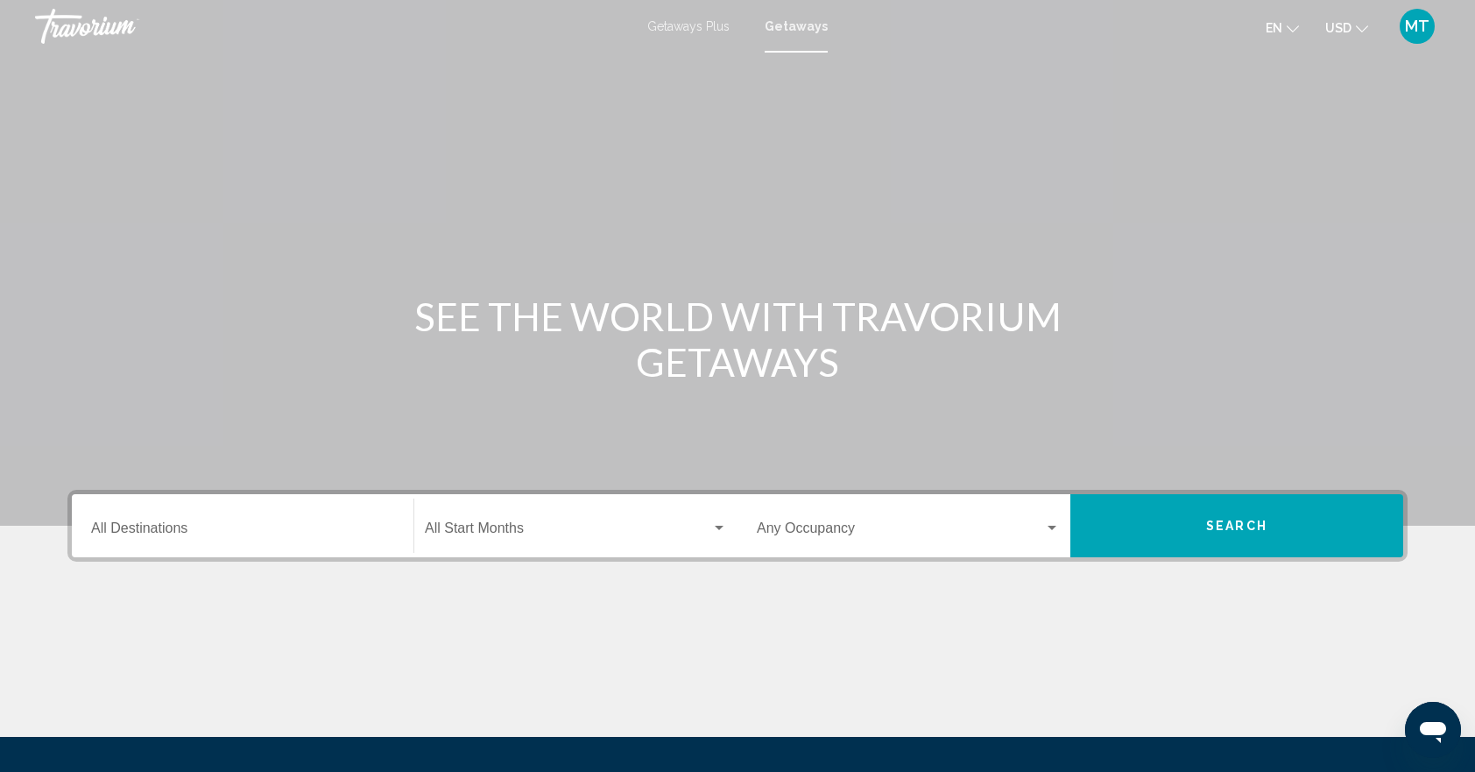
click at [699, 19] on span "Getaways Plus" at bounding box center [688, 26] width 82 height 14
click at [1424, 18] on span "MT" at bounding box center [1417, 27] width 25 height 18
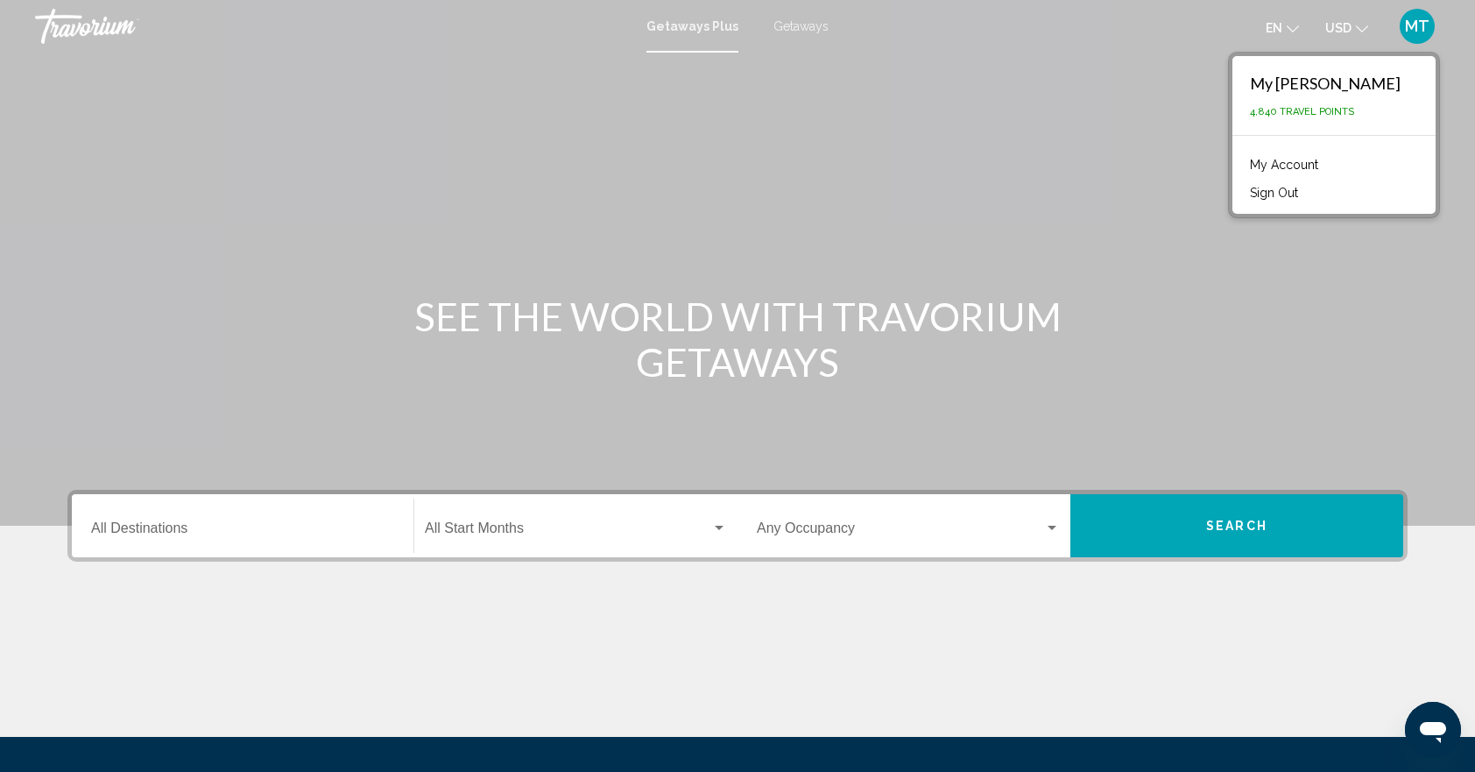
click at [443, 180] on div "Main content" at bounding box center [737, 262] width 1475 height 525
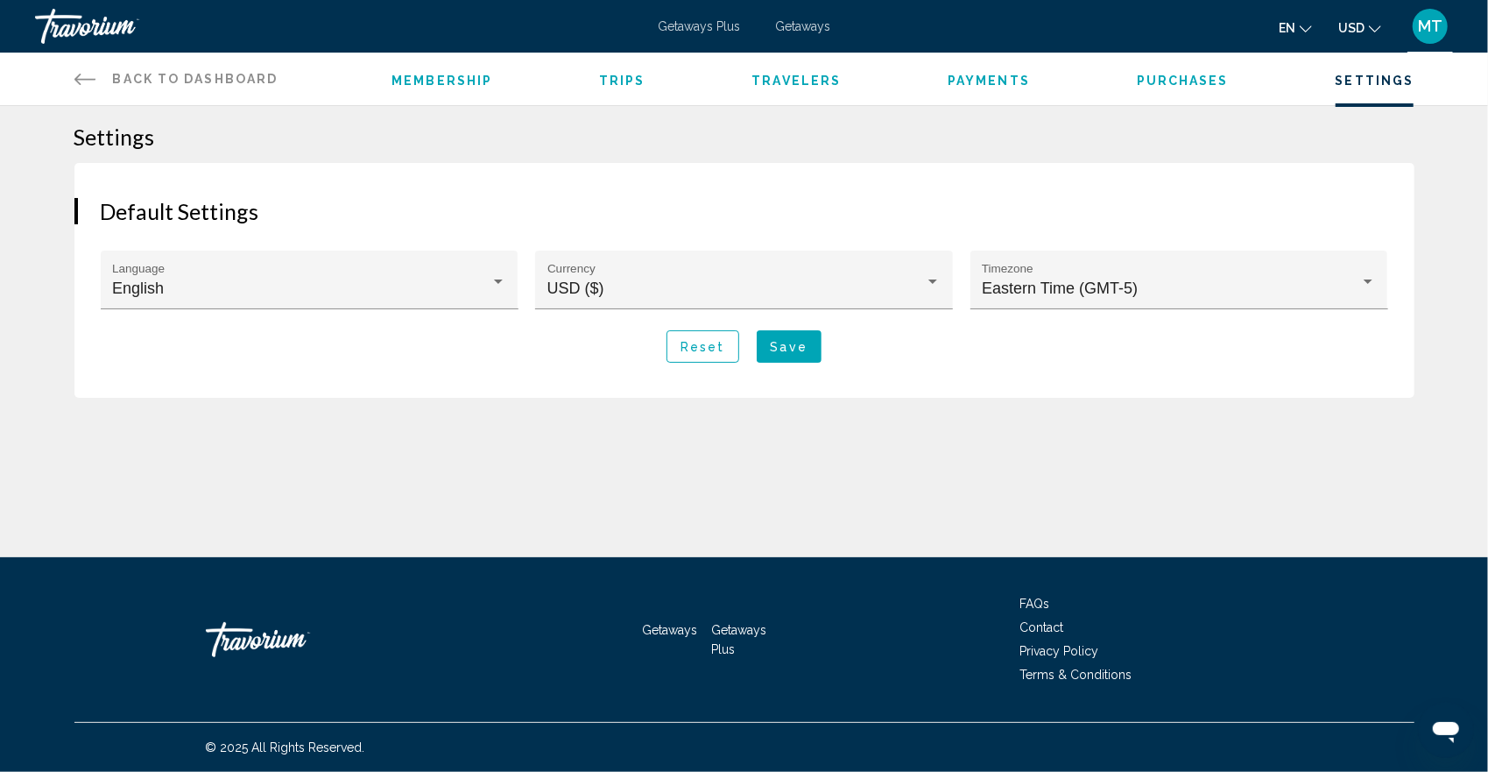
click at [1427, 25] on span "MT" at bounding box center [1430, 27] width 25 height 18
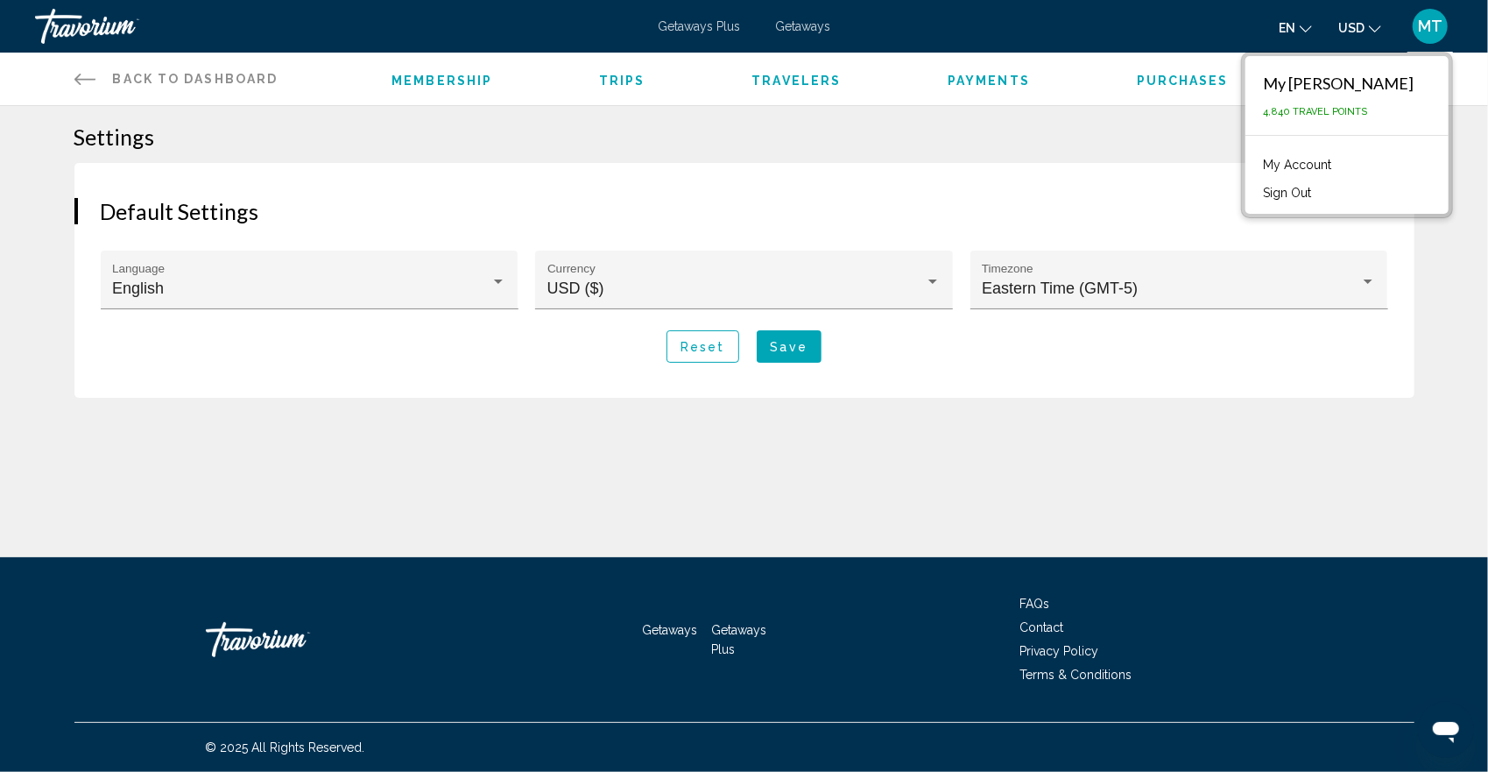
click at [1320, 192] on button "Sign Out" at bounding box center [1287, 192] width 66 height 23
